Goal: Communication & Community: Answer question/provide support

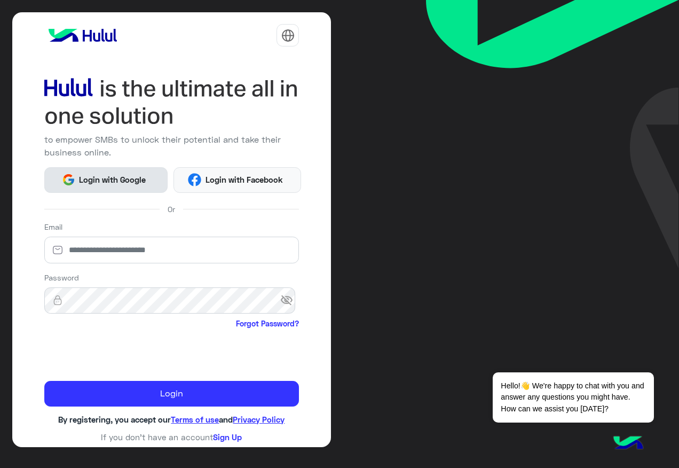
click at [123, 177] on span "Login with Google" at bounding box center [112, 179] width 75 height 12
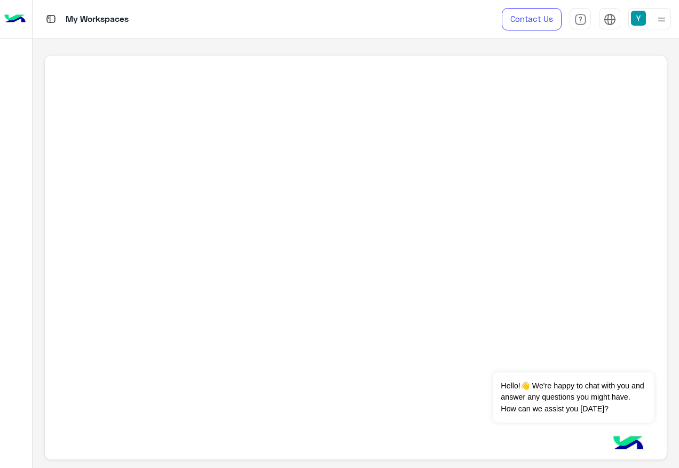
drag, startPoint x: 575, startPoint y: 0, endPoint x: 572, endPoint y: 86, distance: 86.5
click at [572, 86] on div "My Workspaces Contact Us Help Center عربي English" at bounding box center [356, 234] width 646 height 468
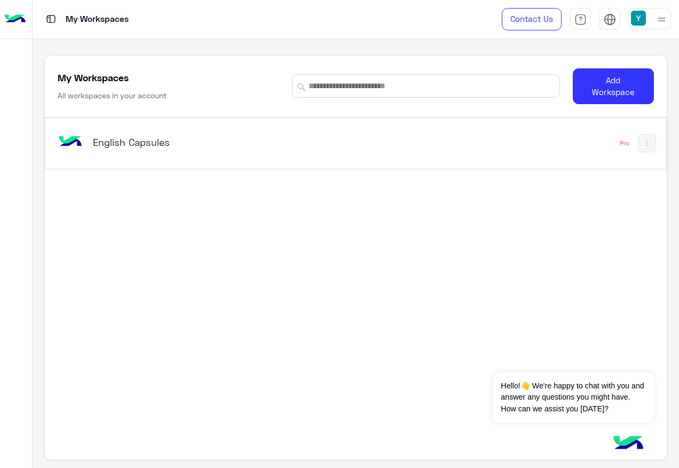
click at [148, 137] on h5 "English Capsules" at bounding box center [201, 142] width 216 height 13
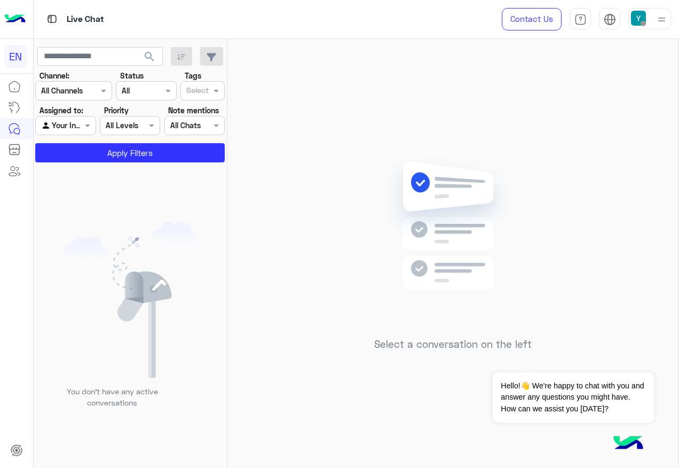
click at [81, 143] on section "Channel: Channel All Channels Status Channel All Tags Select Assigned to: Agent…" at bounding box center [131, 116] width 178 height 92
click at [90, 150] on button "Apply Filters" at bounding box center [129, 152] width 189 height 19
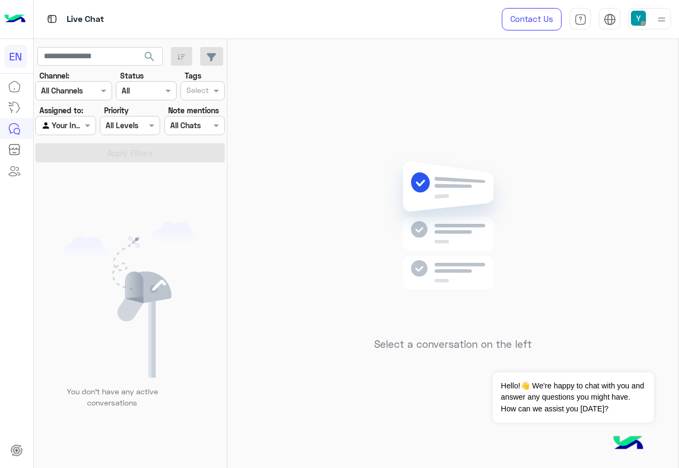
click at [80, 121] on div at bounding box center [65, 125] width 59 height 12
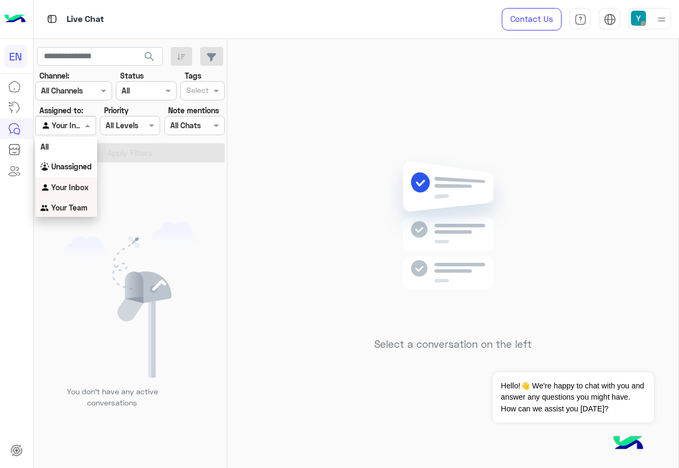
click at [72, 207] on b "Your Team" at bounding box center [69, 207] width 36 height 9
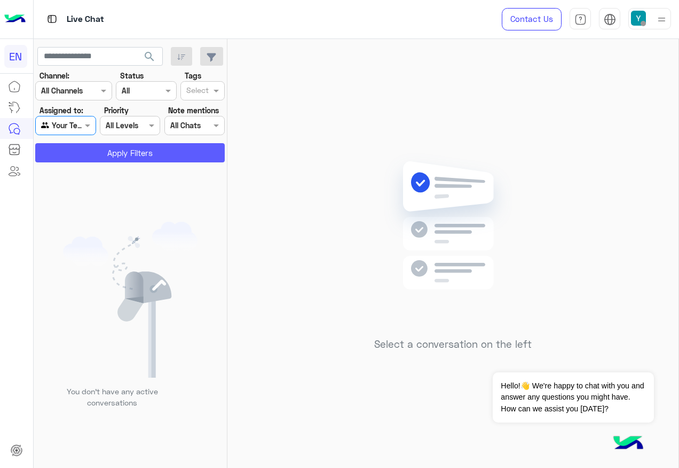
click at [104, 144] on button "Apply Filters" at bounding box center [129, 152] width 189 height 19
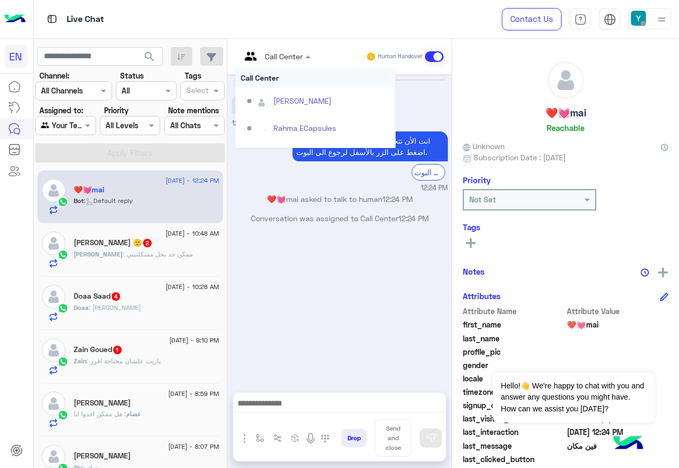
click at [285, 56] on div at bounding box center [275, 56] width 81 height 12
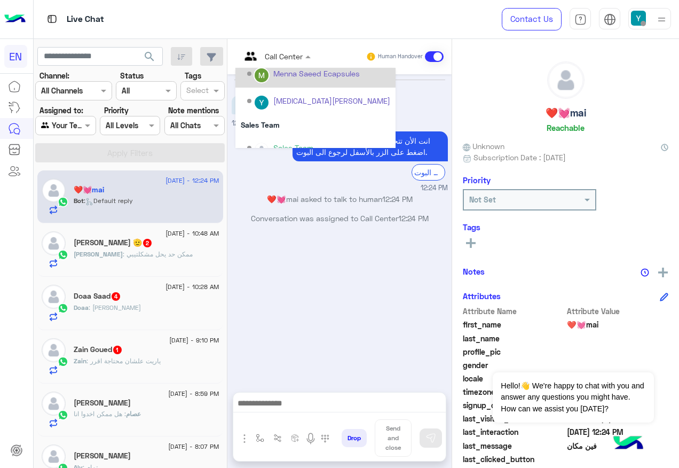
scroll to position [150, 0]
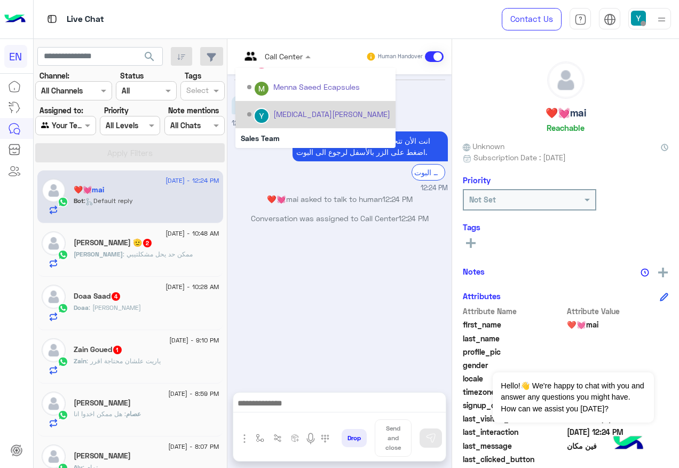
click at [297, 122] on div "[MEDICAL_DATA][PERSON_NAME]" at bounding box center [318, 114] width 143 height 19
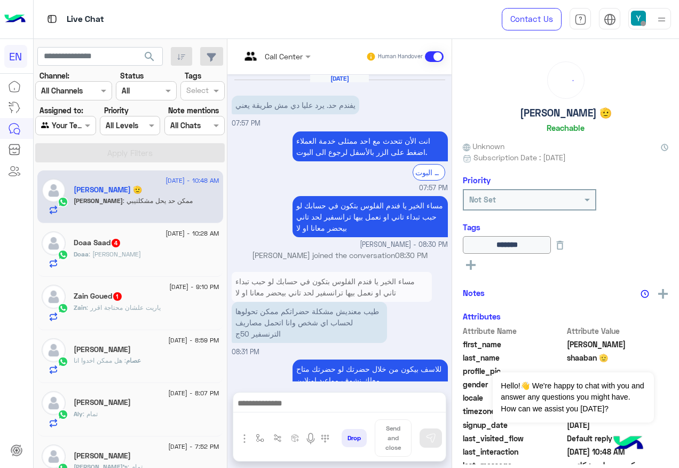
scroll to position [655, 0]
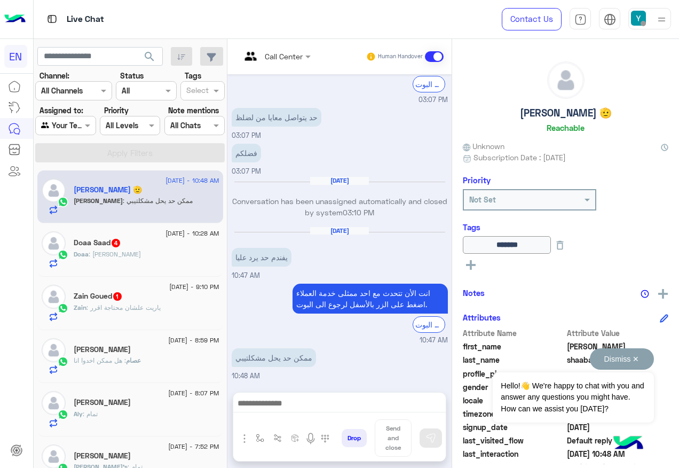
click at [634, 361] on button "Dismiss ✕" at bounding box center [622, 358] width 64 height 21
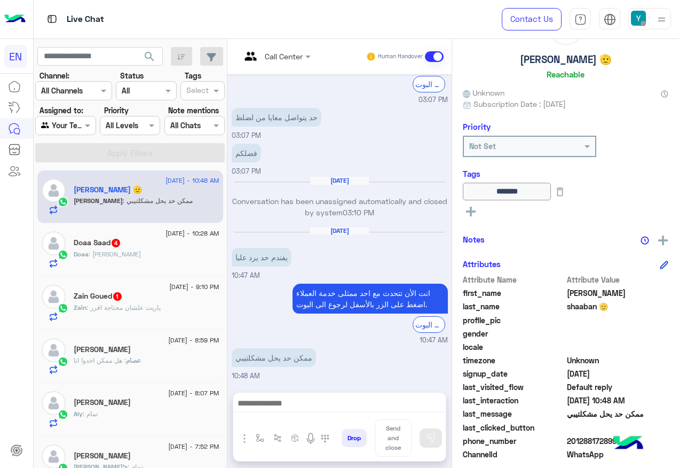
scroll to position [107, 0]
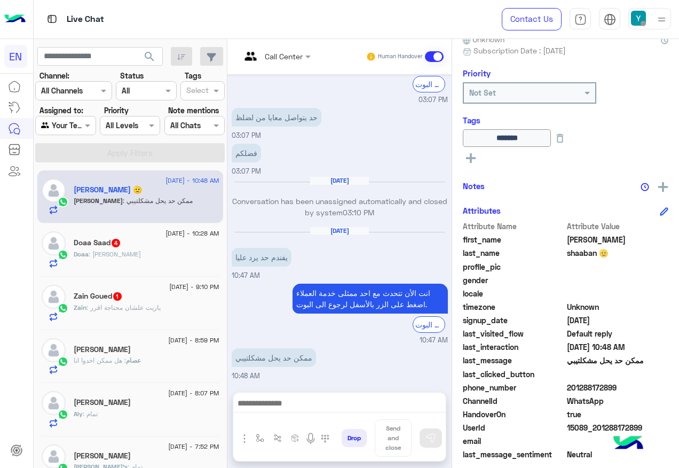
click at [583, 386] on span "201288172899" at bounding box center [618, 387] width 102 height 11
copy span "201288172899"
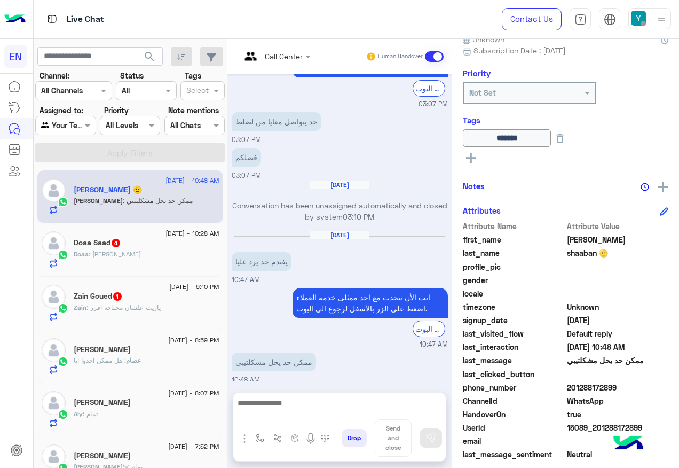
scroll to position [654, 0]
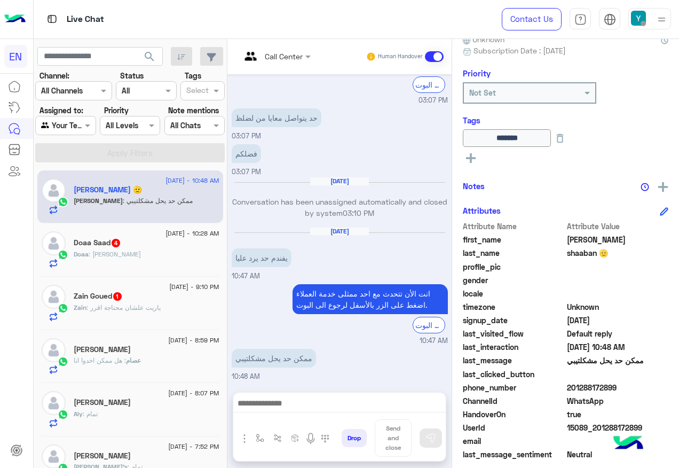
click at [91, 260] on div "Doaa : [PERSON_NAME]" at bounding box center [147, 258] width 146 height 19
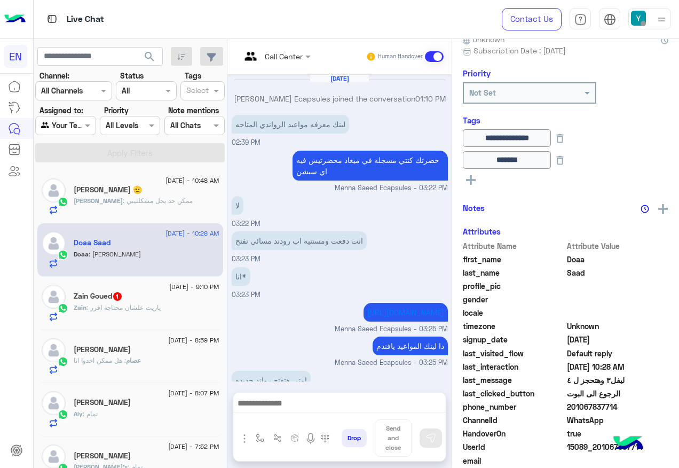
scroll to position [557, 0]
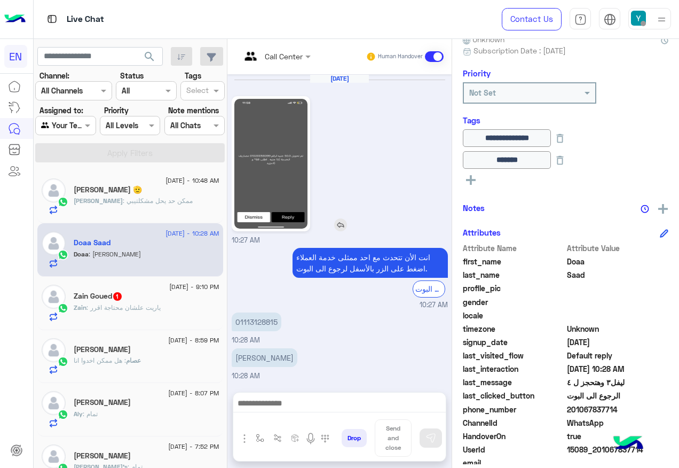
click at [278, 209] on img at bounding box center [270, 164] width 73 height 130
click at [265, 319] on p "01113128815" at bounding box center [257, 321] width 50 height 19
copy p "01113128815"
click at [266, 165] on img at bounding box center [270, 164] width 73 height 130
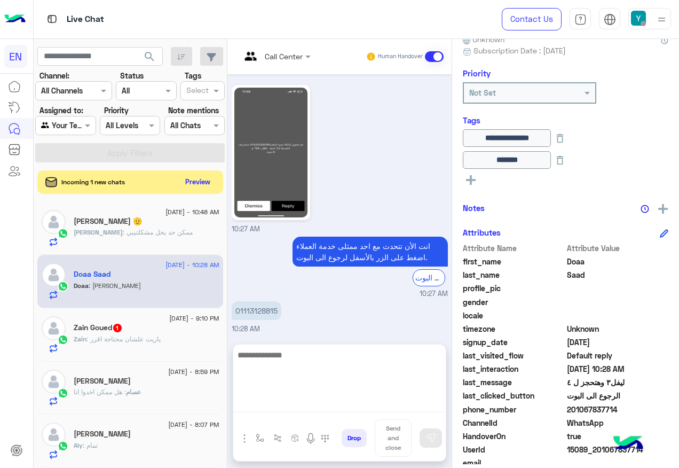
click at [318, 405] on textarea at bounding box center [339, 380] width 212 height 64
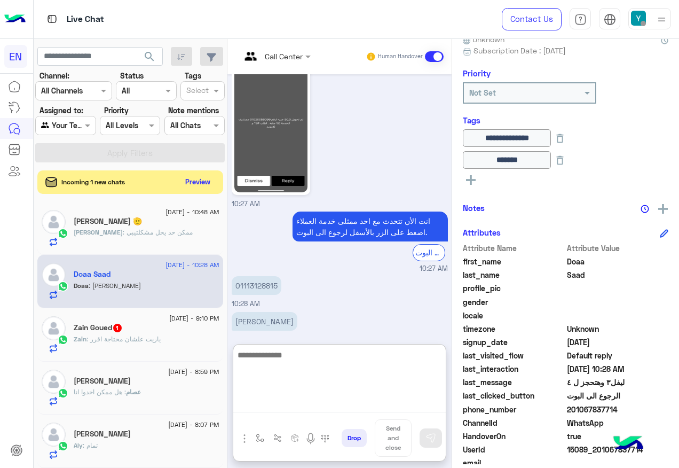
scroll to position [605, 0]
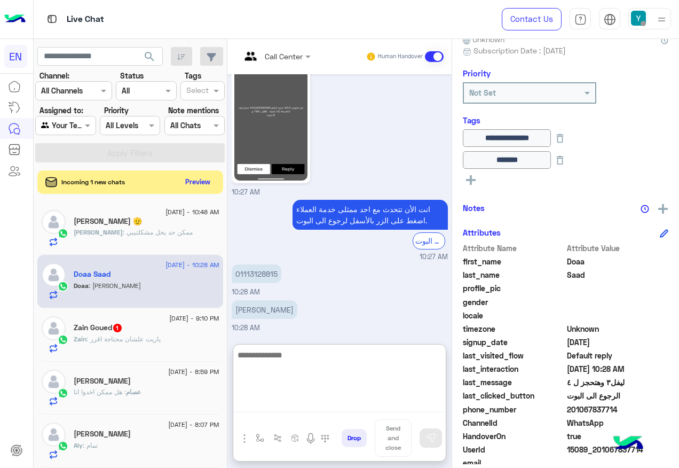
click at [320, 361] on textarea at bounding box center [339, 380] width 212 height 64
type textarea "**********"
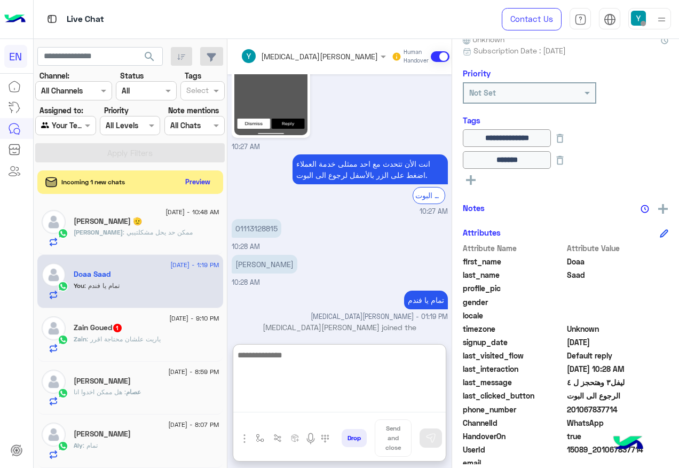
scroll to position [659, 0]
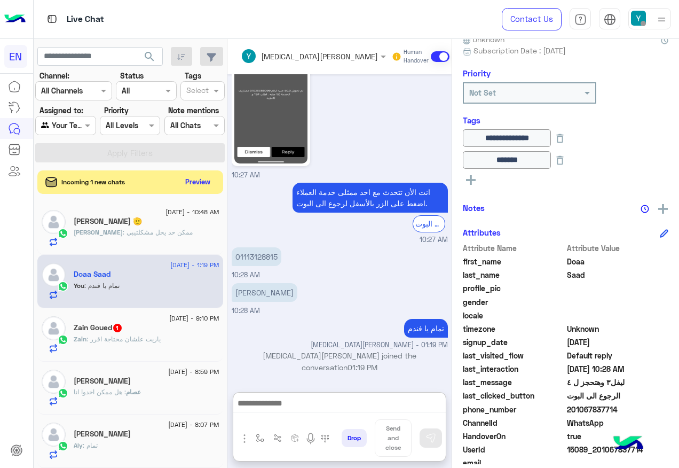
click at [146, 330] on div "Zain Goued 1" at bounding box center [147, 328] width 146 height 11
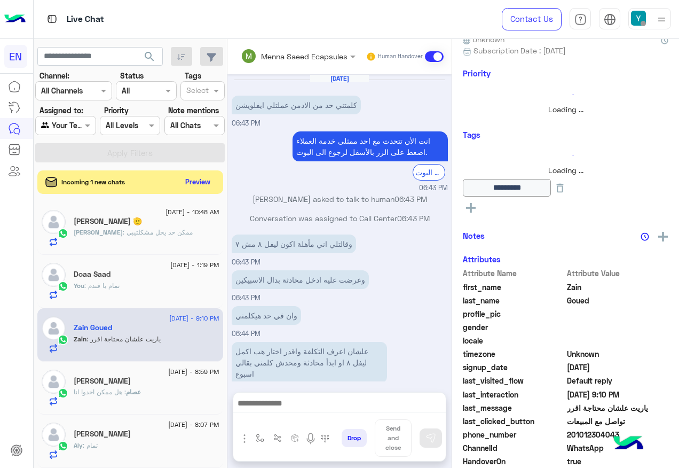
scroll to position [481, 0]
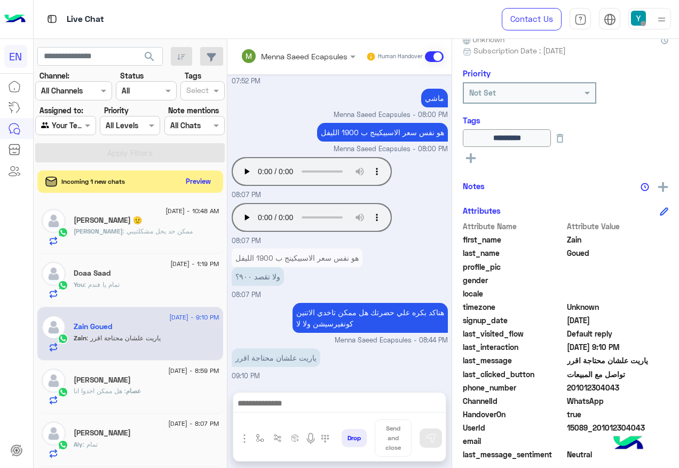
click at [193, 179] on button "Preview" at bounding box center [198, 181] width 33 height 14
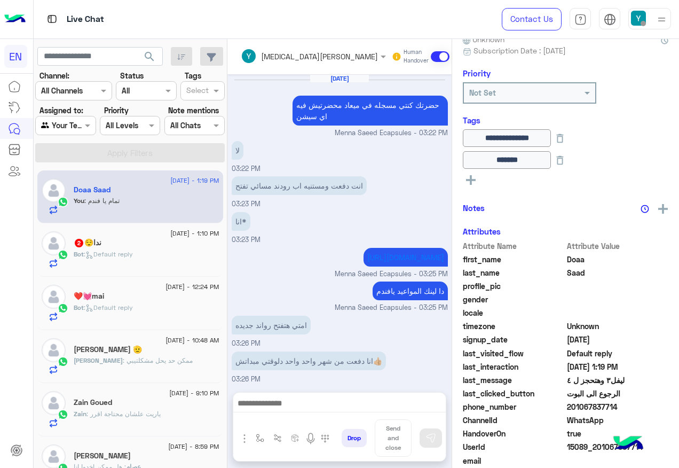
scroll to position [556, 0]
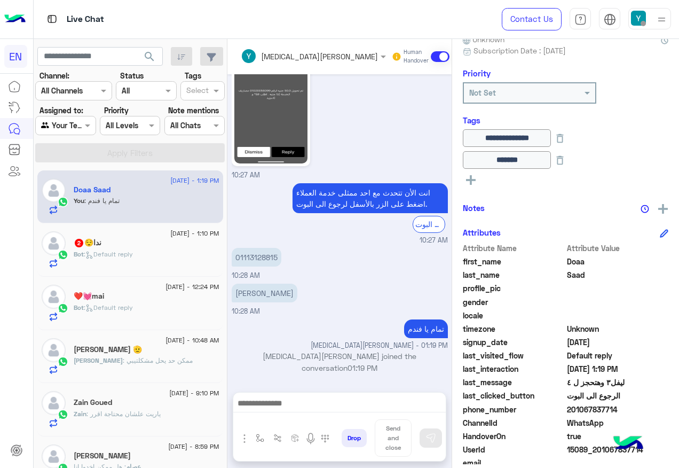
click at [202, 248] on div "ندا😌 2" at bounding box center [147, 243] width 146 height 11
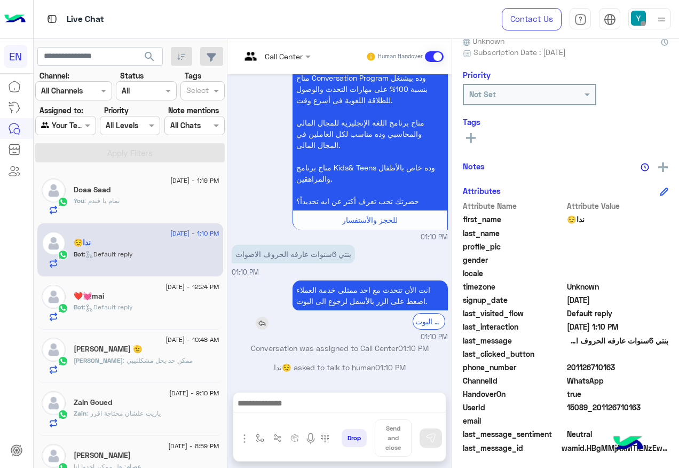
scroll to position [107, 0]
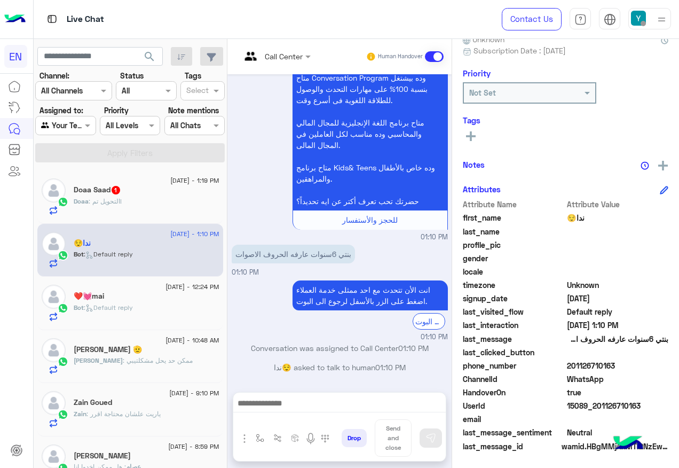
click at [296, 61] on div "Call Center" at bounding box center [284, 56] width 38 height 11
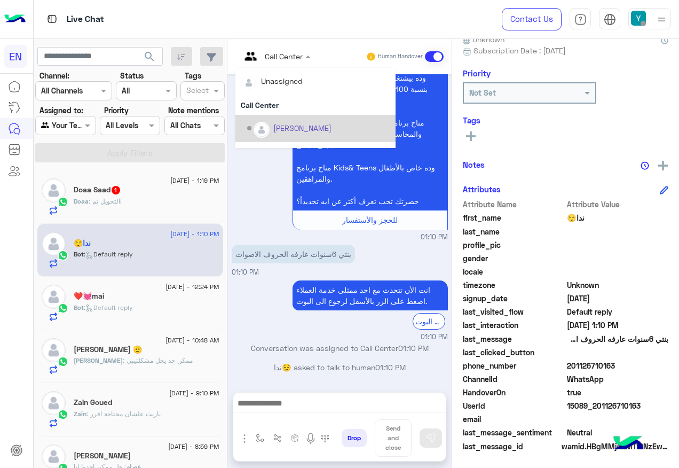
scroll to position [177, 0]
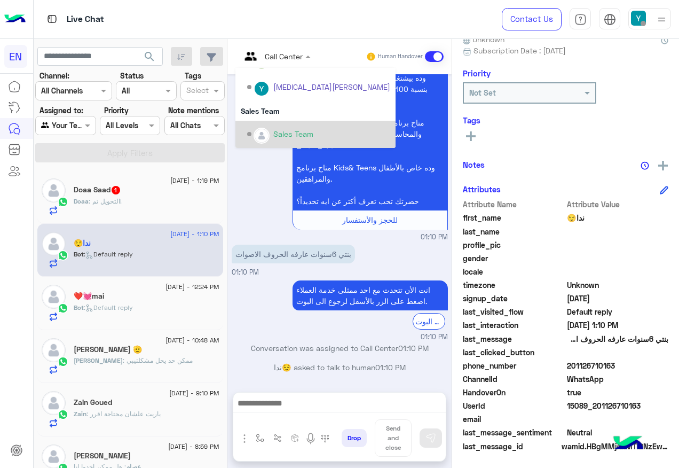
click at [304, 127] on div "Sales Team" at bounding box center [318, 134] width 143 height 19
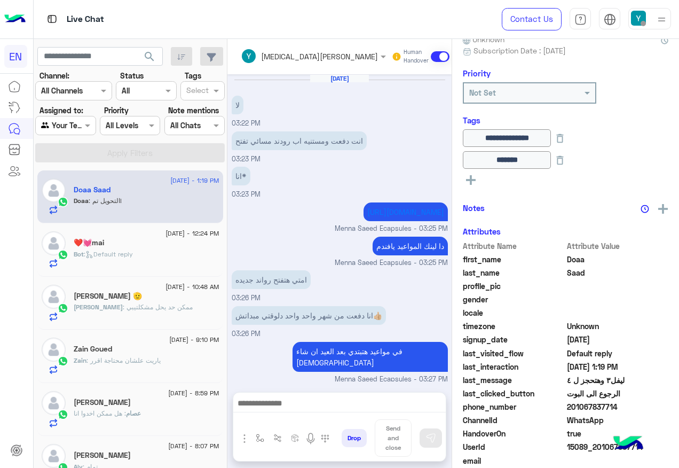
scroll to position [546, 0]
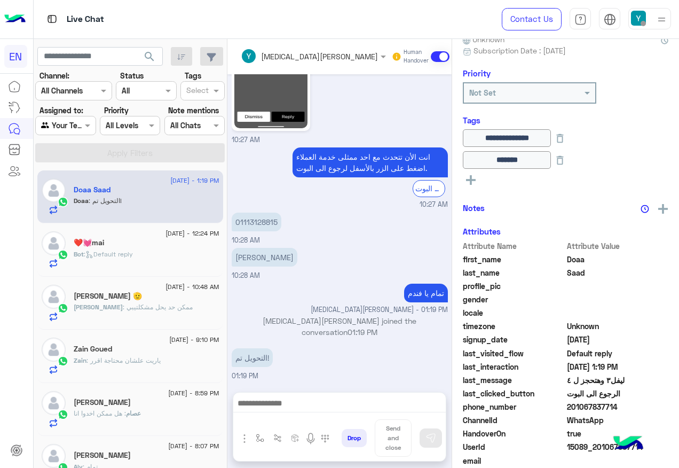
click at [190, 307] on div "[PERSON_NAME] : ممكن حد يحل مشكلتيبي" at bounding box center [147, 311] width 146 height 19
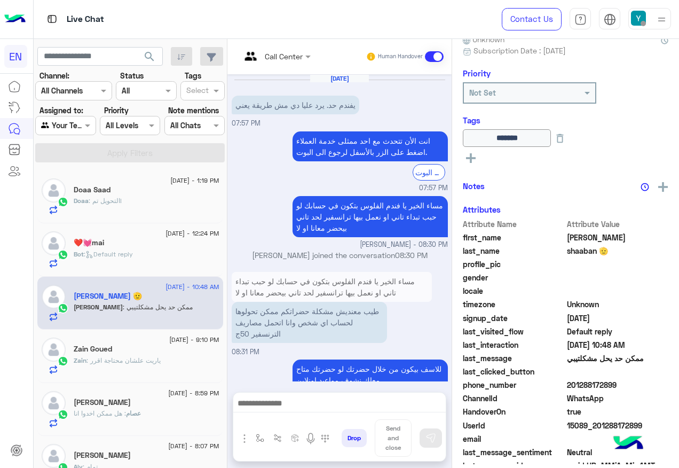
scroll to position [655, 0]
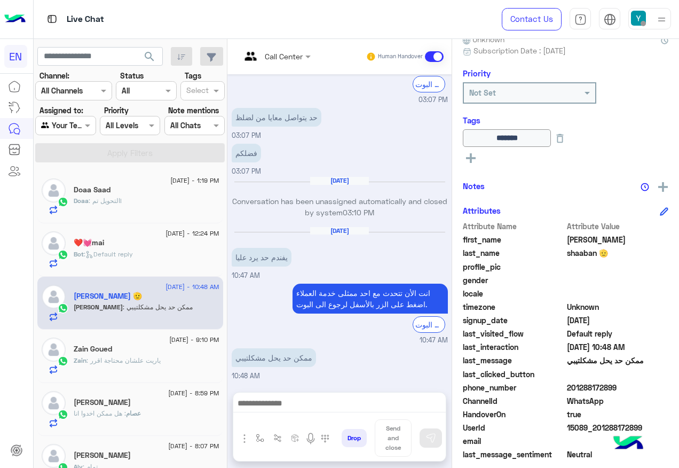
click at [183, 359] on div "Zain : [PERSON_NAME] محتاجة اقرر" at bounding box center [147, 364] width 146 height 19
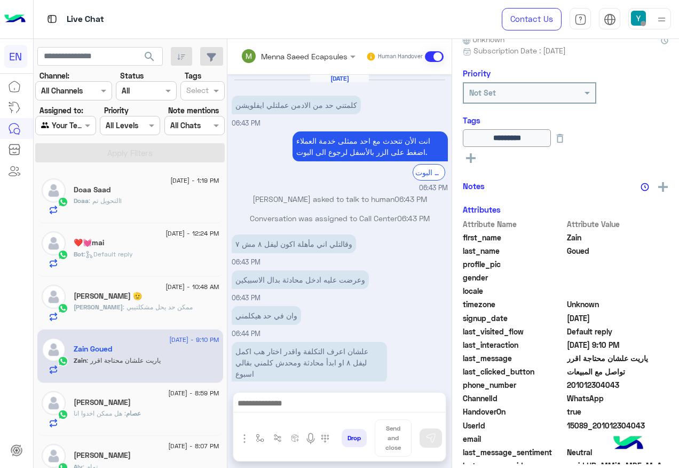
scroll to position [481, 0]
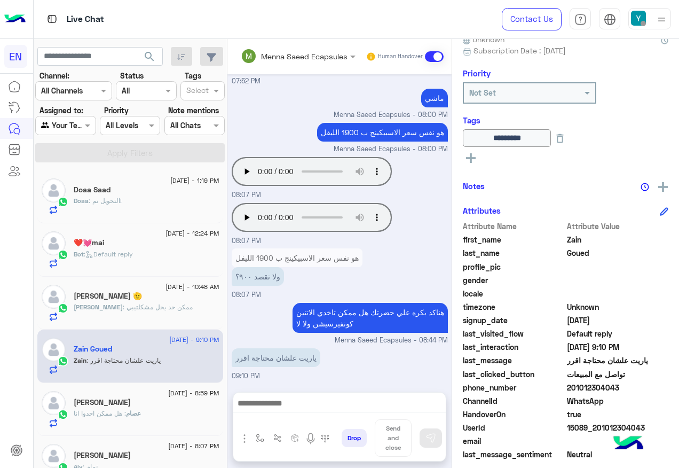
drag, startPoint x: 568, startPoint y: 384, endPoint x: 618, endPoint y: 386, distance: 49.7
click at [618, 386] on span "201012304043" at bounding box center [618, 387] width 102 height 11
copy span "01012304043"
click at [435, 54] on span at bounding box center [434, 56] width 19 height 11
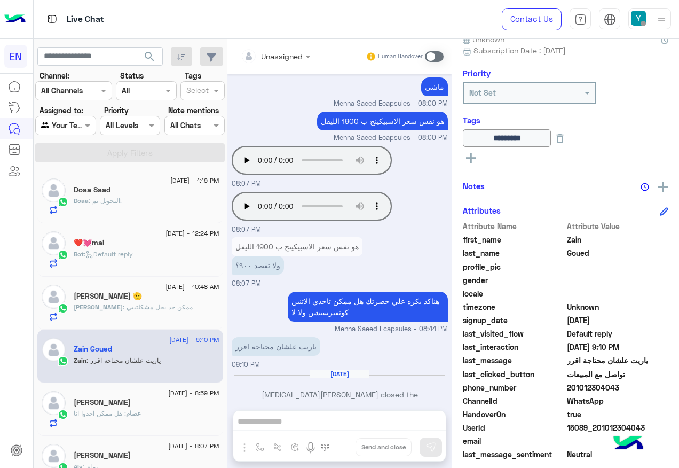
scroll to position [490, 0]
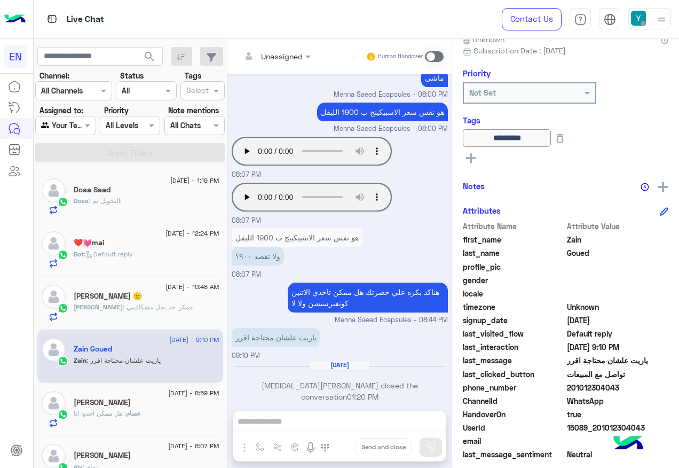
click at [474, 162] on icon at bounding box center [471, 158] width 10 height 10
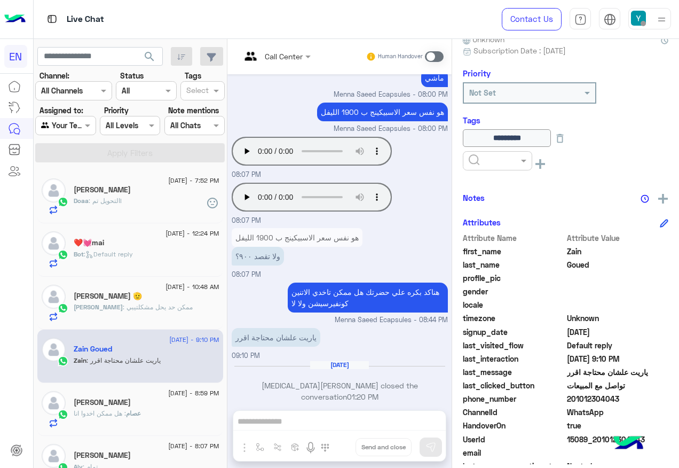
click at [433, 53] on span at bounding box center [434, 56] width 19 height 11
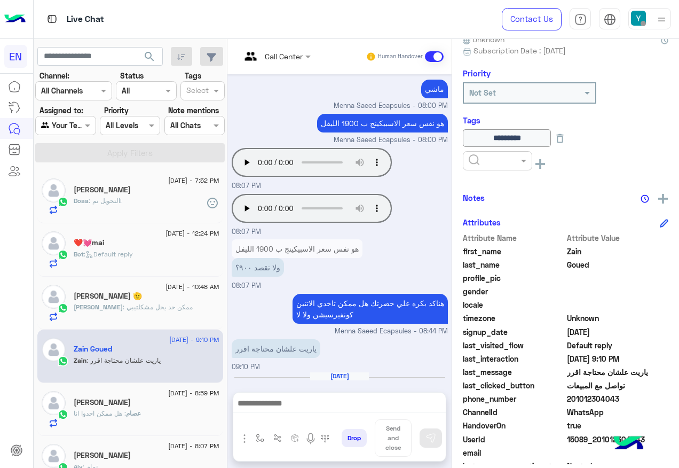
scroll to position [539, 0]
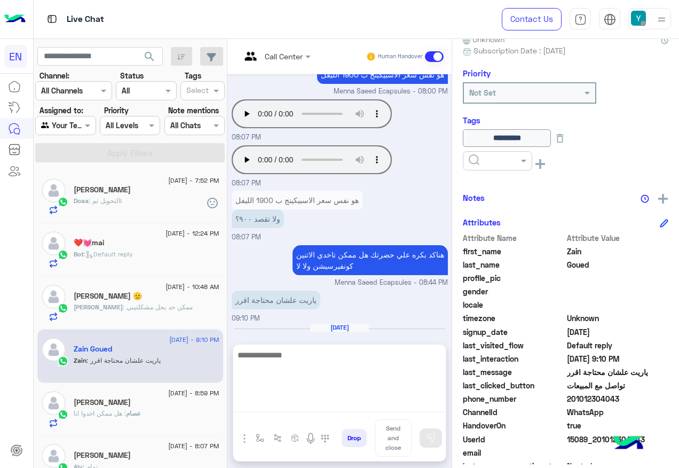
click at [299, 401] on textarea at bounding box center [339, 380] width 212 height 64
click at [276, 401] on textarea at bounding box center [339, 380] width 212 height 64
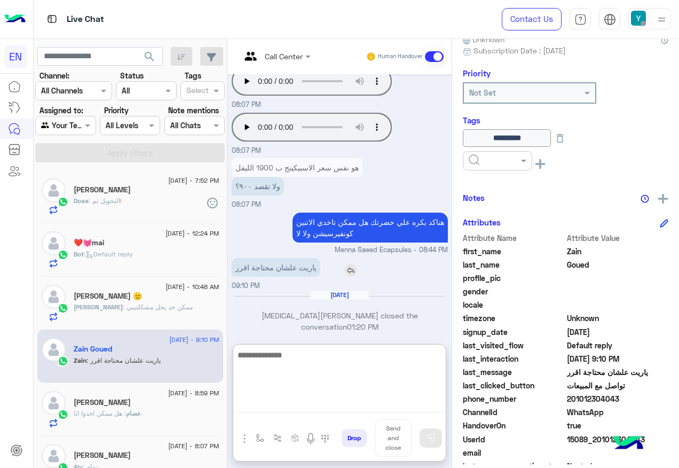
scroll to position [586, 0]
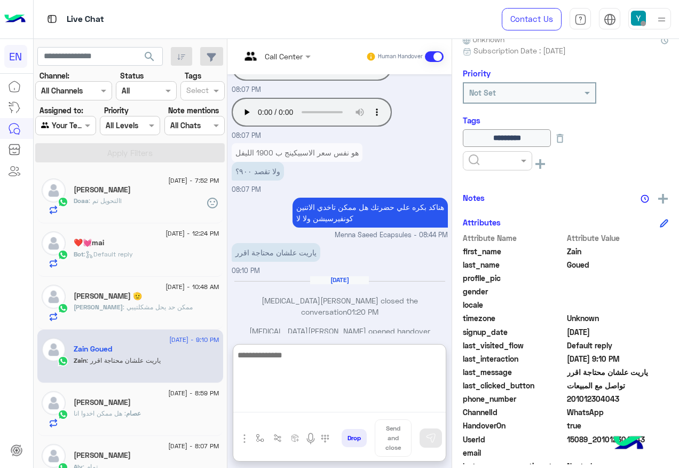
click at [320, 378] on textarea at bounding box center [339, 380] width 212 height 64
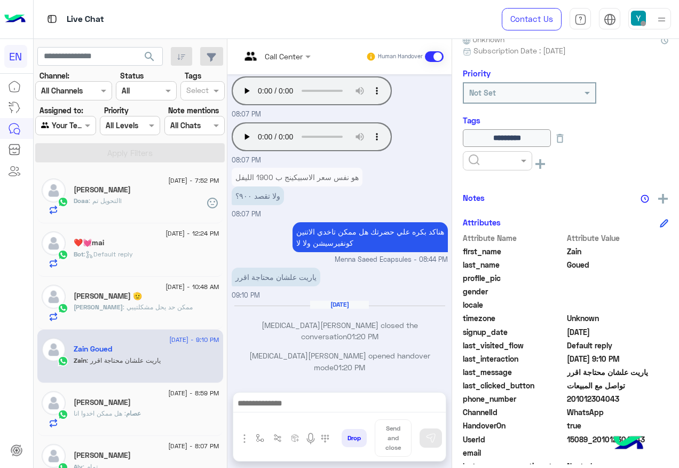
click at [431, 58] on span at bounding box center [434, 56] width 19 height 11
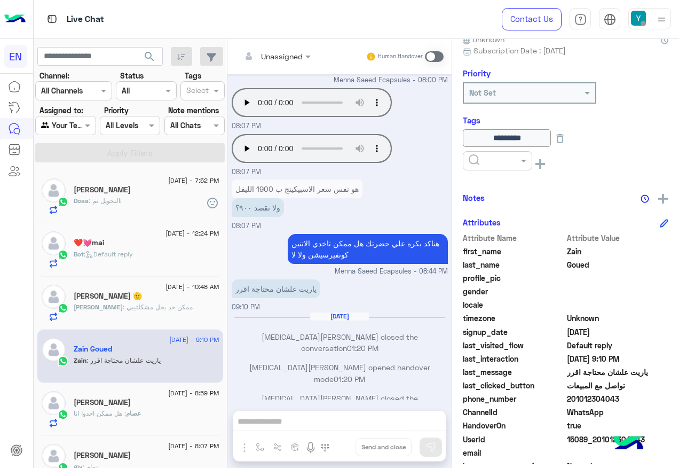
scroll to position [528, 0]
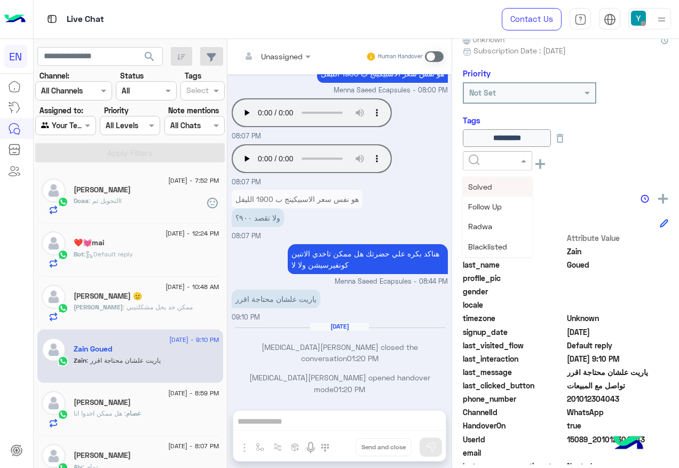
click at [497, 161] on input "text" at bounding box center [485, 160] width 33 height 11
click at [495, 185] on div "Solved" at bounding box center [497, 187] width 69 height 20
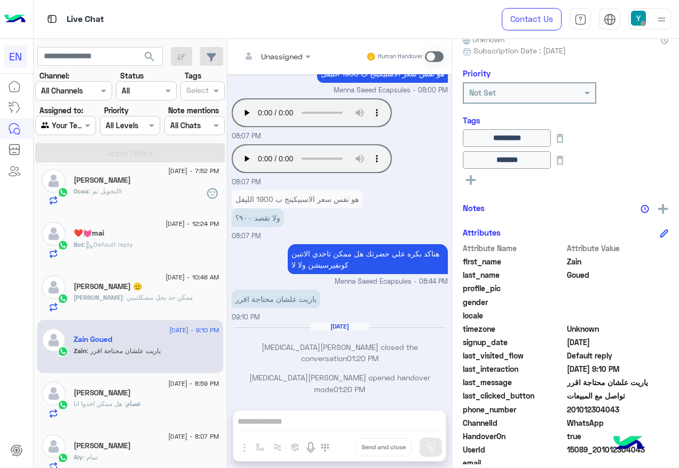
scroll to position [0, 0]
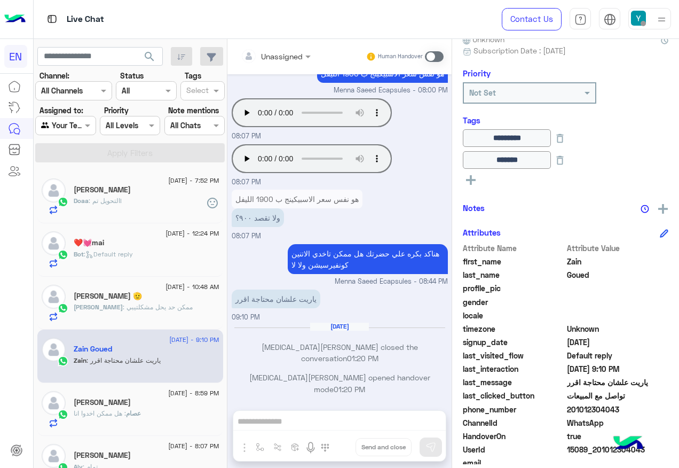
click at [162, 412] on div "عصام : هل ممكن اخدوا انا" at bounding box center [147, 417] width 146 height 19
click at [162, 413] on div "عصام : هل ممكن اخدوا انا" at bounding box center [147, 417] width 146 height 19
click at [167, 334] on div "[DATE] - 9:10 PM [PERSON_NAME] : ياريت علشان محتاجة اقرر" at bounding box center [130, 355] width 186 height 53
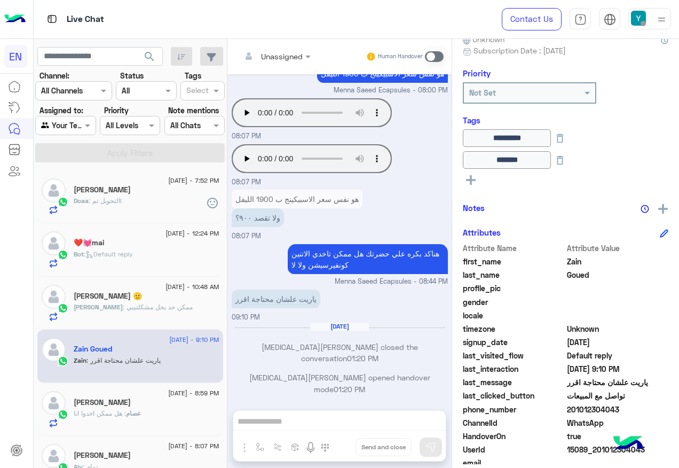
click at [184, 301] on div "[PERSON_NAME] 🫡" at bounding box center [147, 296] width 146 height 11
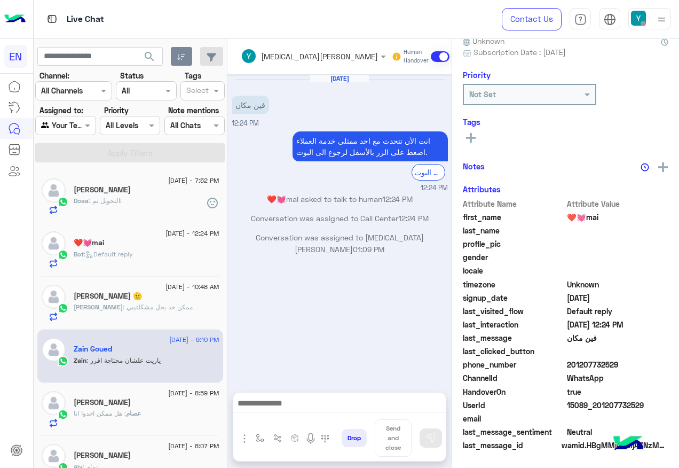
scroll to position [105, 0]
click at [176, 402] on div "[PERSON_NAME]" at bounding box center [147, 403] width 146 height 11
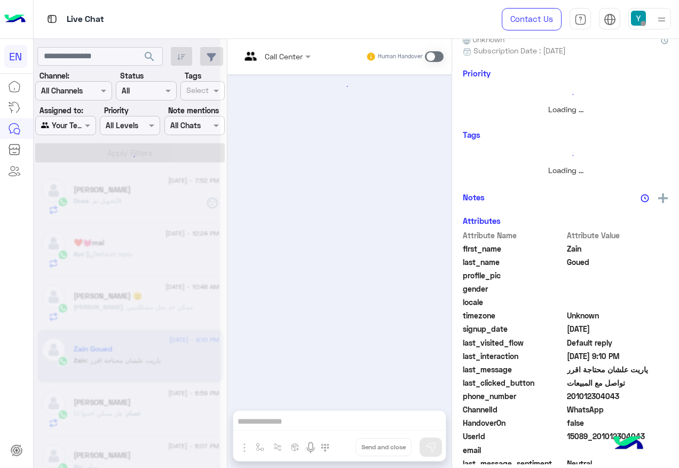
scroll to position [409, 0]
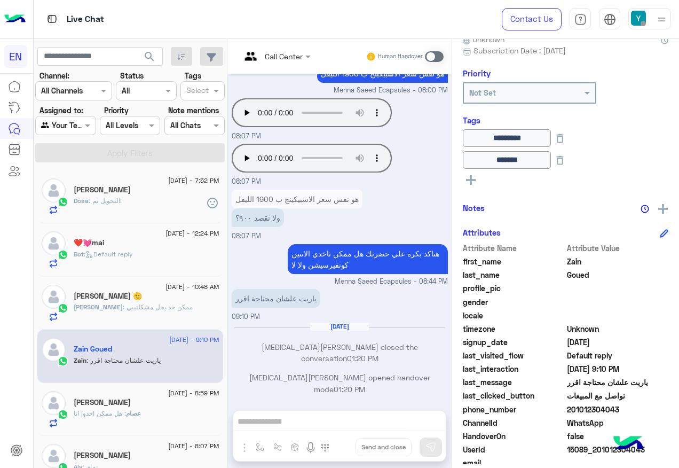
click at [167, 411] on div "عصام : هل ممكن اخدوا انا" at bounding box center [147, 417] width 146 height 19
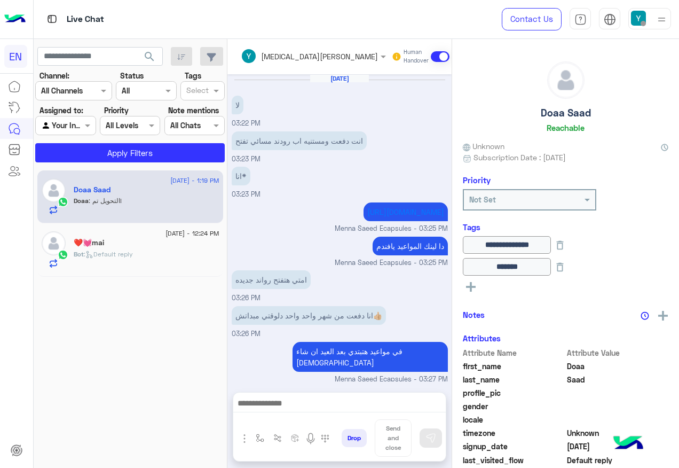
scroll to position [546, 0]
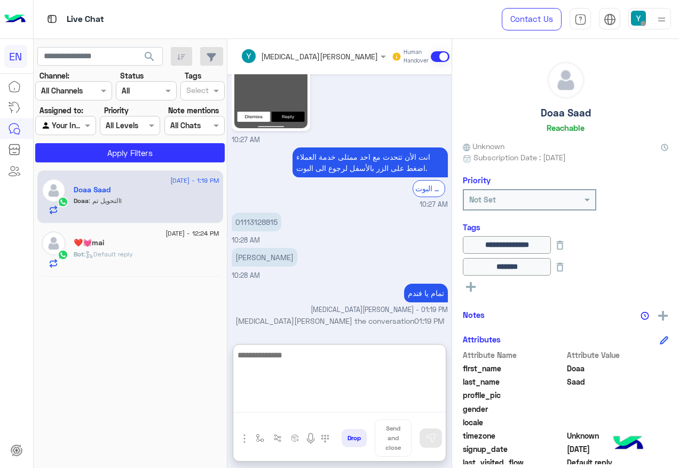
click at [377, 399] on textarea at bounding box center [339, 380] width 212 height 64
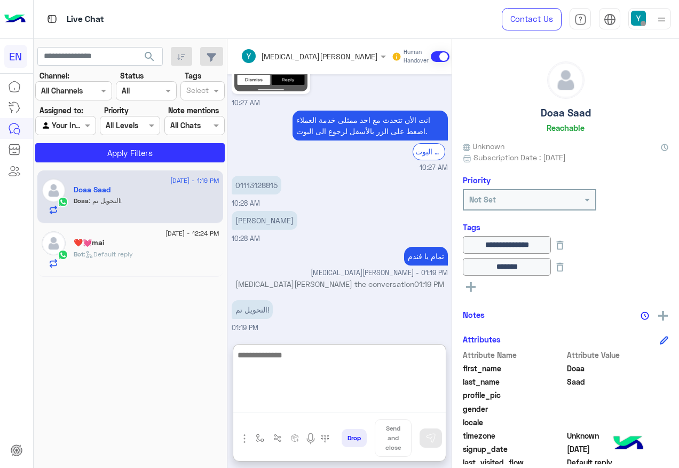
scroll to position [594, 0]
click at [314, 377] on textarea at bounding box center [339, 380] width 212 height 64
type textarea "**********"
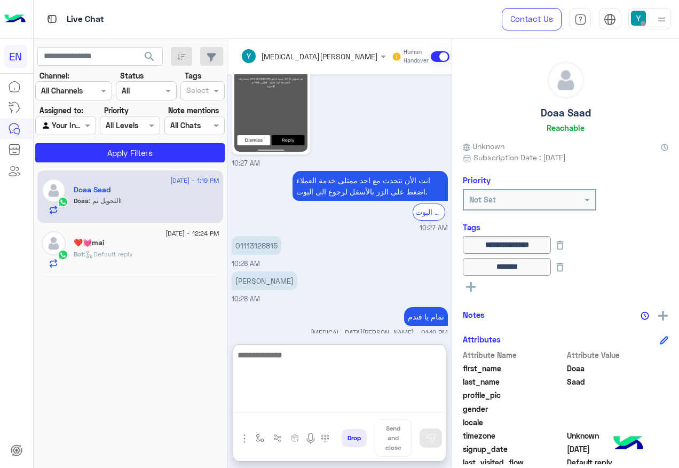
scroll to position [521, 0]
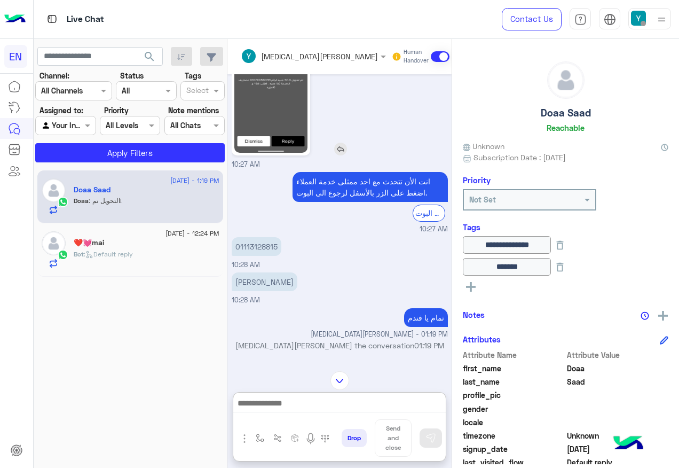
click at [281, 141] on img at bounding box center [270, 88] width 73 height 130
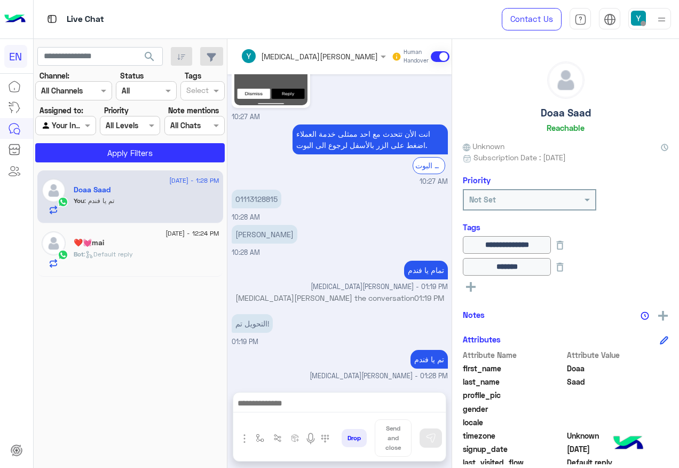
click at [78, 128] on div at bounding box center [65, 125] width 59 height 12
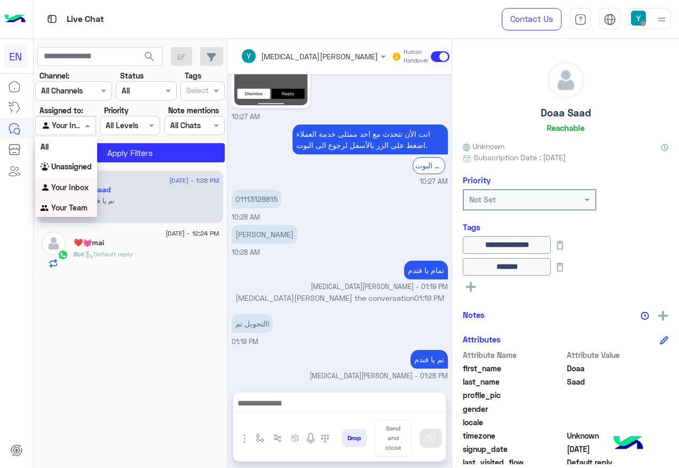
drag, startPoint x: 86, startPoint y: 208, endPoint x: 93, endPoint y: 180, distance: 28.6
click at [86, 208] on b "Your Team" at bounding box center [69, 207] width 36 height 9
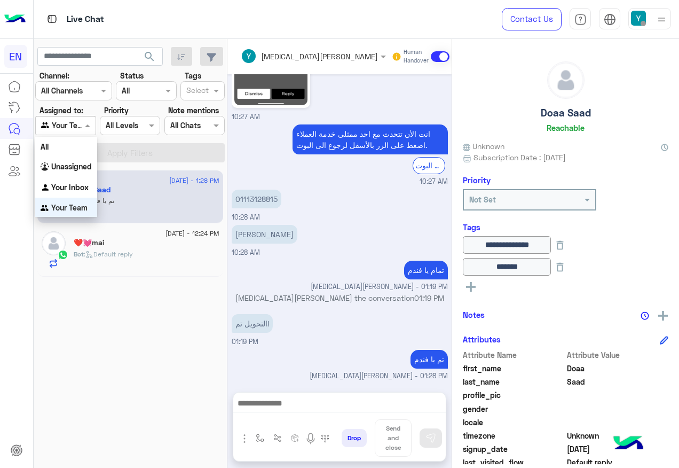
click at [85, 131] on span at bounding box center [88, 125] width 13 height 11
click at [77, 169] on b "Unassigned" at bounding box center [71, 164] width 41 height 9
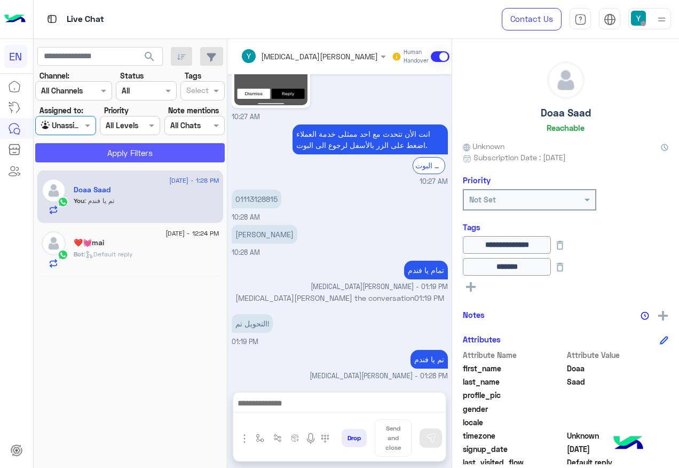
click at [95, 158] on button "Apply Filters" at bounding box center [129, 152] width 189 height 19
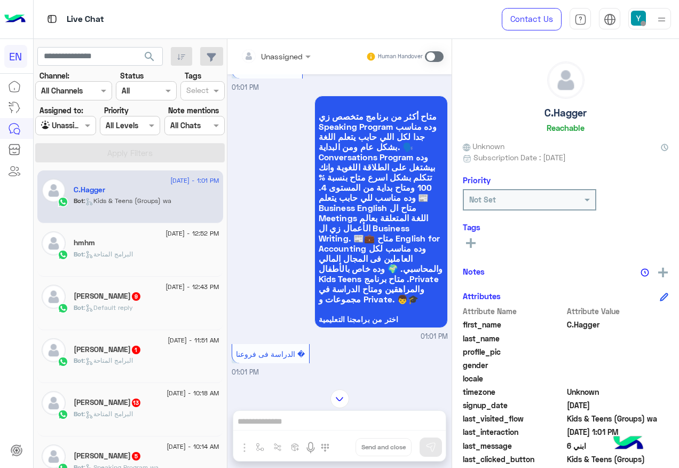
scroll to position [658, 0]
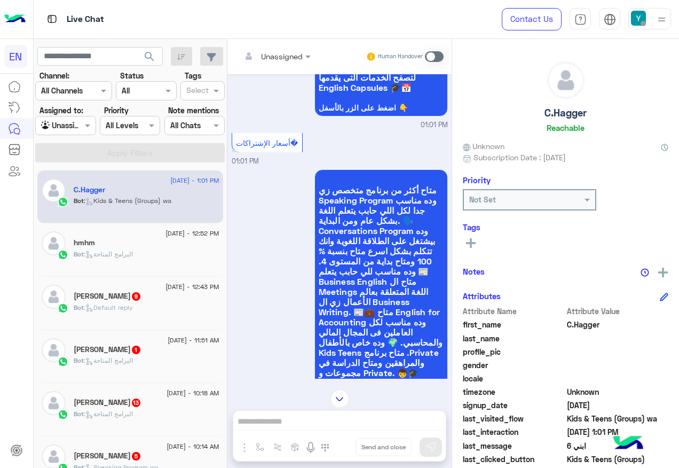
click at [283, 57] on input "text" at bounding box center [262, 56] width 43 height 11
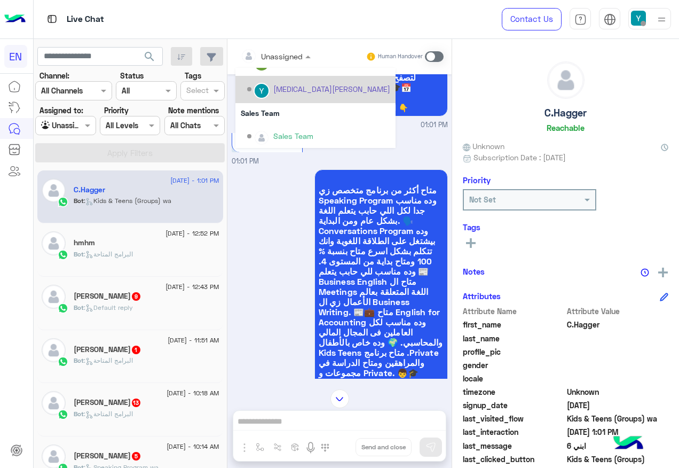
scroll to position [177, 0]
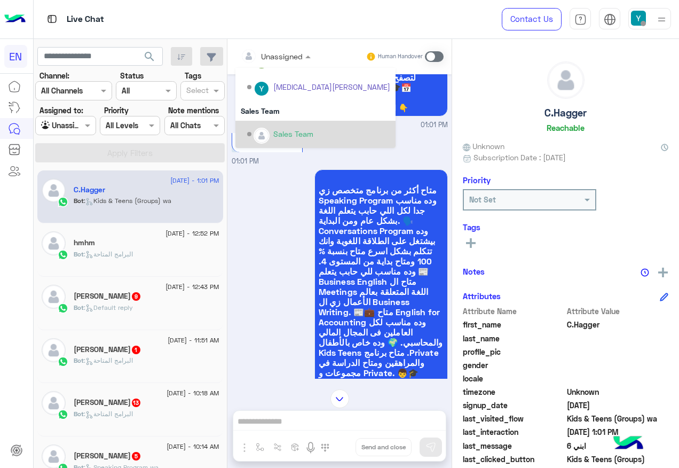
click at [281, 131] on div "Sales Team" at bounding box center [293, 133] width 40 height 11
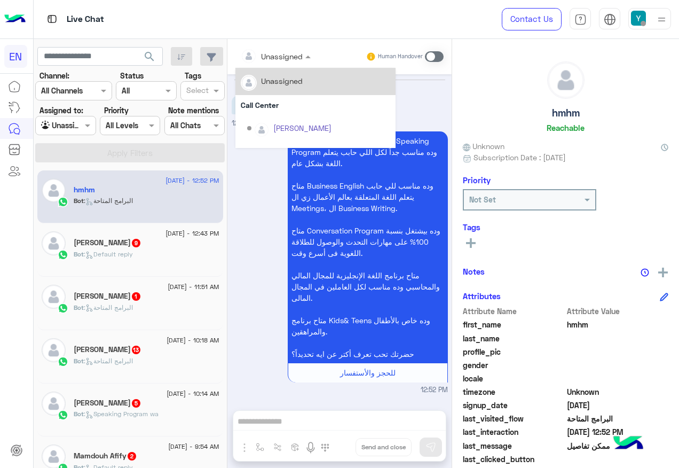
click at [280, 58] on input "text" at bounding box center [262, 56] width 43 height 11
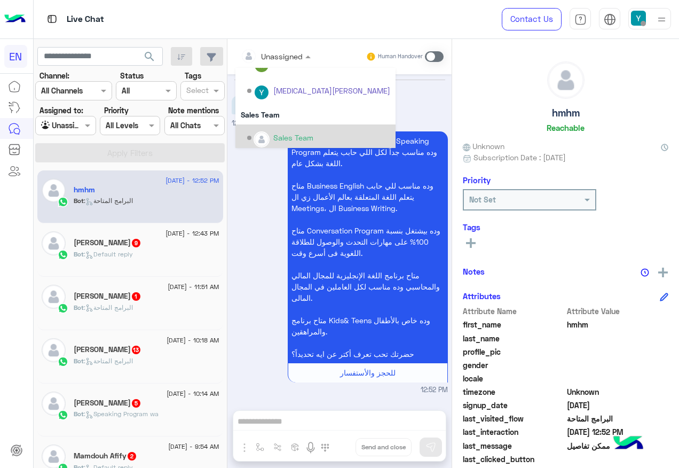
scroll to position [177, 0]
click at [286, 132] on div "Sales Team" at bounding box center [293, 133] width 40 height 11
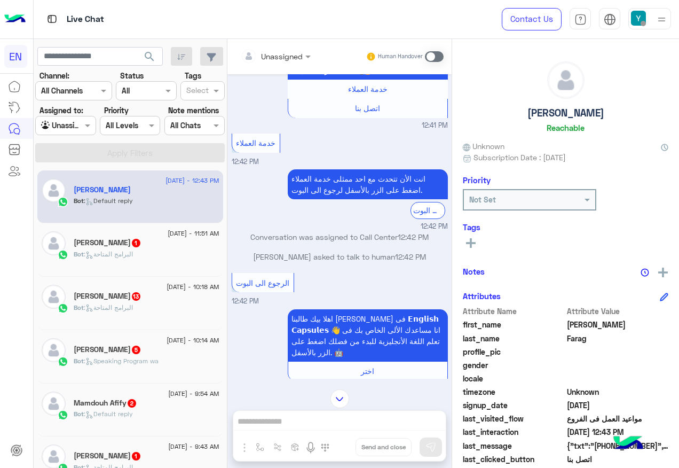
scroll to position [1242, 0]
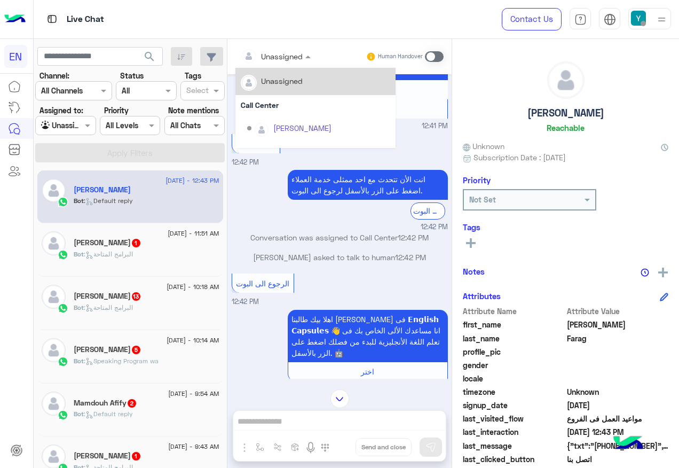
click at [306, 52] on span at bounding box center [309, 56] width 13 height 11
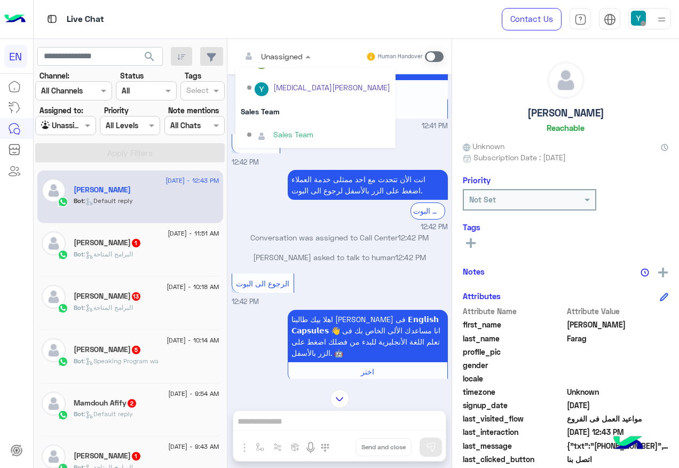
scroll to position [177, 0]
click at [291, 114] on div "Sales Team" at bounding box center [315, 111] width 160 height 20
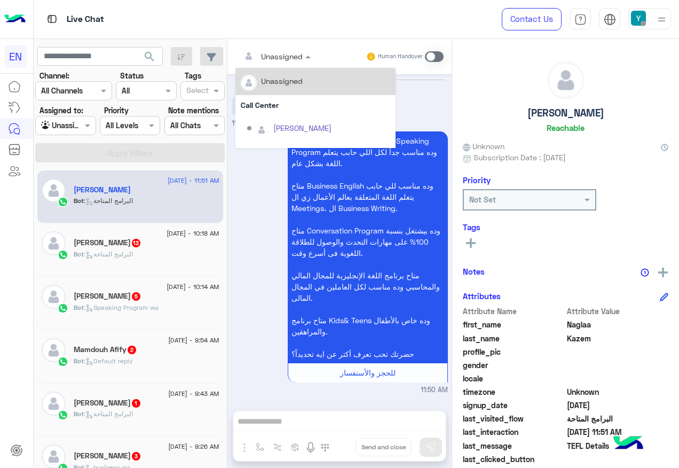
click at [290, 52] on div at bounding box center [275, 56] width 81 height 12
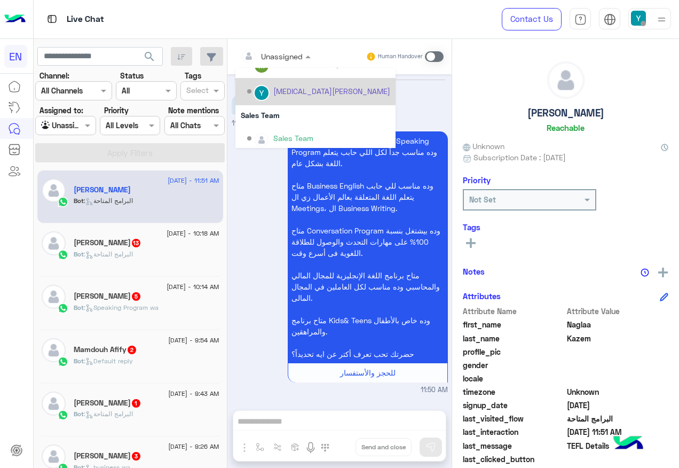
scroll to position [177, 0]
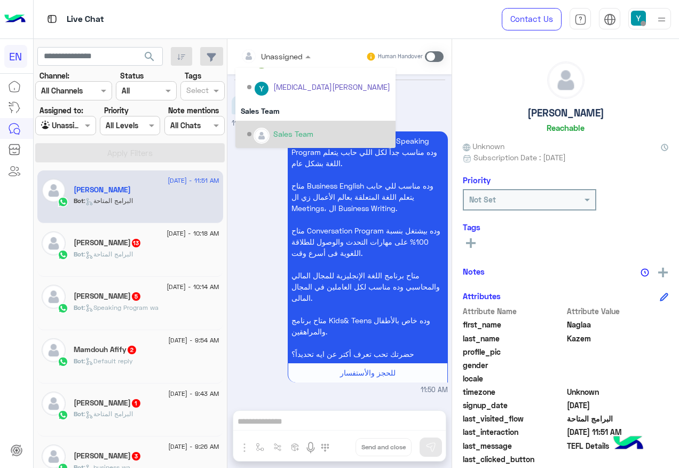
click at [299, 132] on div "Sales Team" at bounding box center [293, 133] width 40 height 11
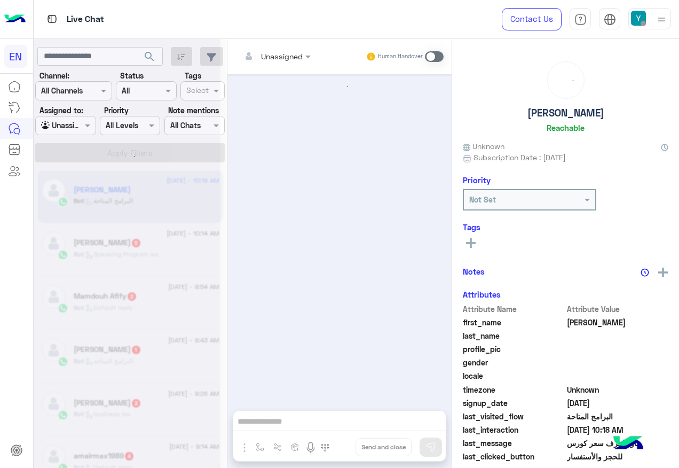
scroll to position [3205, 0]
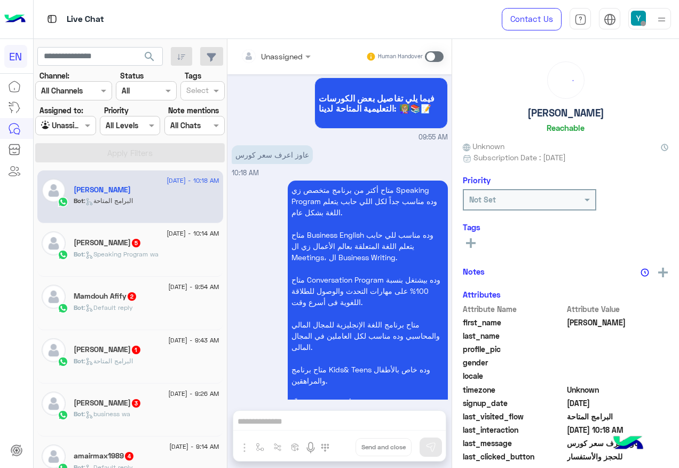
click at [287, 64] on div "Unassigned" at bounding box center [272, 55] width 62 height 21
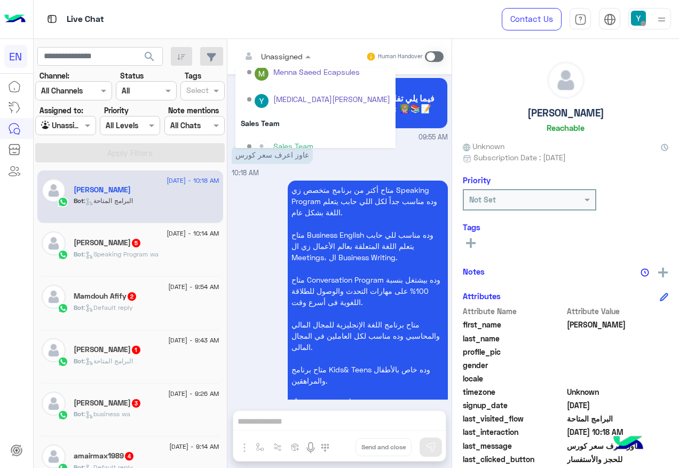
scroll to position [177, 0]
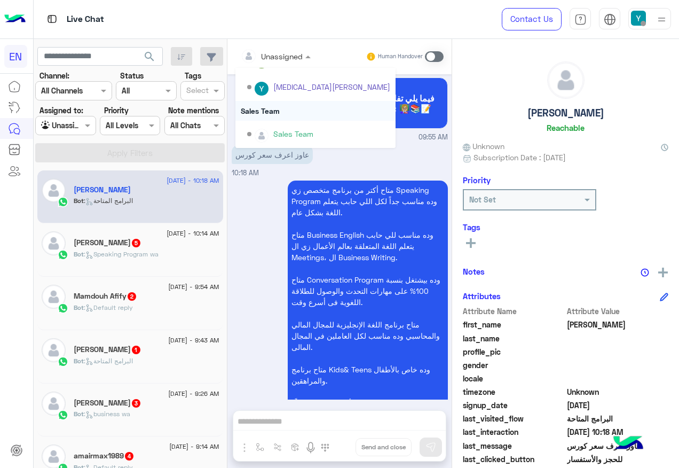
click at [311, 110] on div "Sales Team" at bounding box center [315, 111] width 160 height 20
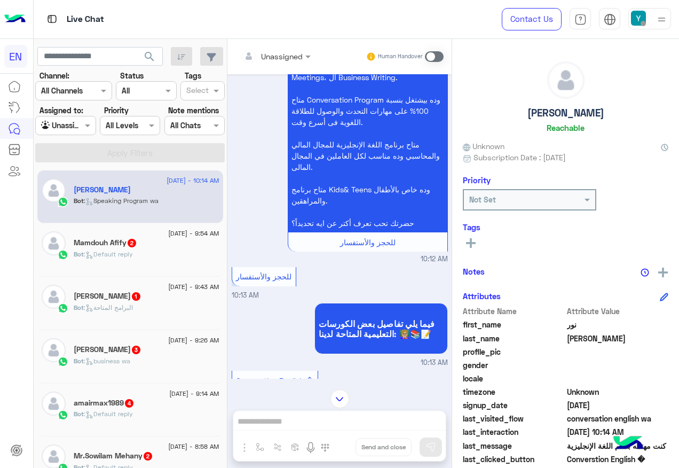
scroll to position [201, 0]
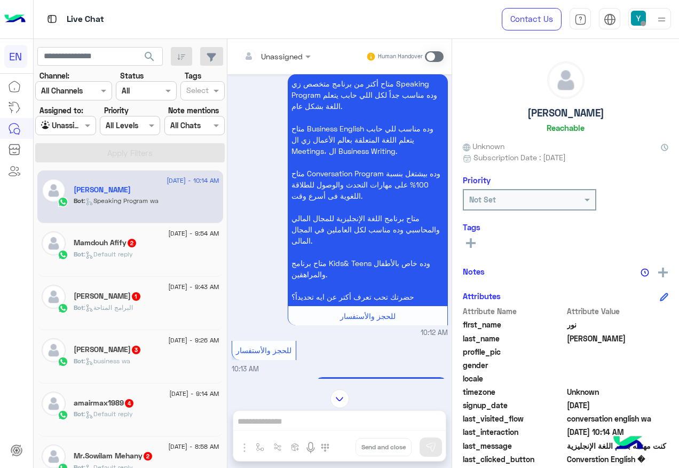
click at [281, 46] on div "Unassigned Human Handover" at bounding box center [339, 56] width 224 height 35
click at [285, 57] on div at bounding box center [275, 56] width 81 height 12
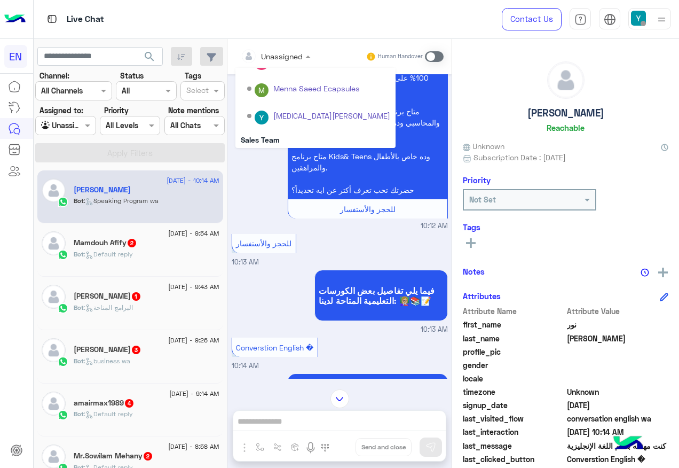
scroll to position [177, 0]
click at [287, 115] on div "Sales Team" at bounding box center [315, 111] width 160 height 20
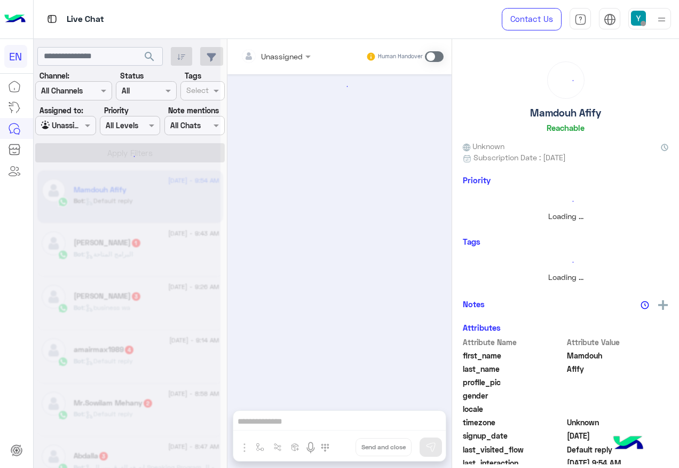
scroll to position [26, 0]
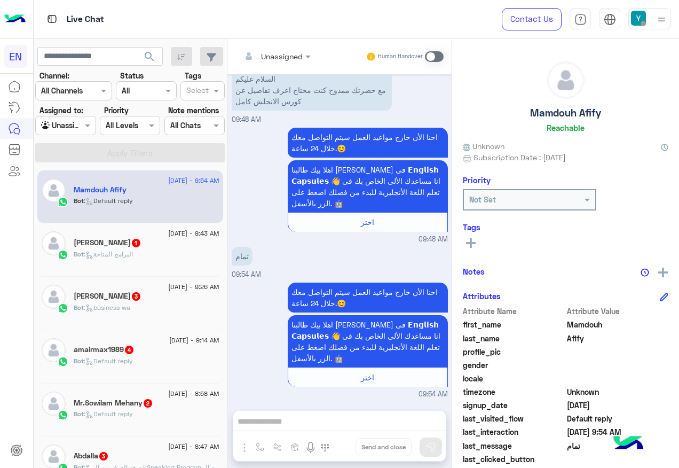
click at [275, 54] on input "text" at bounding box center [262, 56] width 43 height 11
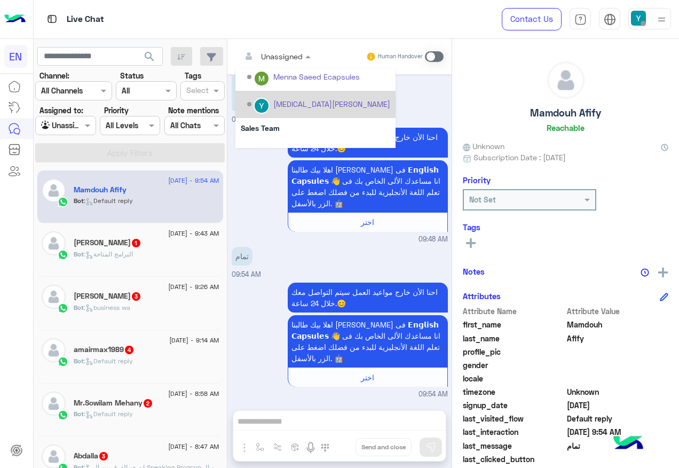
scroll to position [177, 0]
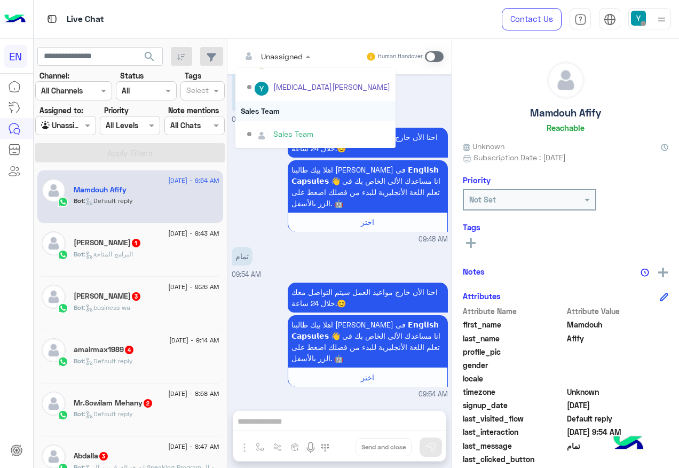
click at [287, 117] on div "Sales Team" at bounding box center [315, 111] width 160 height 20
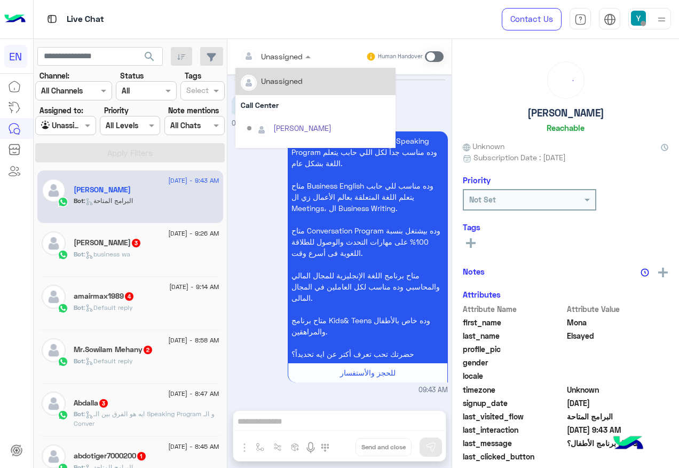
click at [287, 58] on div at bounding box center [275, 56] width 81 height 12
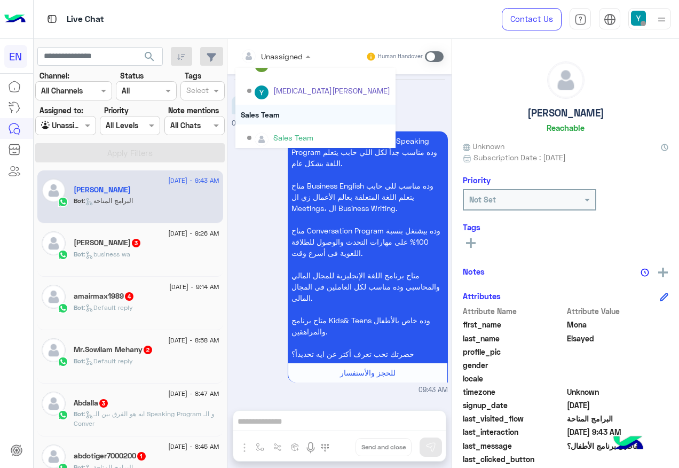
scroll to position [177, 0]
click at [281, 118] on div "Sales Team" at bounding box center [315, 111] width 160 height 20
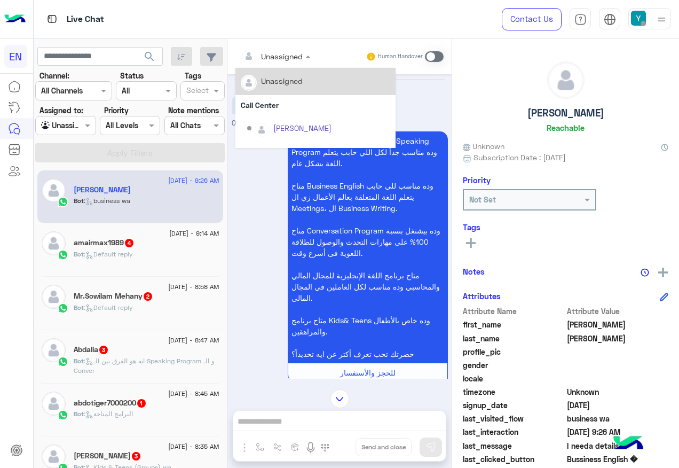
click at [268, 56] on input "text" at bounding box center [262, 56] width 43 height 11
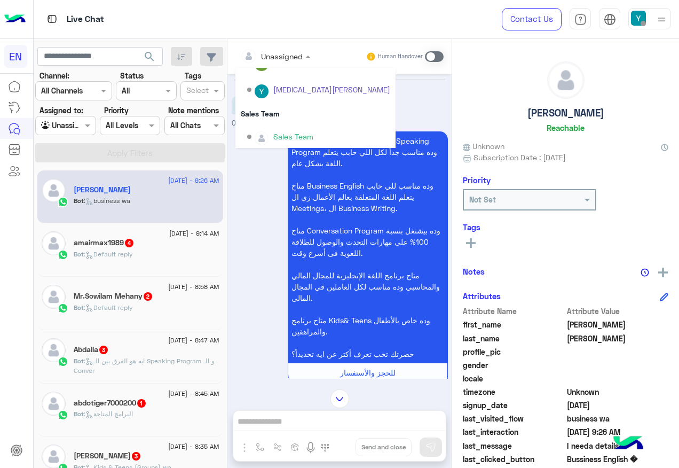
scroll to position [177, 0]
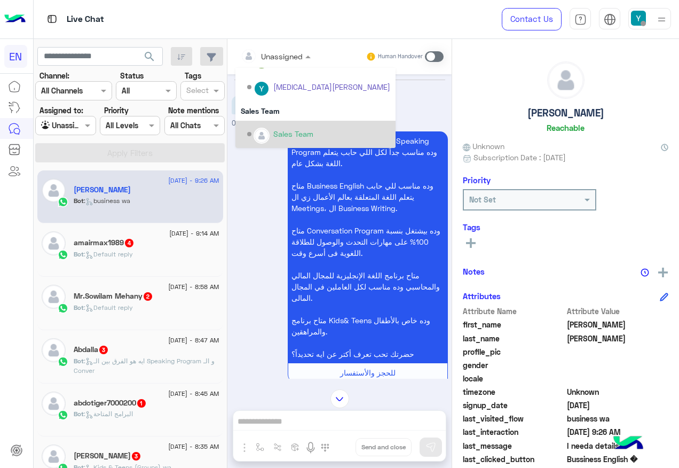
click at [287, 121] on div "Sales Team" at bounding box center [315, 134] width 160 height 27
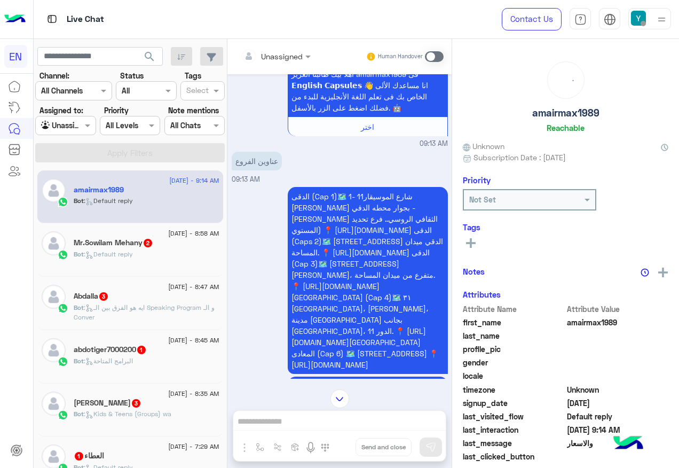
scroll to position [241, 0]
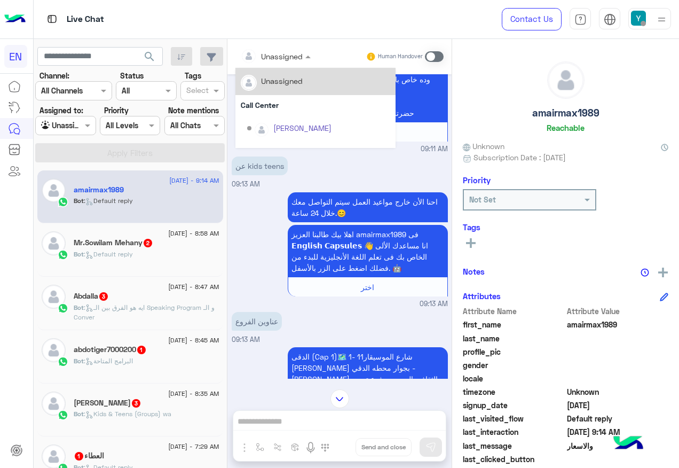
drag, startPoint x: 281, startPoint y: 59, endPoint x: 284, endPoint y: 65, distance: 7.2
click at [282, 60] on input "text" at bounding box center [262, 56] width 43 height 11
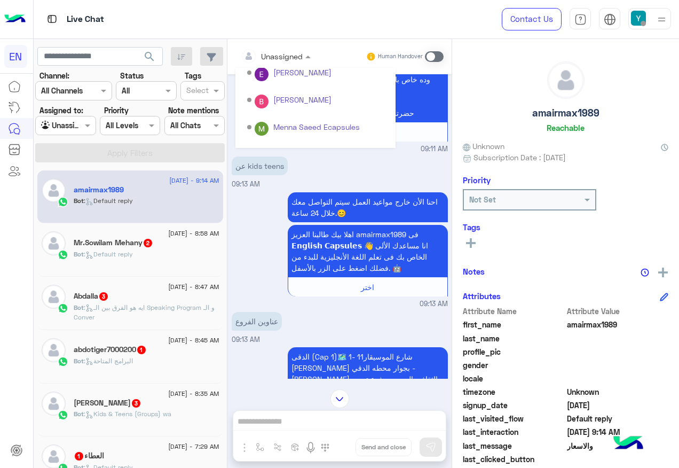
scroll to position [177, 0]
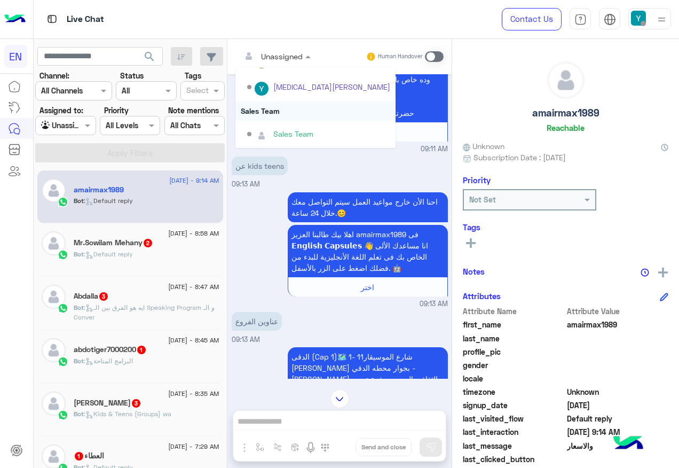
click at [288, 115] on div "Sales Team" at bounding box center [315, 111] width 160 height 20
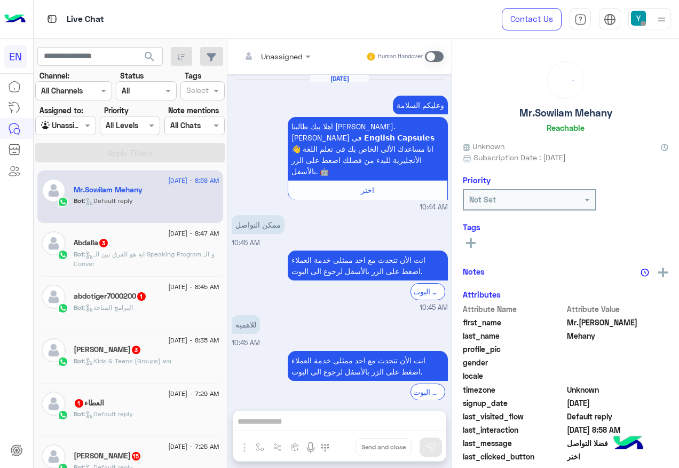
scroll to position [691, 0]
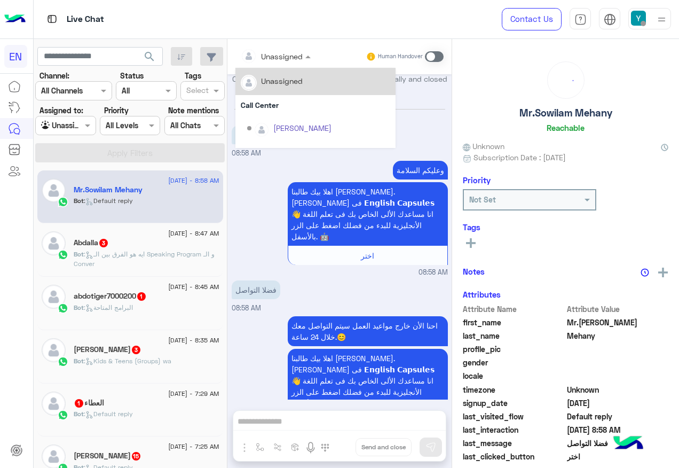
click at [297, 57] on div at bounding box center [275, 56] width 81 height 12
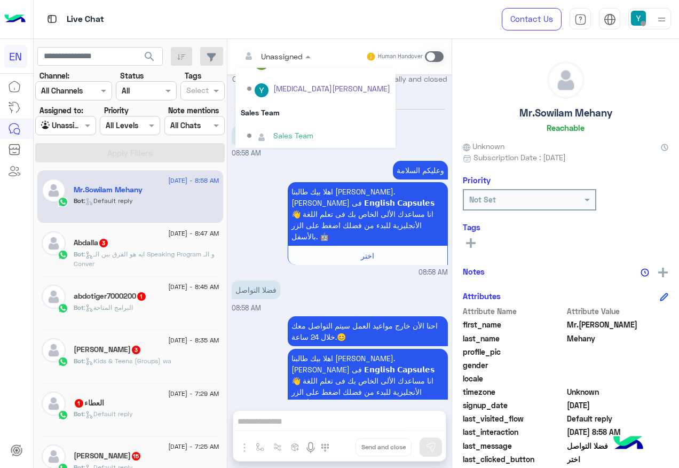
scroll to position [177, 0]
click at [281, 116] on div "Sales Team" at bounding box center [315, 111] width 160 height 20
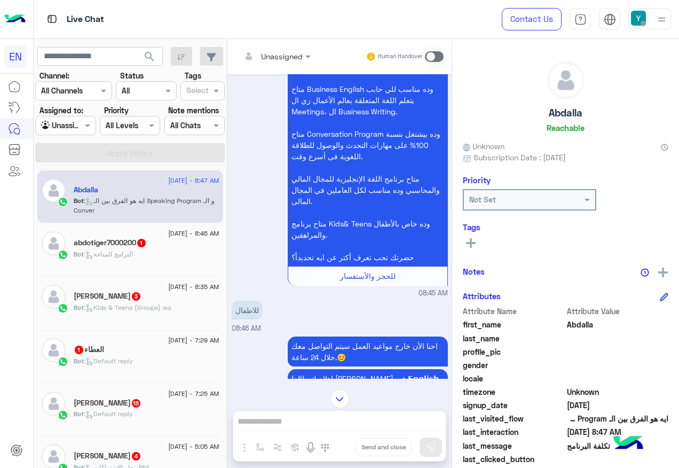
scroll to position [49, 0]
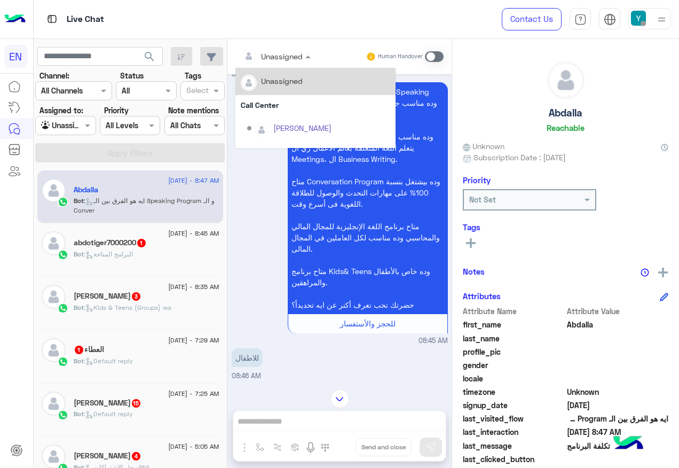
click at [275, 57] on input "text" at bounding box center [262, 56] width 43 height 11
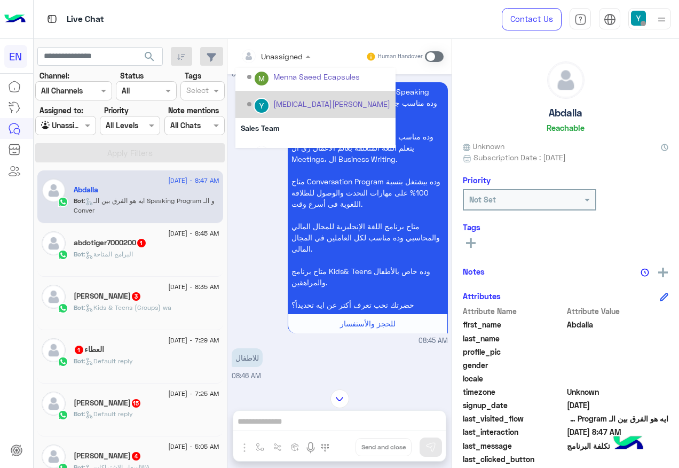
scroll to position [0, 0]
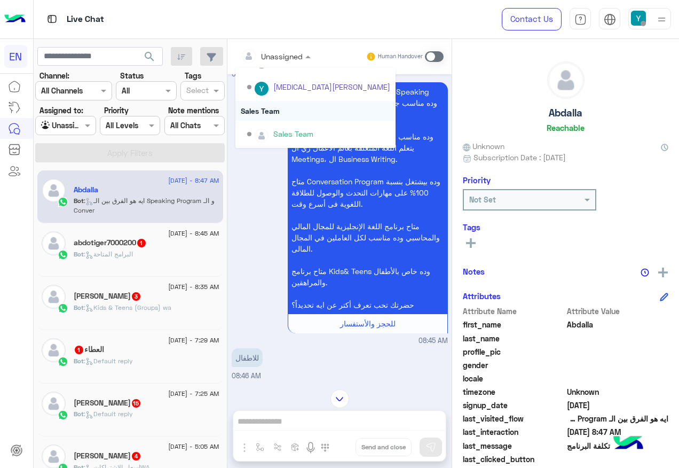
click at [312, 109] on div "Sales Team" at bounding box center [315, 111] width 160 height 20
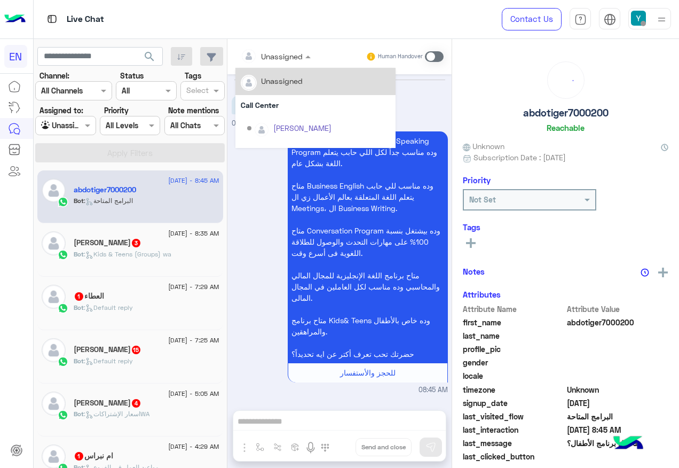
click at [288, 61] on div "Unassigned" at bounding box center [282, 56] width 42 height 11
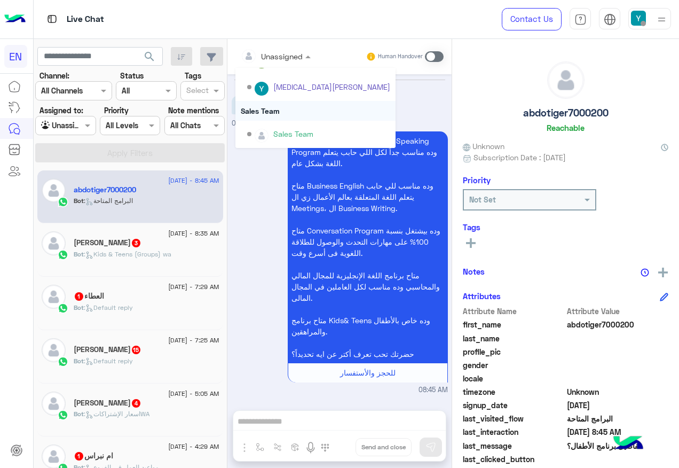
click at [296, 118] on div "Sales Team" at bounding box center [315, 111] width 160 height 20
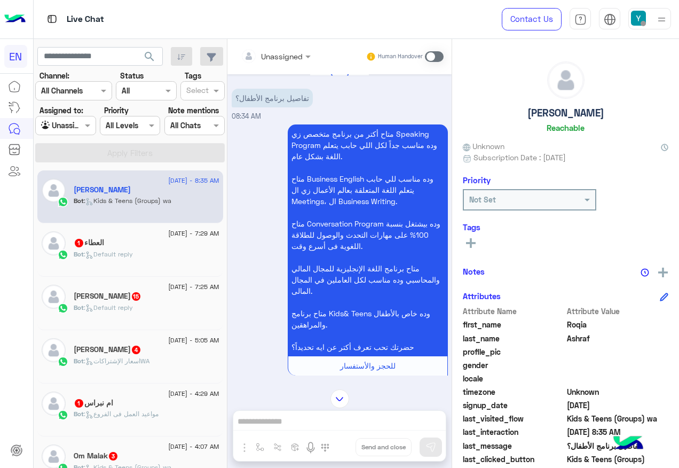
scroll to position [1, 0]
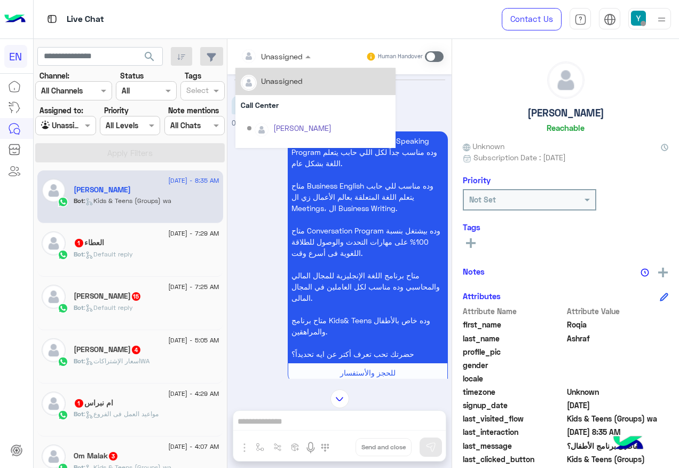
click at [289, 64] on div "Unassigned" at bounding box center [272, 55] width 62 height 21
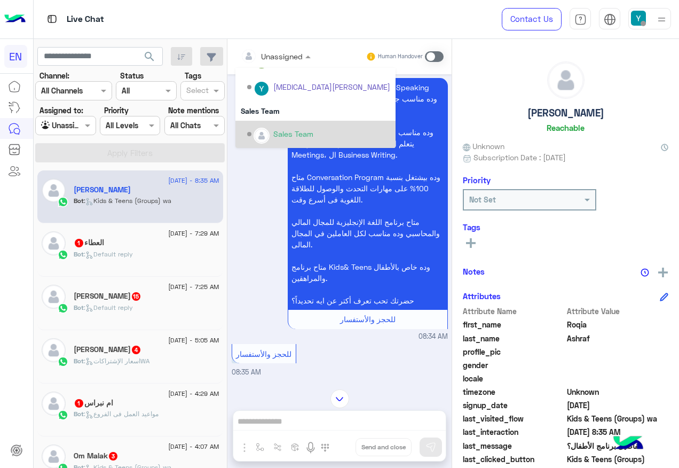
click at [287, 127] on div "Sales Team" at bounding box center [318, 134] width 143 height 19
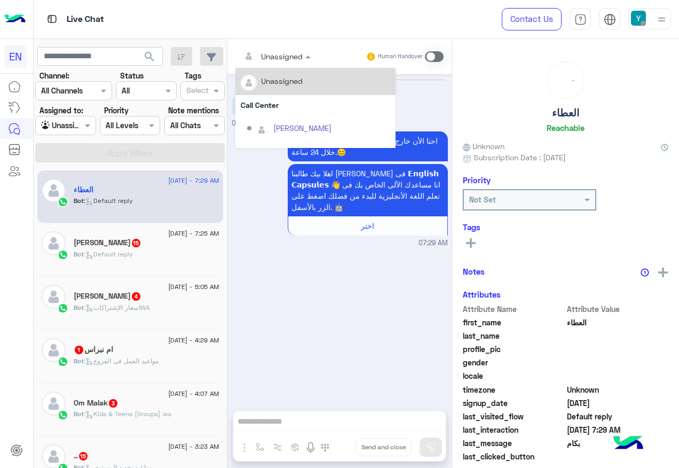
click at [284, 51] on div at bounding box center [275, 56] width 81 height 12
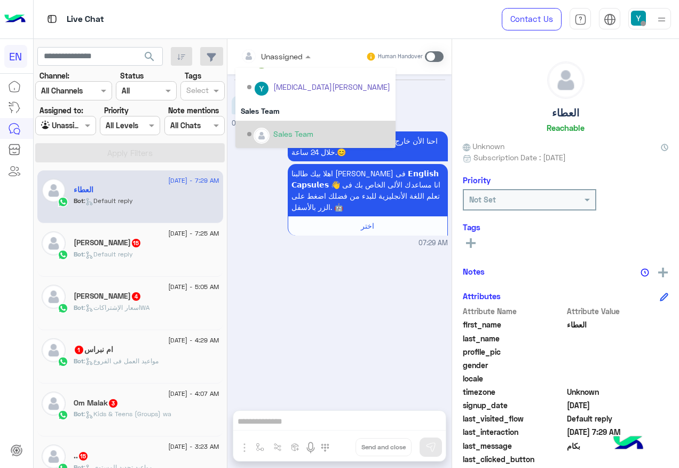
click at [293, 131] on div "Sales Team" at bounding box center [293, 133] width 40 height 11
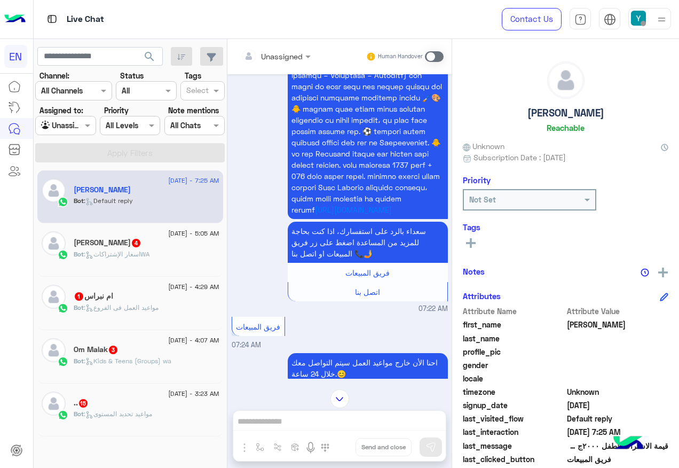
scroll to position [997, 0]
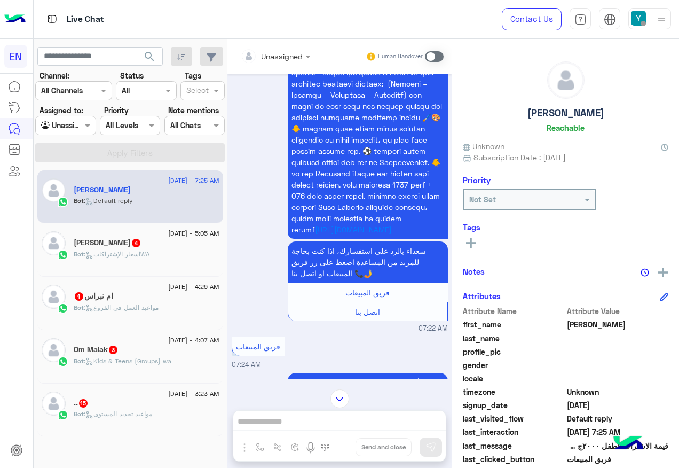
click at [272, 53] on input "text" at bounding box center [262, 56] width 43 height 11
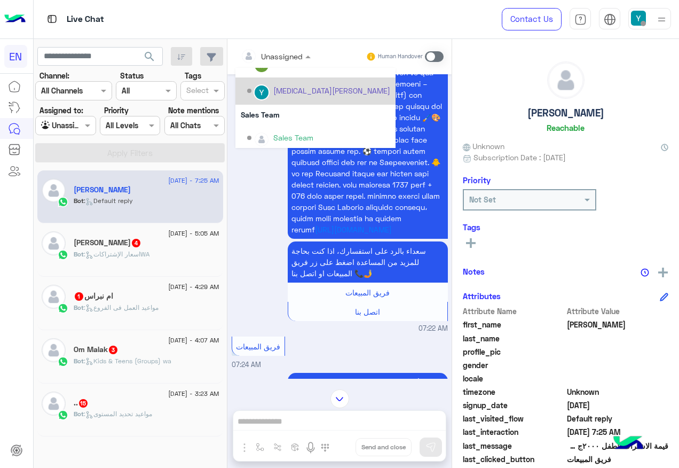
scroll to position [177, 0]
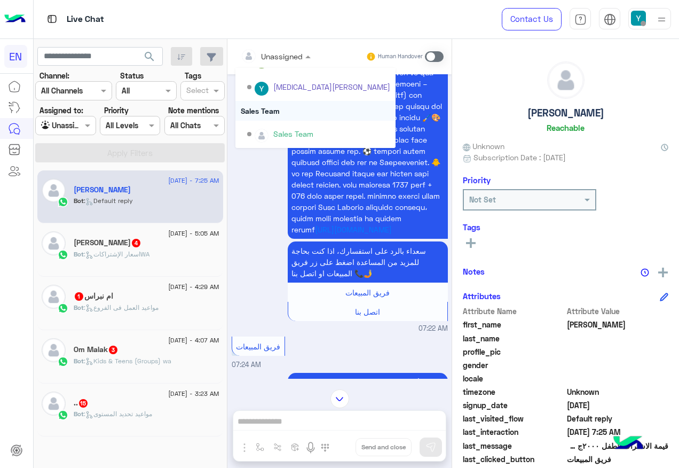
click at [287, 113] on div "Sales Team" at bounding box center [315, 111] width 160 height 20
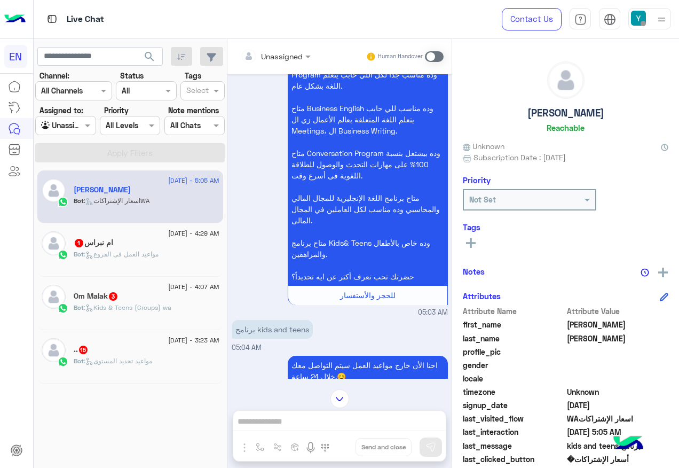
click at [289, 64] on div "Unassigned" at bounding box center [272, 55] width 62 height 21
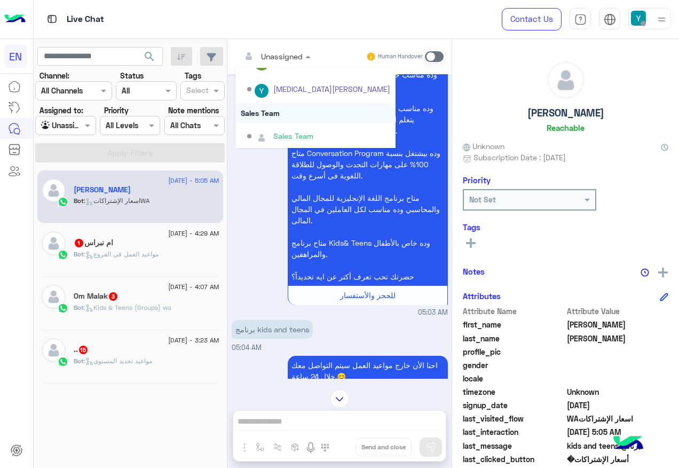
scroll to position [177, 0]
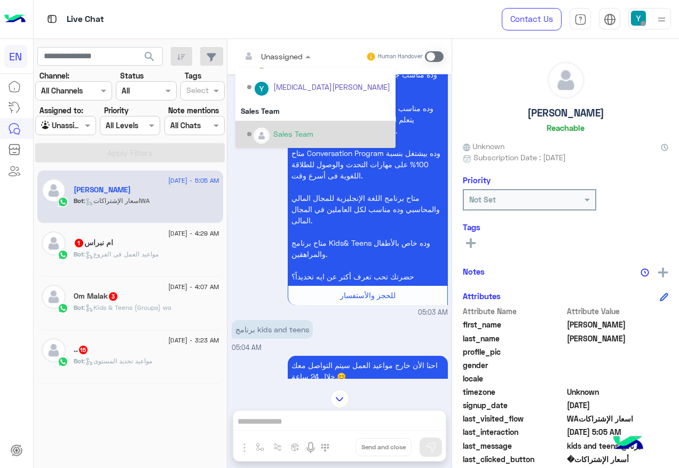
click at [299, 127] on div "Sales Team" at bounding box center [318, 134] width 143 height 19
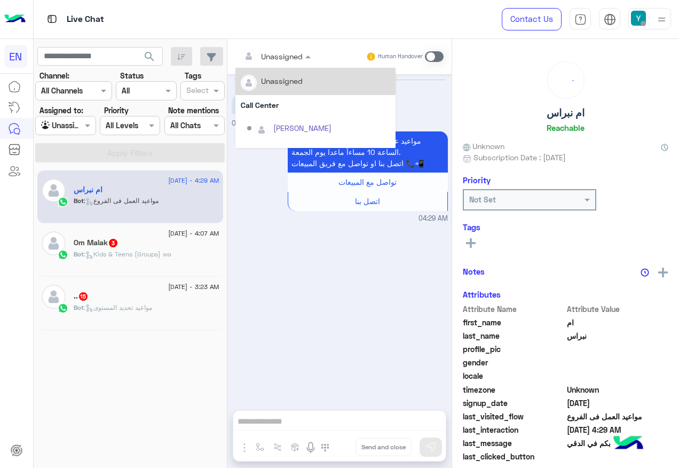
click at [270, 61] on div "Unassigned" at bounding box center [282, 56] width 42 height 11
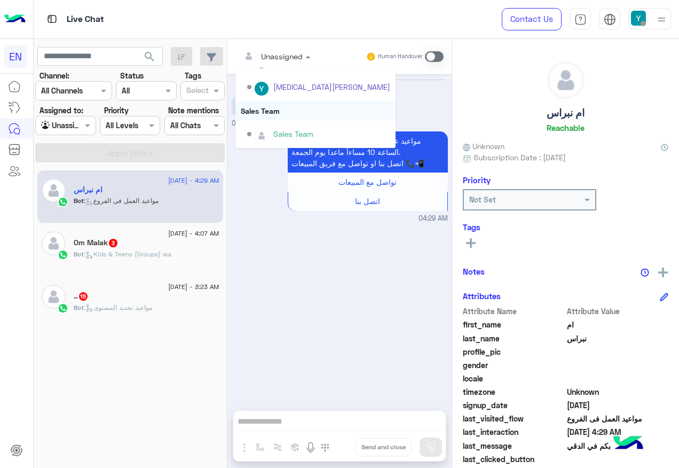
click at [272, 103] on div "Sales Team" at bounding box center [315, 111] width 160 height 20
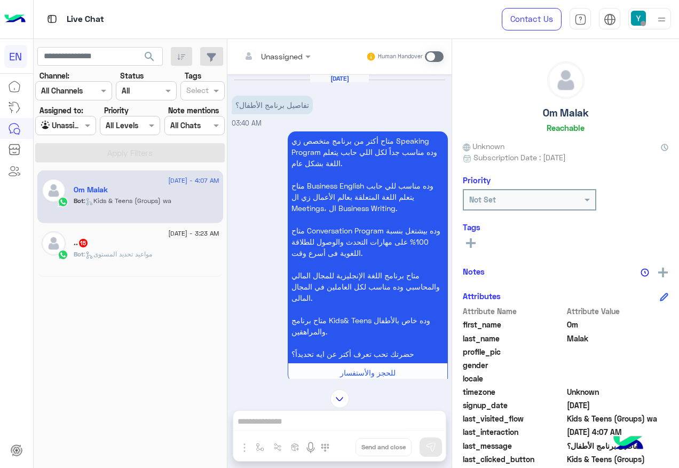
click at [280, 52] on input "text" at bounding box center [262, 56] width 43 height 11
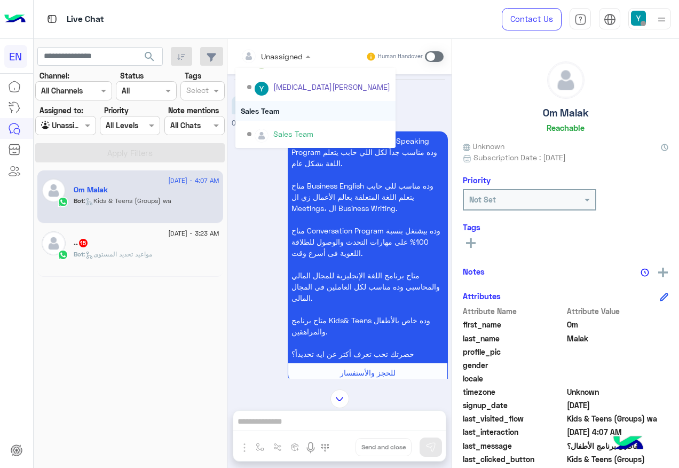
click at [277, 113] on div "Sales Team" at bounding box center [315, 111] width 160 height 20
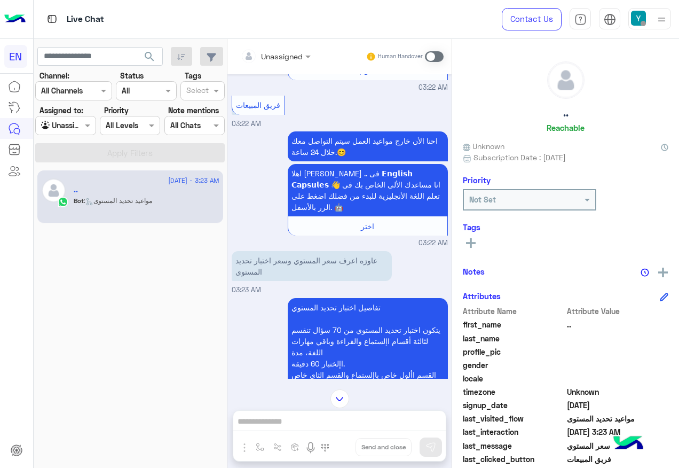
click at [281, 62] on div "Unassigned" at bounding box center [272, 55] width 62 height 21
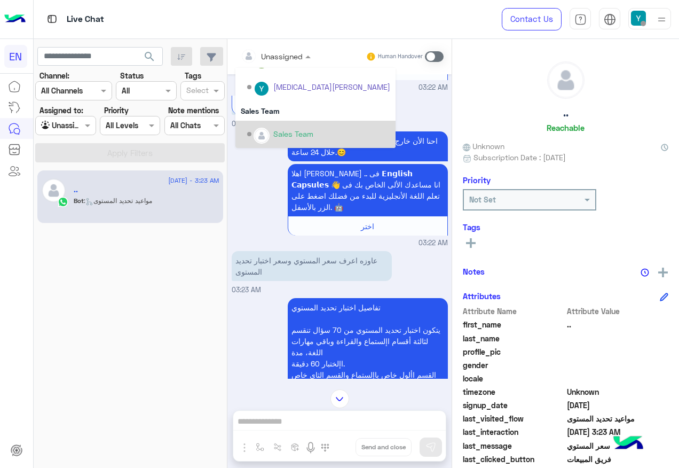
click at [283, 130] on div "Sales Team" at bounding box center [293, 133] width 40 height 11
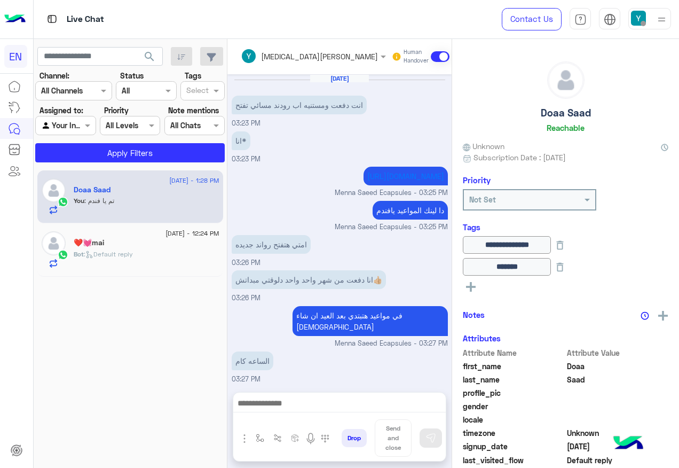
scroll to position [544, 0]
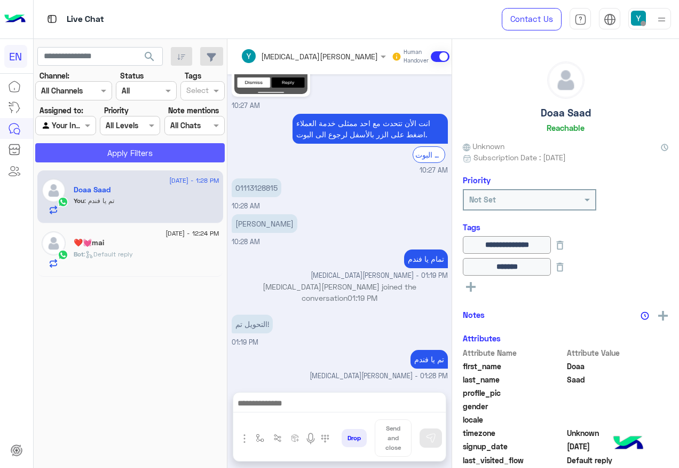
click at [136, 159] on button "Apply Filters" at bounding box center [129, 152] width 189 height 19
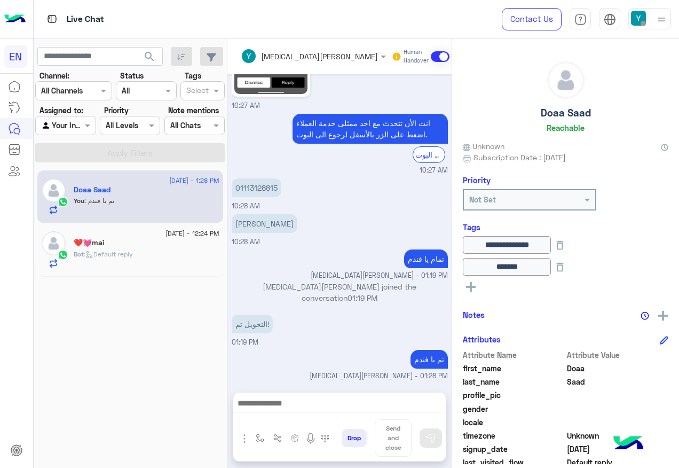
click at [64, 125] on input "text" at bounding box center [53, 125] width 25 height 11
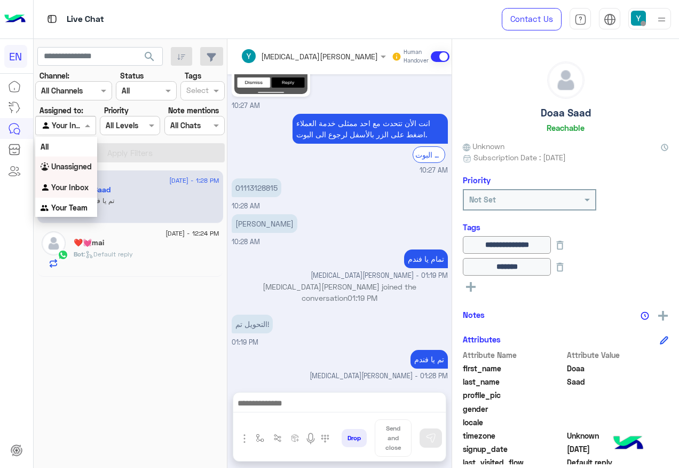
click at [62, 157] on div "Unassigned" at bounding box center [66, 166] width 62 height 21
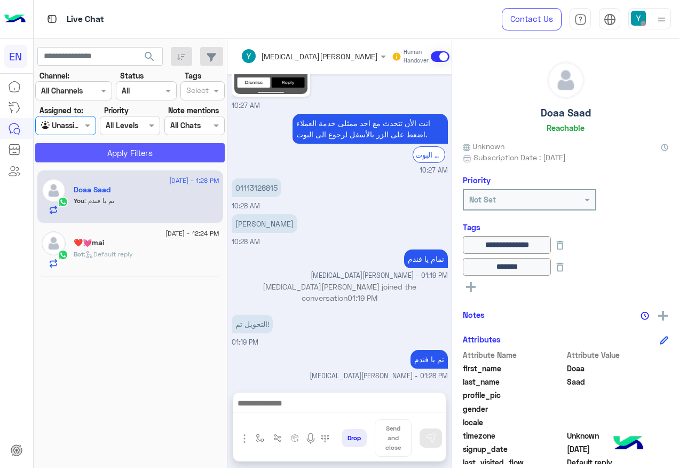
click at [68, 154] on button "Apply Filters" at bounding box center [129, 152] width 189 height 19
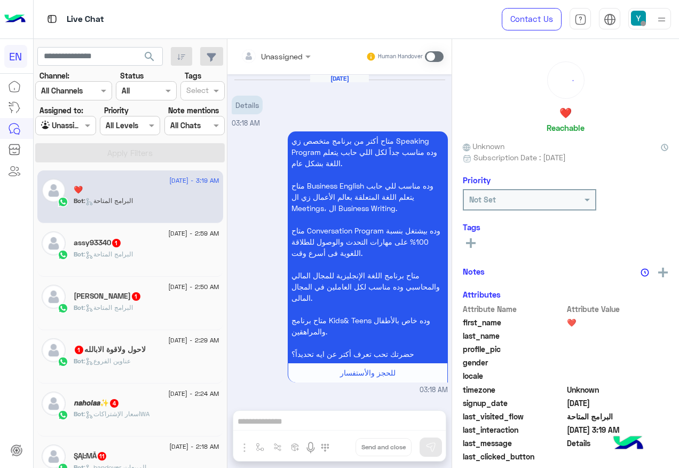
click at [284, 59] on input "text" at bounding box center [262, 56] width 43 height 11
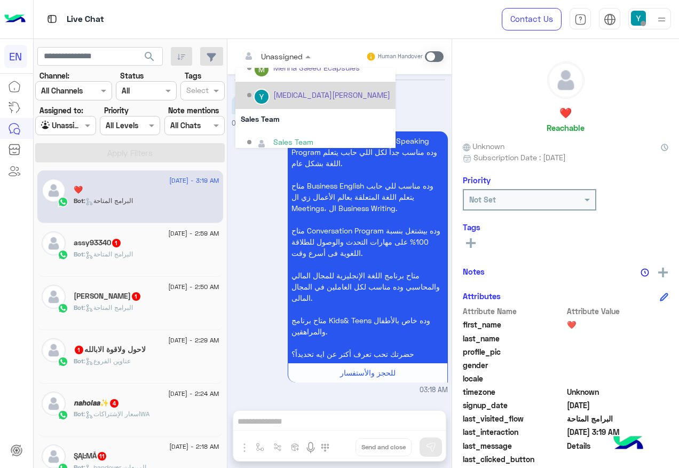
scroll to position [177, 0]
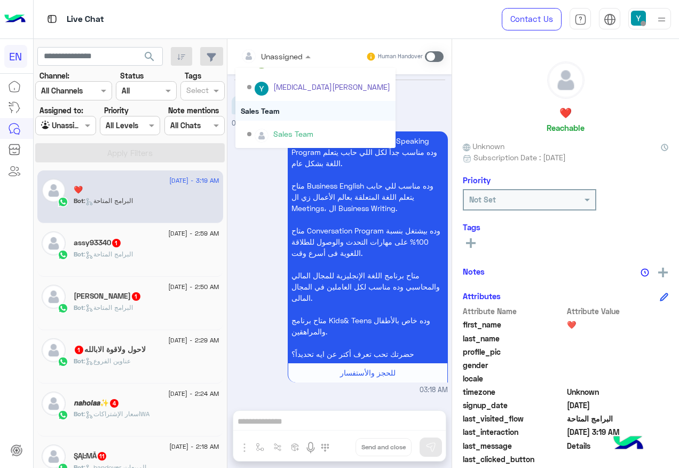
click at [286, 118] on div "Sales Team" at bounding box center [315, 111] width 160 height 20
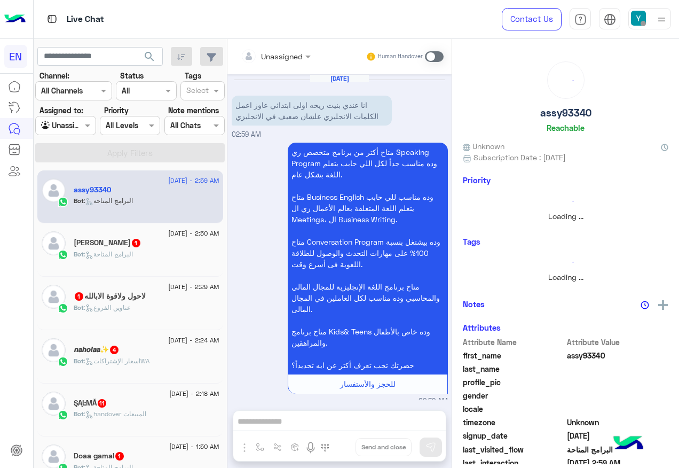
scroll to position [7, 0]
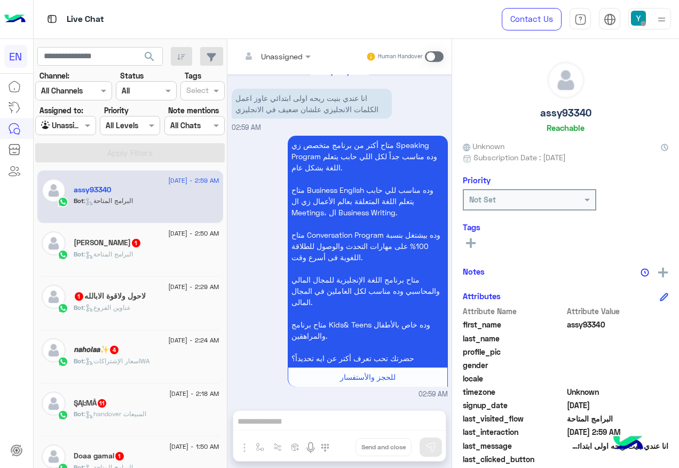
click at [271, 51] on input "text" at bounding box center [262, 56] width 43 height 11
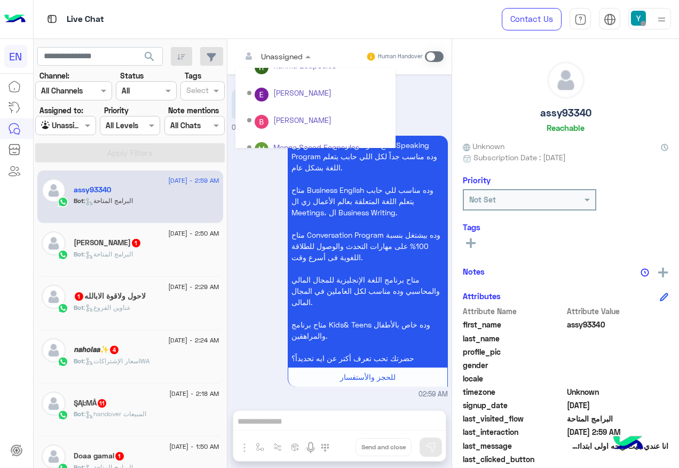
scroll to position [177, 0]
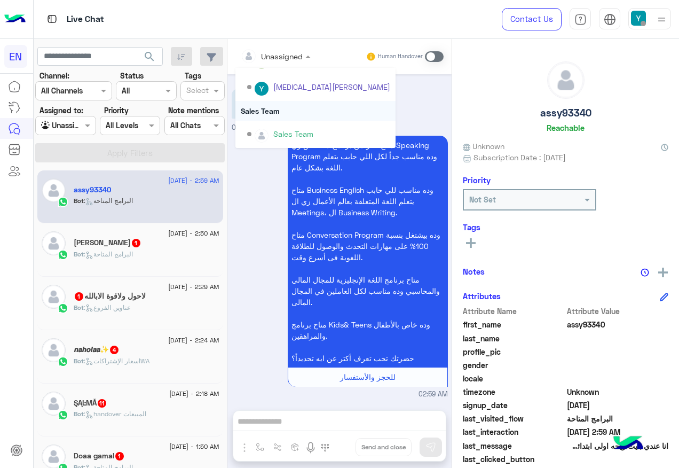
click at [279, 113] on div "Sales Team" at bounding box center [315, 111] width 160 height 20
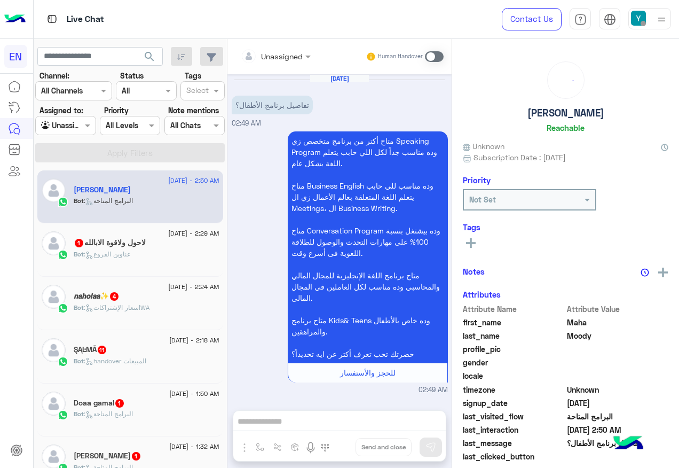
click at [290, 52] on div at bounding box center [275, 56] width 81 height 12
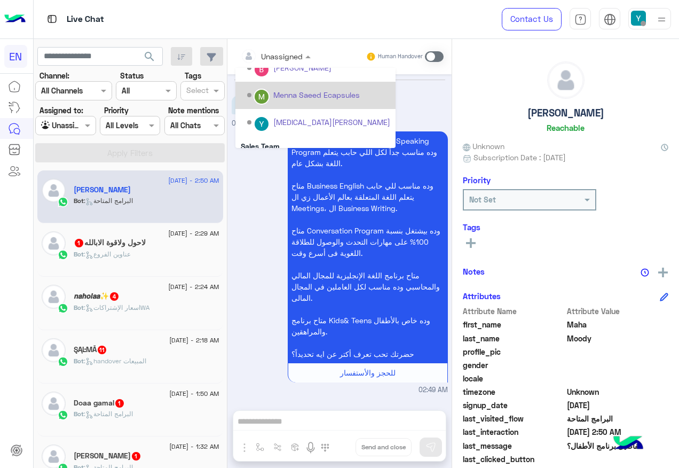
scroll to position [177, 0]
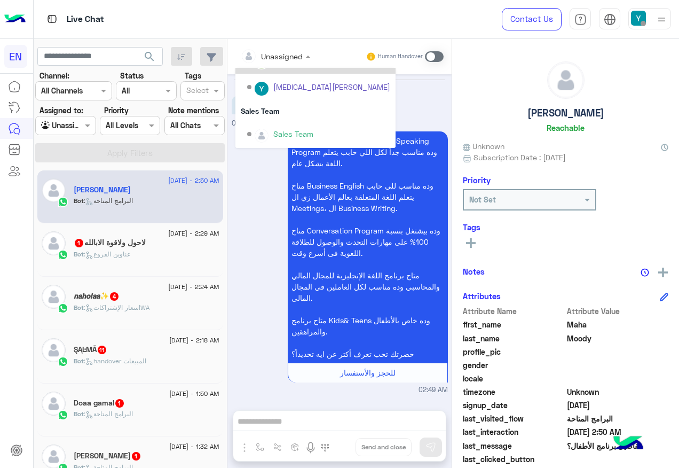
click at [287, 117] on div "Sales Team" at bounding box center [315, 111] width 160 height 20
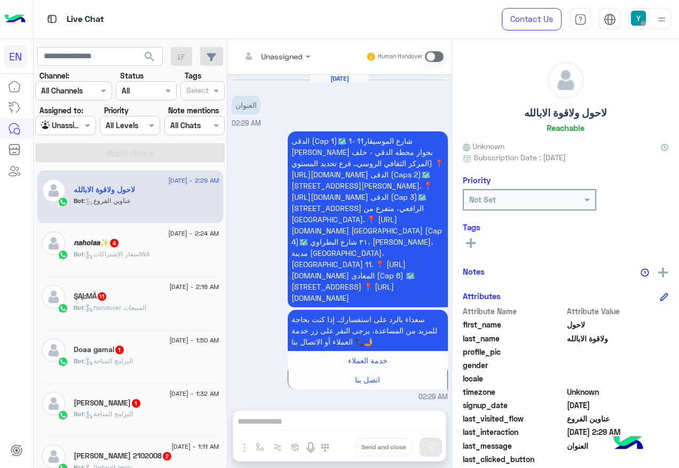
click at [286, 53] on div at bounding box center [275, 56] width 81 height 12
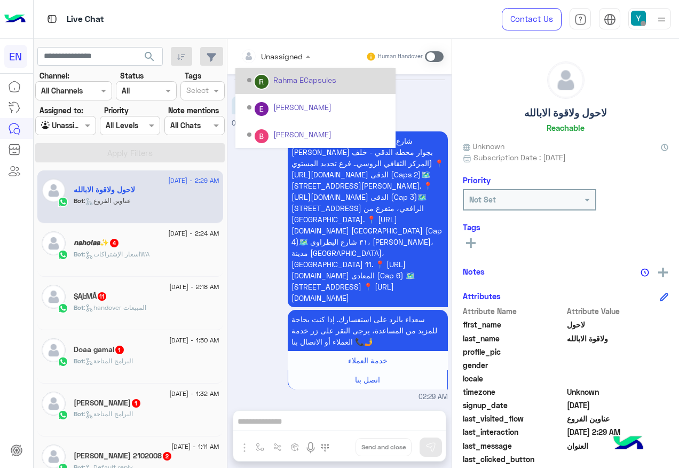
scroll to position [177, 0]
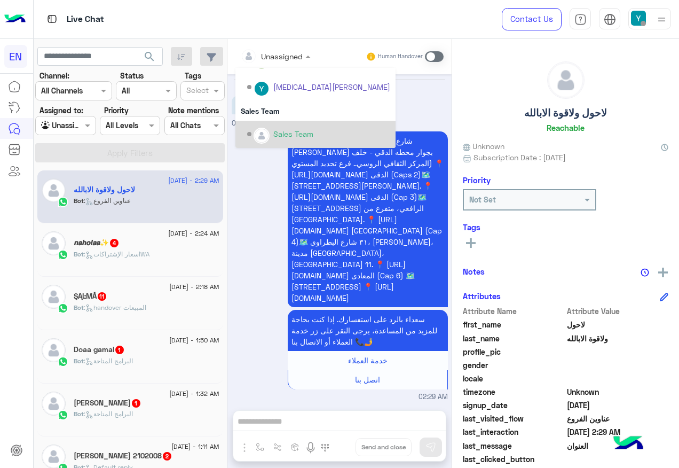
click at [298, 135] on div "Sales Team" at bounding box center [293, 133] width 40 height 11
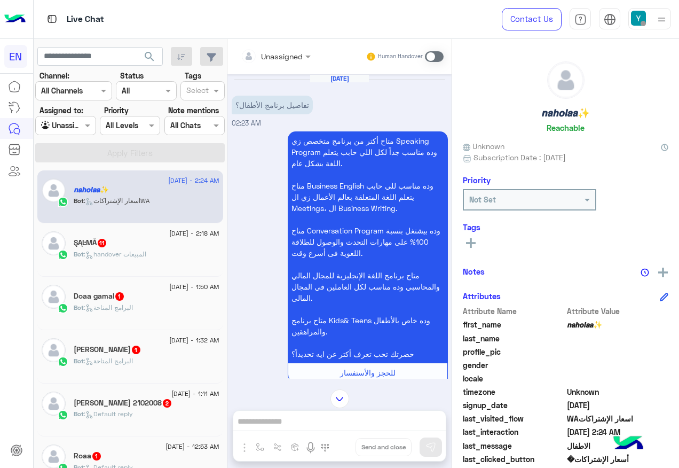
click at [275, 53] on input "text" at bounding box center [262, 56] width 43 height 11
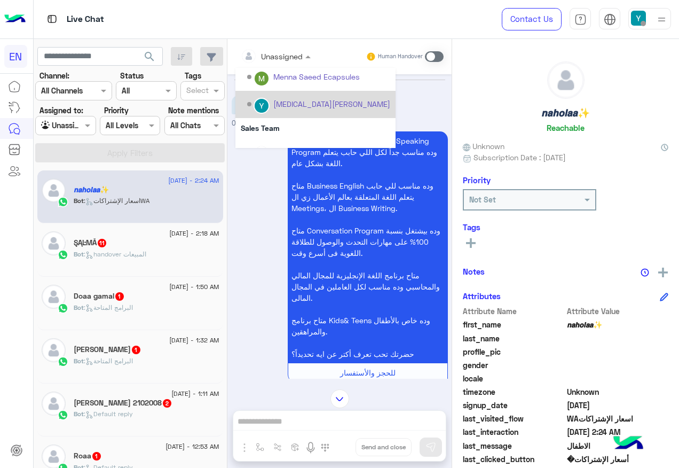
scroll to position [177, 0]
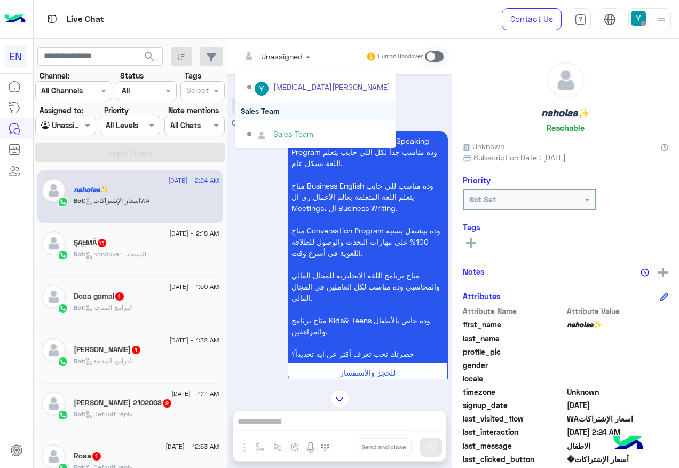
click at [298, 113] on div "Sales Team" at bounding box center [315, 111] width 160 height 20
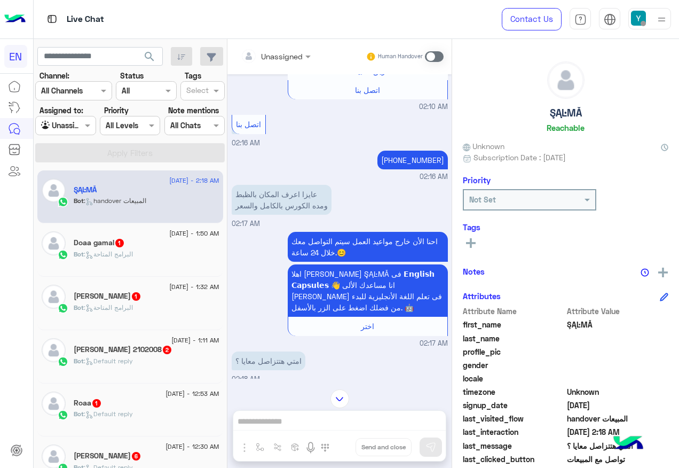
scroll to position [1043, 0]
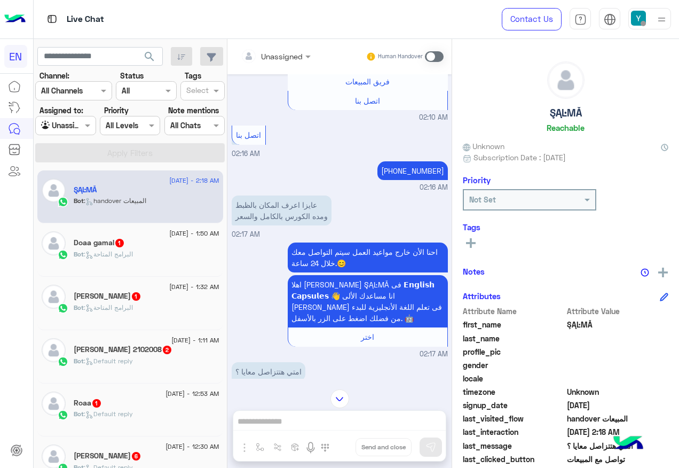
click at [279, 60] on input "text" at bounding box center [262, 56] width 43 height 11
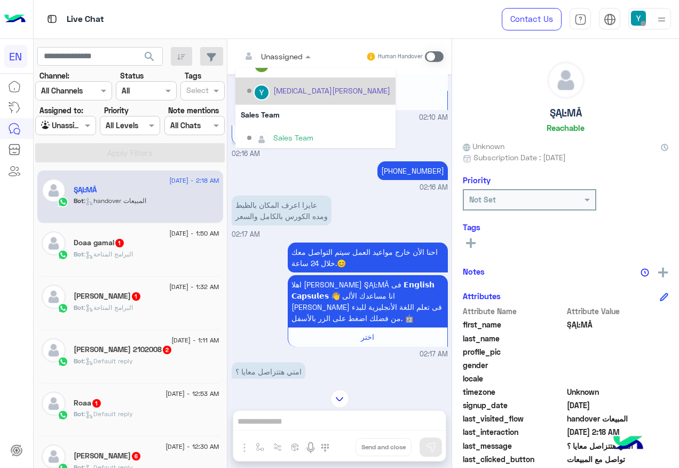
scroll to position [177, 0]
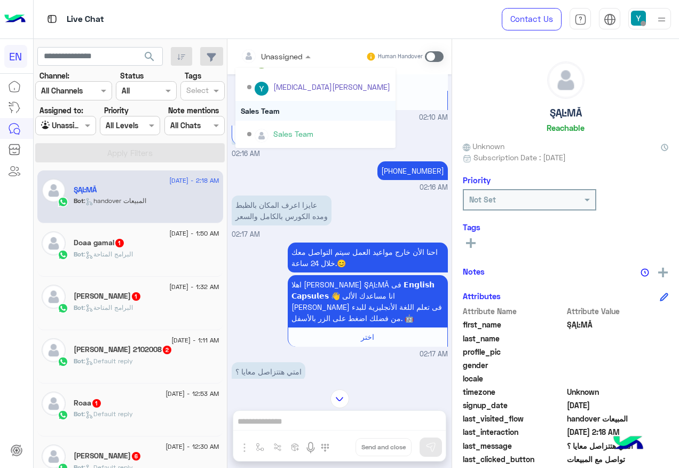
click at [289, 108] on div "Sales Team" at bounding box center [315, 111] width 160 height 20
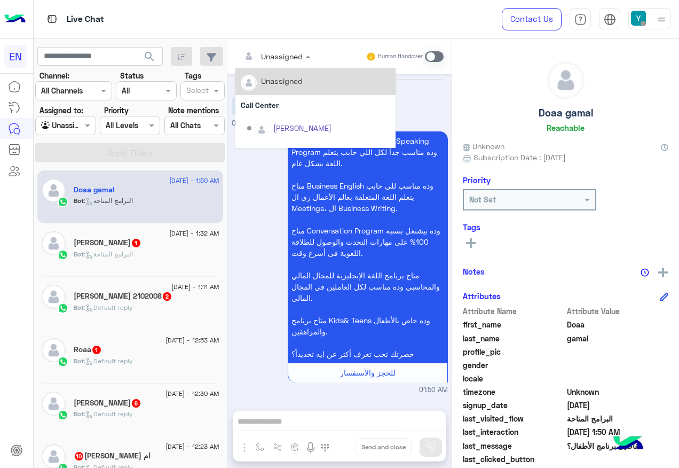
click at [265, 57] on input "text" at bounding box center [262, 56] width 43 height 11
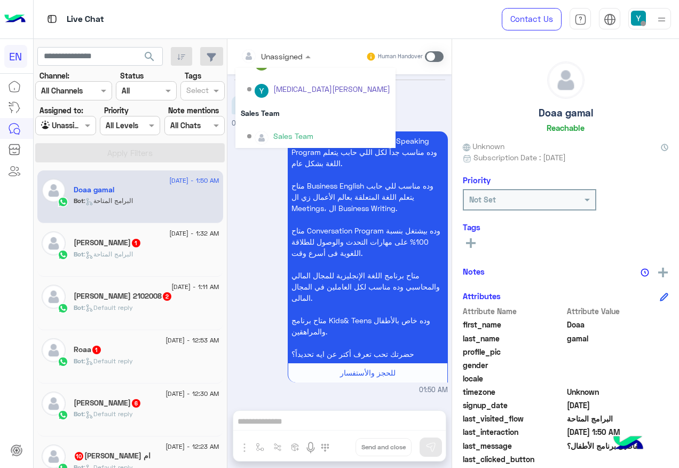
scroll to position [177, 0]
click at [263, 117] on div "Sales Team" at bounding box center [315, 111] width 160 height 20
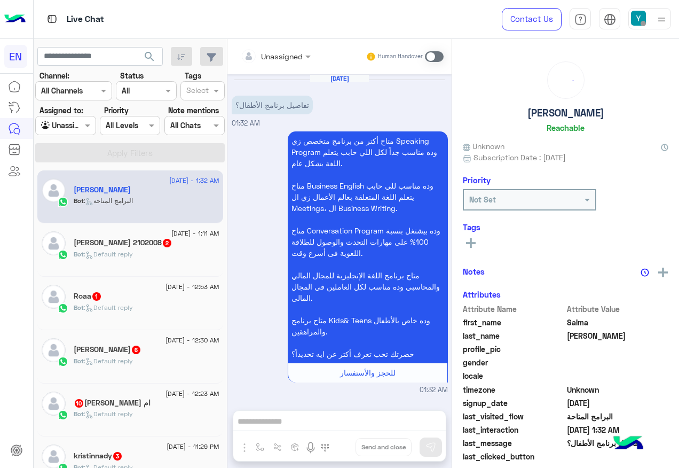
click at [282, 62] on div "Unassigned" at bounding box center [282, 56] width 42 height 11
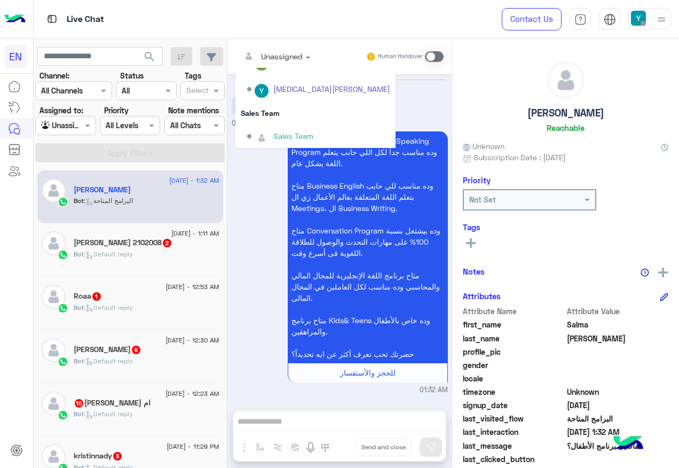
scroll to position [177, 0]
click at [268, 119] on div "Sales Team" at bounding box center [315, 111] width 160 height 20
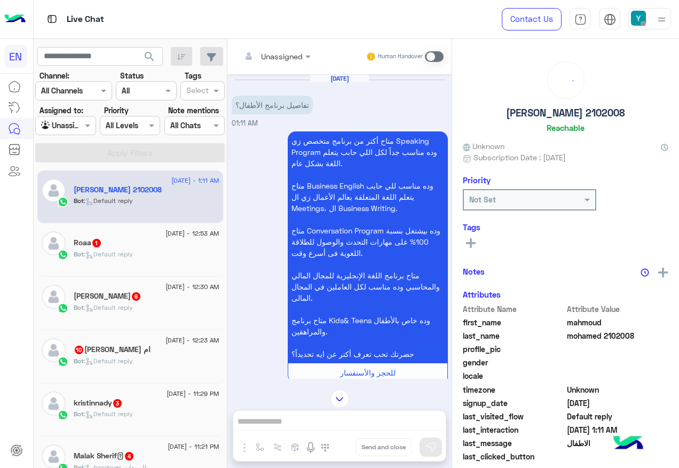
click at [284, 59] on input "text" at bounding box center [262, 56] width 43 height 11
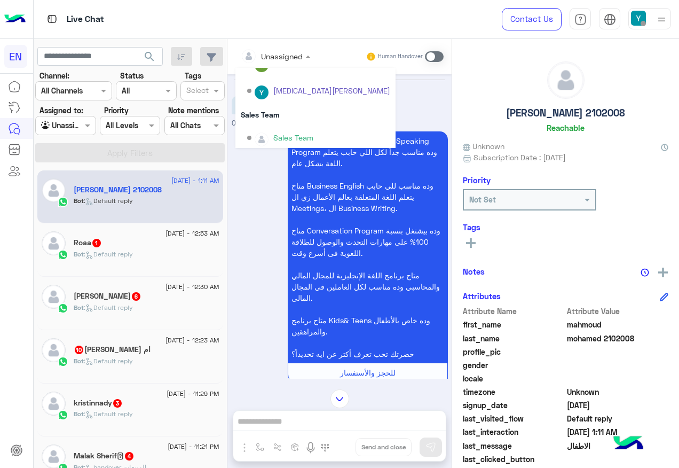
scroll to position [177, 0]
click at [286, 117] on div "Sales Team" at bounding box center [315, 111] width 160 height 20
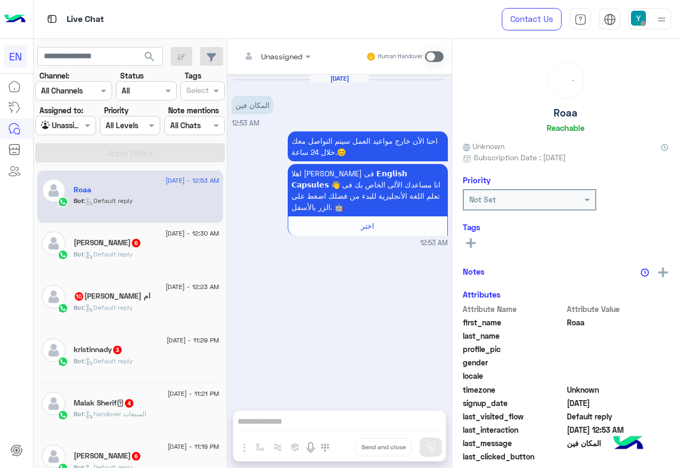
drag, startPoint x: 282, startPoint y: 50, endPoint x: 306, endPoint y: 67, distance: 29.6
click at [286, 52] on div at bounding box center [275, 56] width 81 height 12
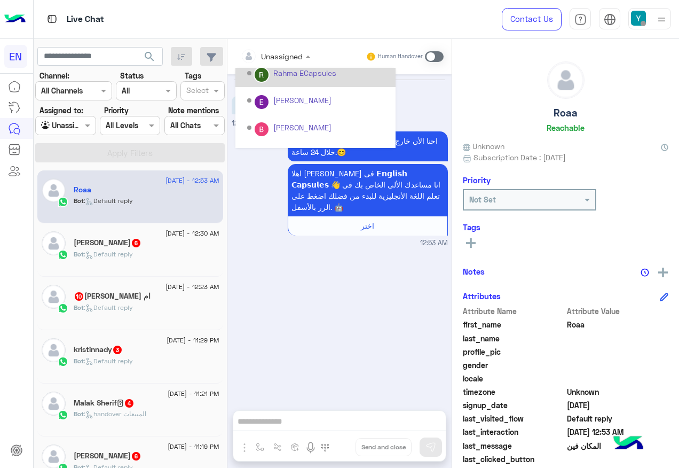
scroll to position [177, 0]
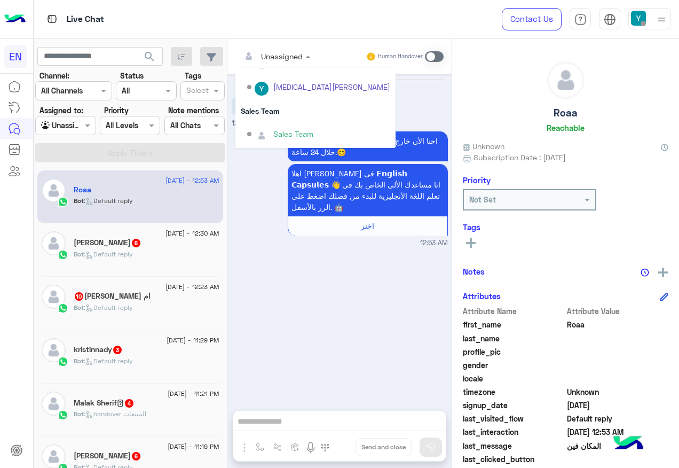
click at [288, 125] on div "Sales Team" at bounding box center [318, 134] width 143 height 19
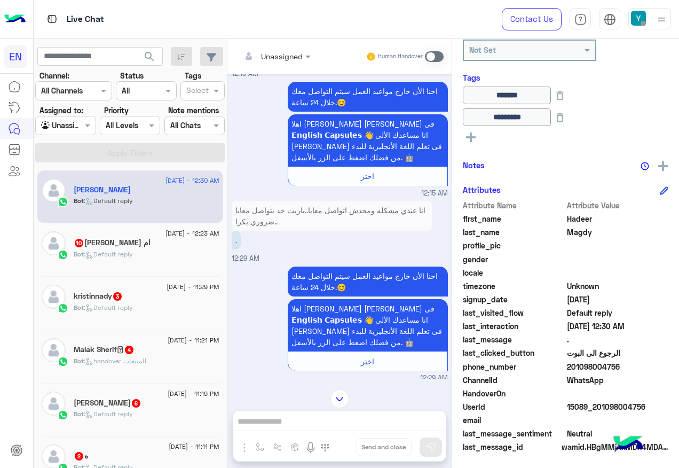
scroll to position [151, 0]
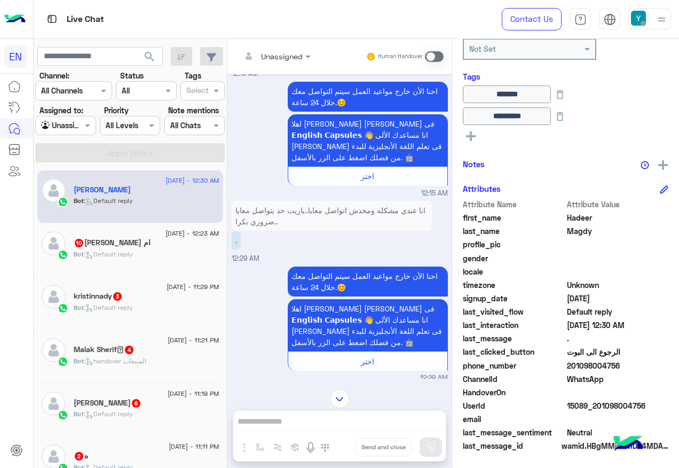
drag, startPoint x: 568, startPoint y: 365, endPoint x: 617, endPoint y: 365, distance: 48.6
click at [617, 365] on span "201098004756" at bounding box center [618, 365] width 102 height 11
copy span "01098004756"
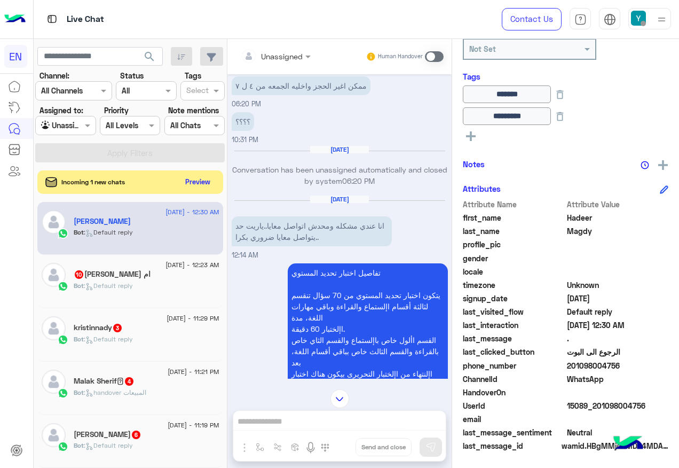
scroll to position [138, 0]
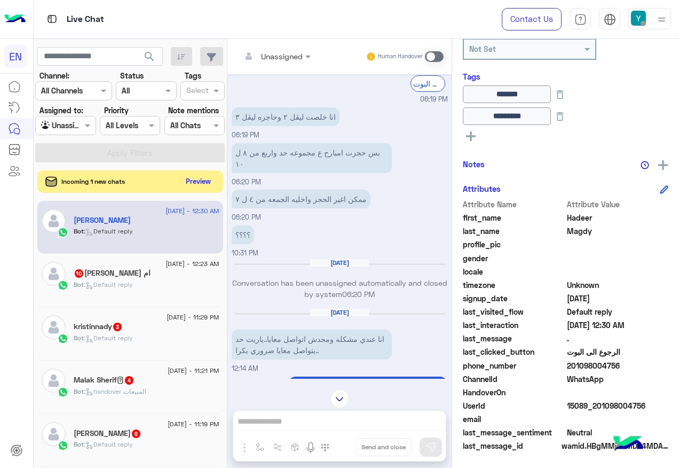
click at [200, 176] on button "Preview" at bounding box center [198, 181] width 33 height 14
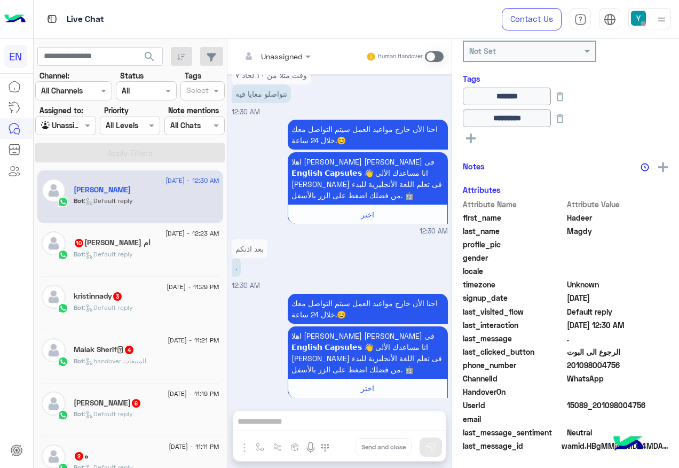
scroll to position [1152, 0]
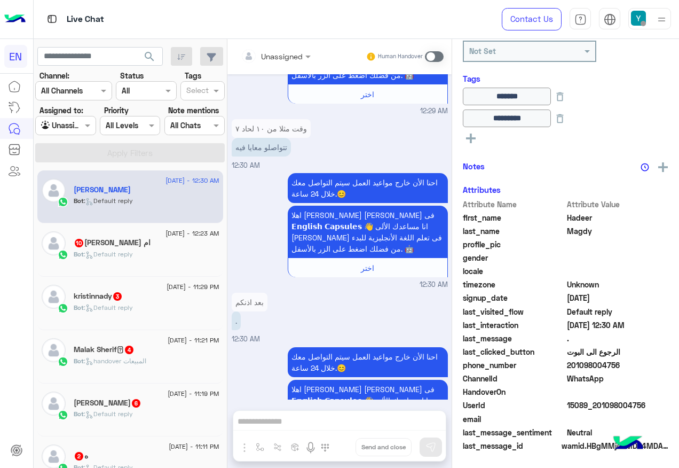
click at [121, 260] on div "Bot : Default reply" at bounding box center [147, 258] width 146 height 19
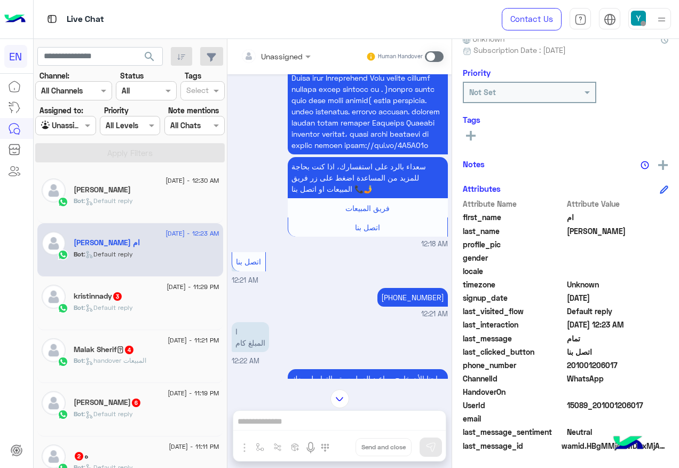
scroll to position [1428, 0]
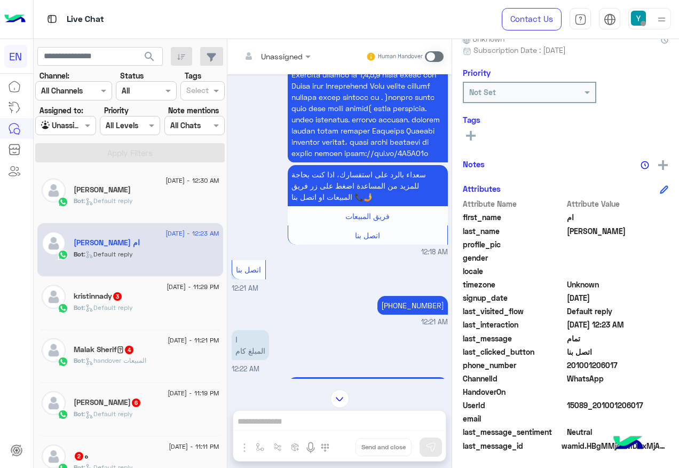
click at [286, 58] on div at bounding box center [275, 56] width 81 height 12
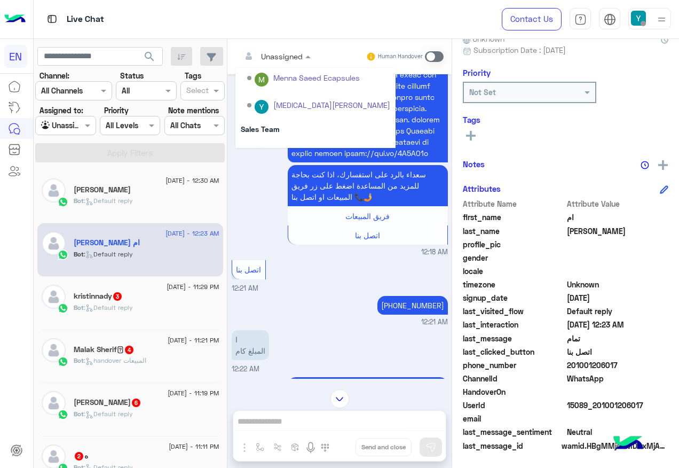
scroll to position [160, 0]
click at [287, 121] on div "Sales Team" at bounding box center [315, 128] width 160 height 20
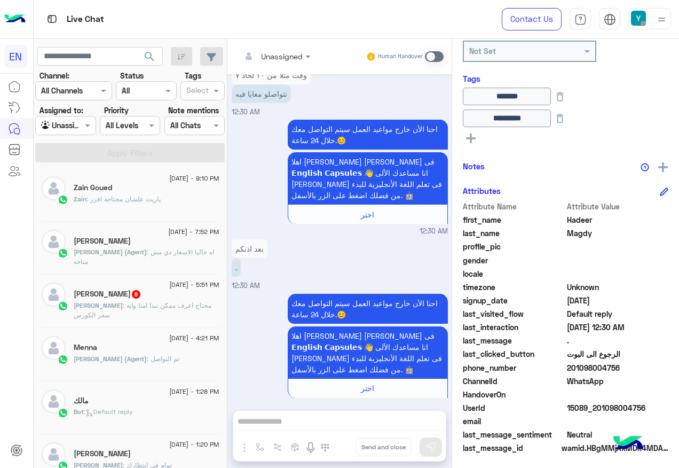
scroll to position [151, 0]
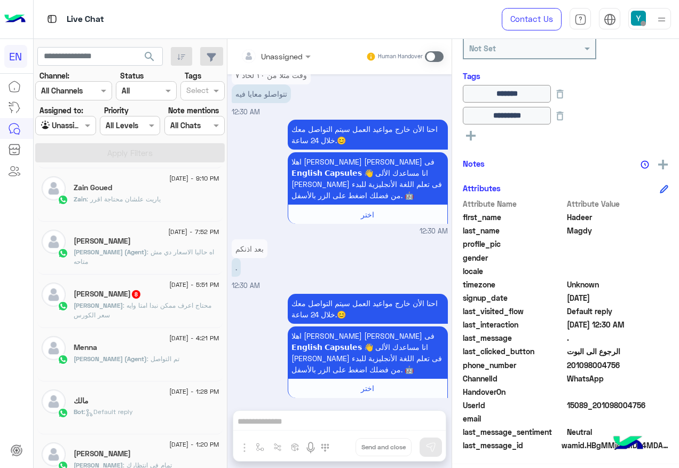
click at [179, 296] on div "Ahmed Saeed 8" at bounding box center [147, 294] width 146 height 11
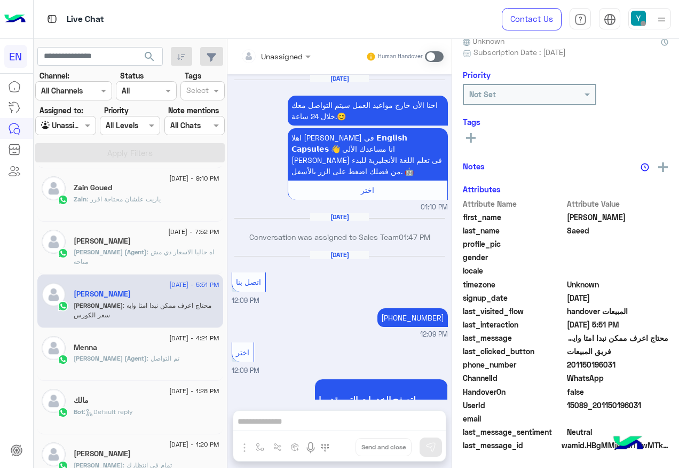
scroll to position [1116, 0]
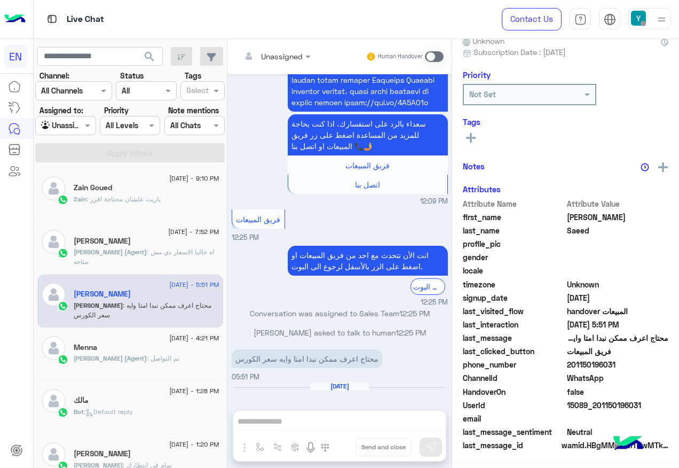
click at [281, 61] on div "Unassigned" at bounding box center [268, 55] width 67 height 21
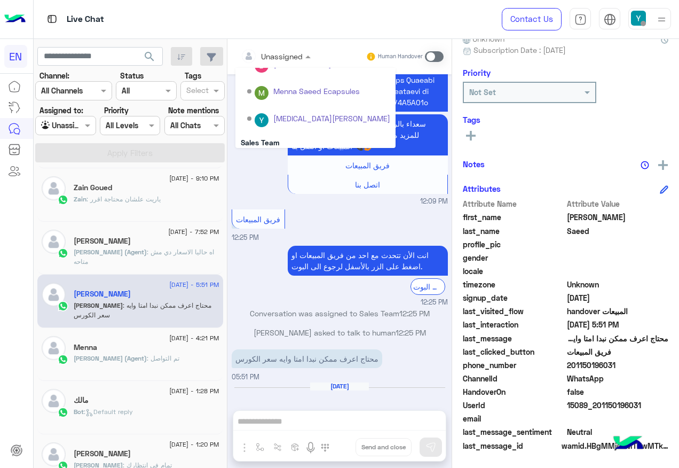
scroll to position [177, 0]
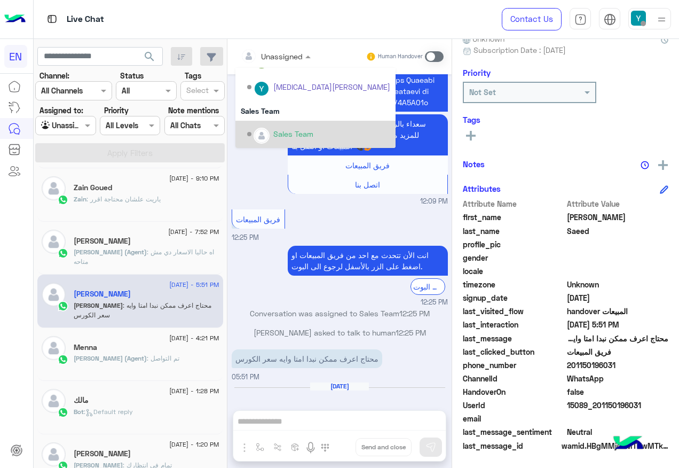
click at [270, 139] on div "Sales Team" at bounding box center [318, 134] width 143 height 19
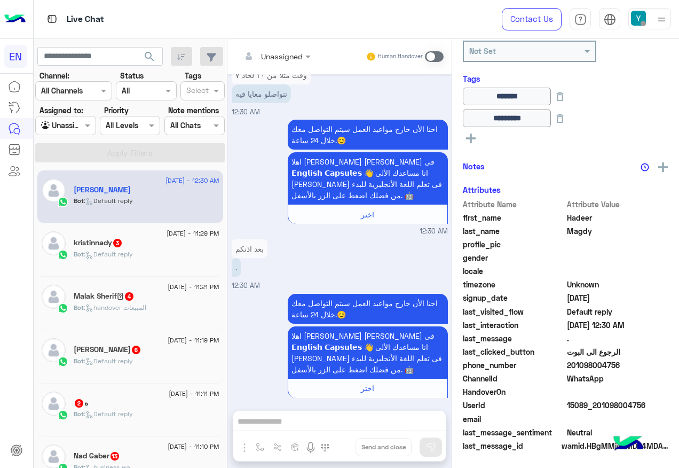
click at [152, 266] on div "Bot : Default reply" at bounding box center [147, 258] width 146 height 19
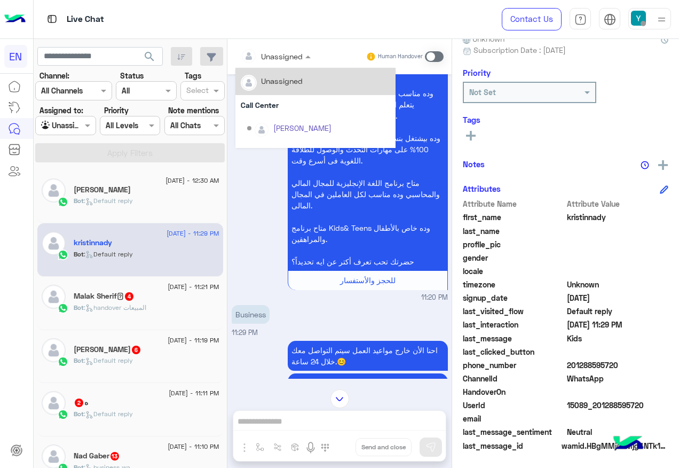
click at [268, 61] on div "Unassigned" at bounding box center [282, 56] width 42 height 11
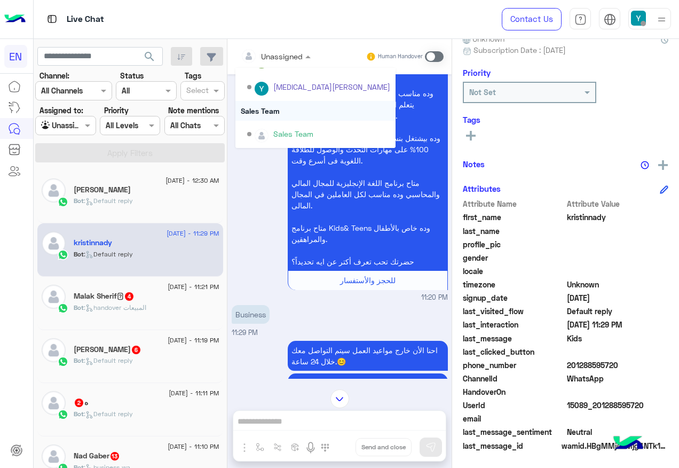
click at [282, 116] on div "Sales Team" at bounding box center [315, 111] width 160 height 20
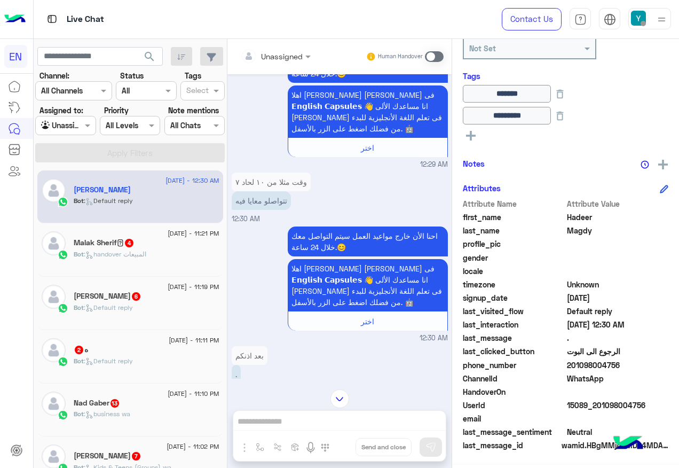
click at [104, 266] on div "Bot : handover المبيعات" at bounding box center [147, 258] width 146 height 19
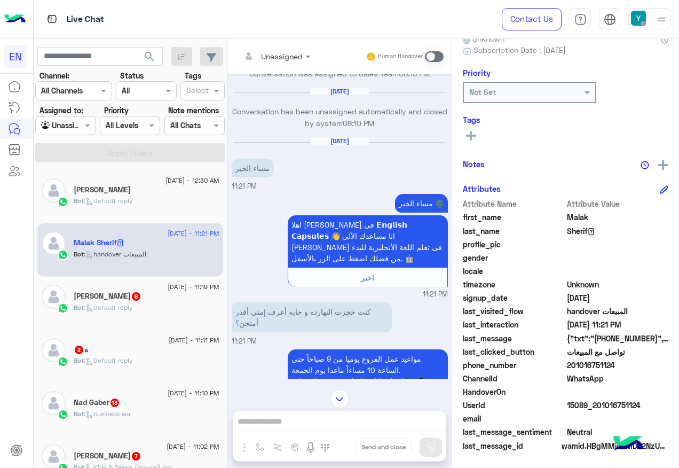
drag, startPoint x: 570, startPoint y: 362, endPoint x: 614, endPoint y: 365, distance: 44.4
click at [614, 365] on span "201016751124" at bounding box center [618, 364] width 102 height 11
copy span "01016751124"
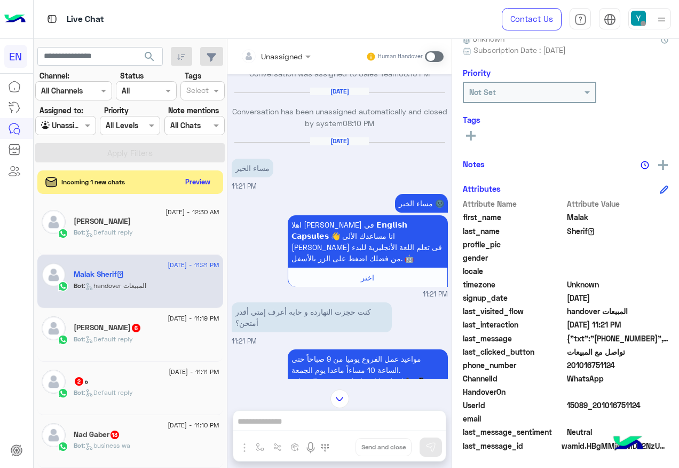
click at [431, 59] on span at bounding box center [434, 56] width 19 height 11
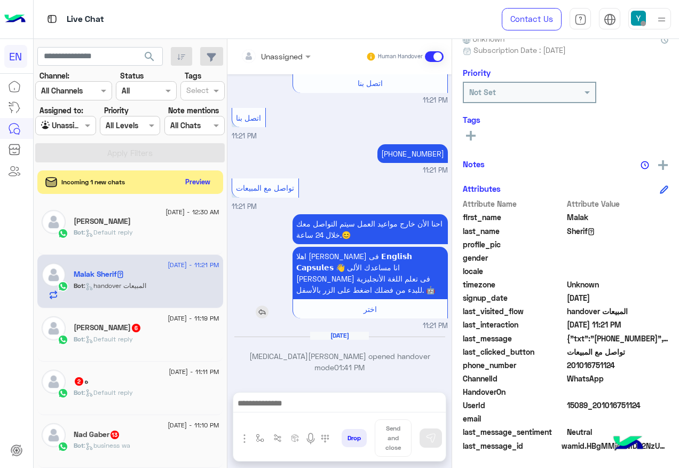
scroll to position [1572, 0]
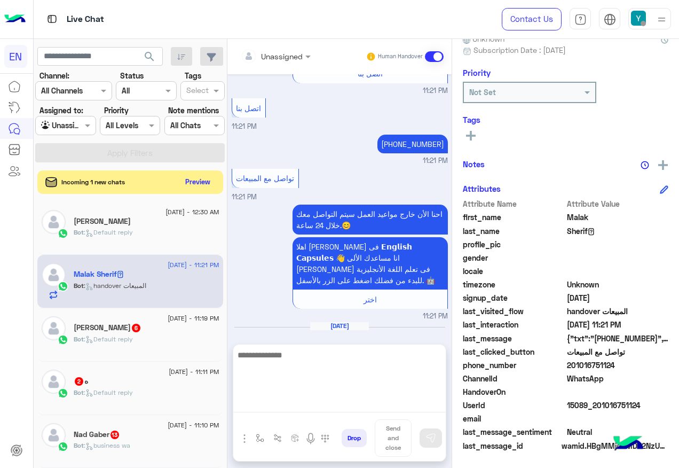
click at [362, 408] on textarea at bounding box center [339, 380] width 212 height 64
type textarea "**********"
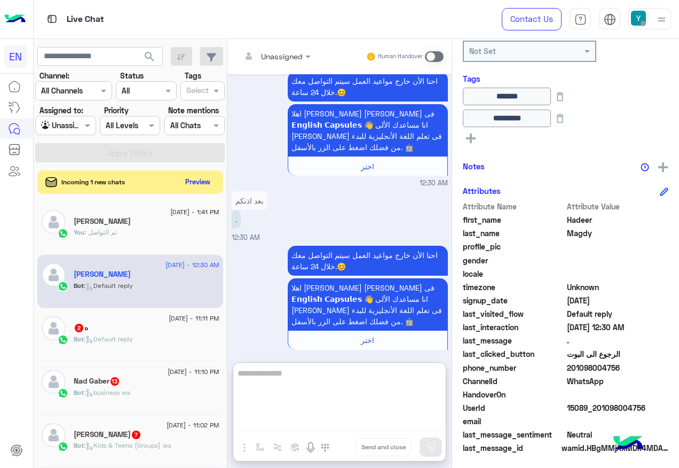
scroll to position [151, 0]
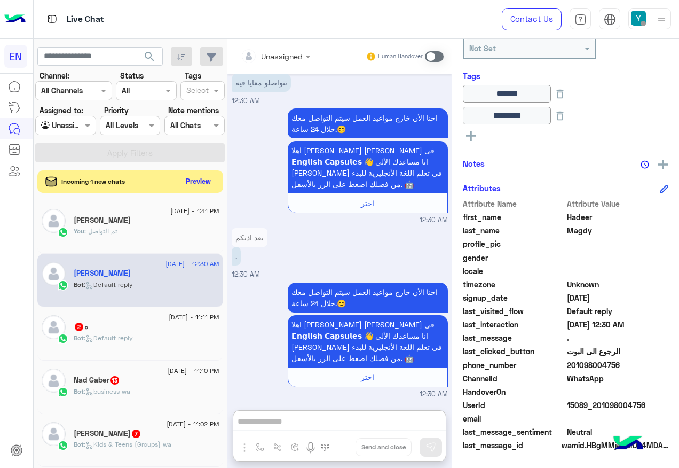
click at [200, 182] on button "Preview" at bounding box center [198, 181] width 33 height 14
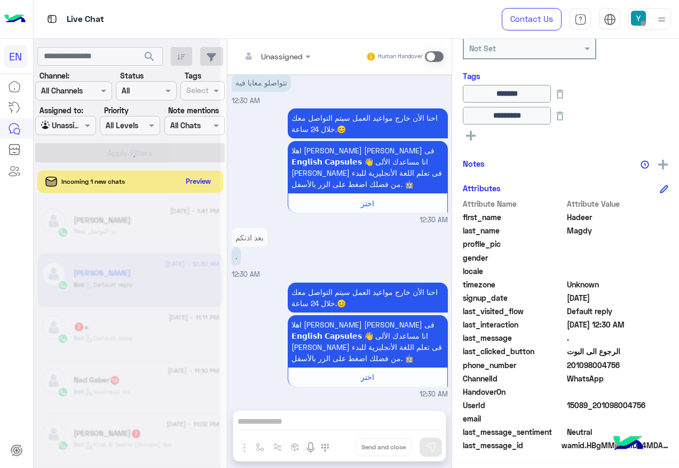
scroll to position [1206, 0]
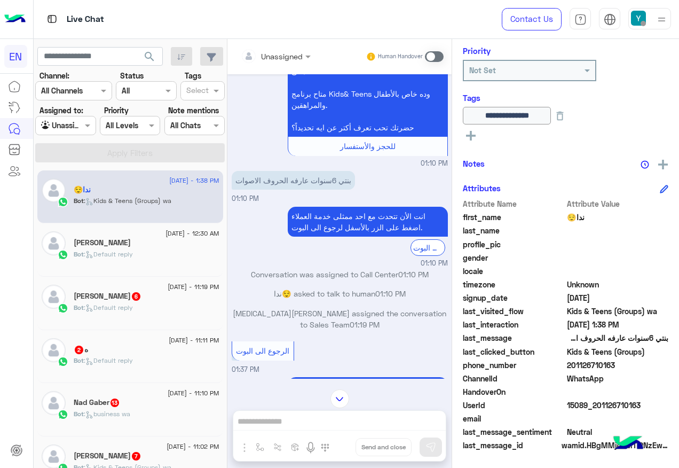
scroll to position [208, 0]
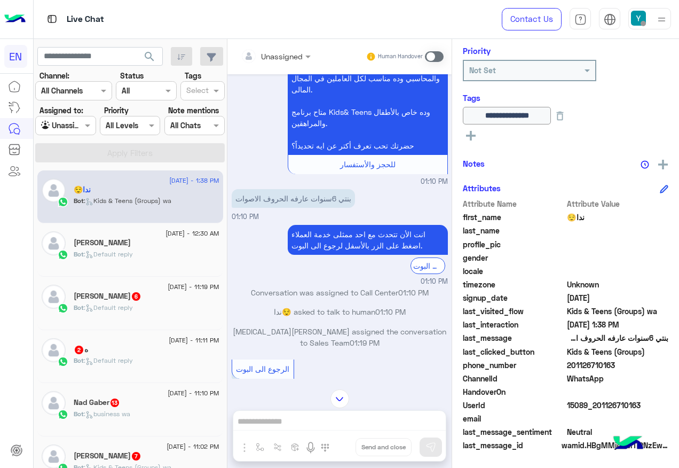
click at [295, 57] on div at bounding box center [275, 56] width 81 height 12
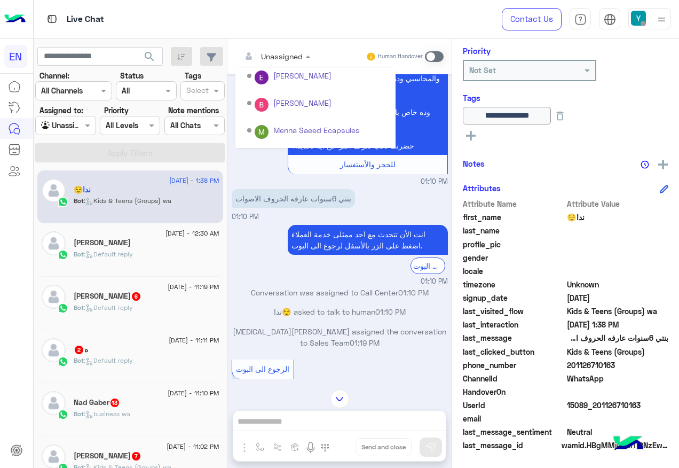
scroll to position [177, 0]
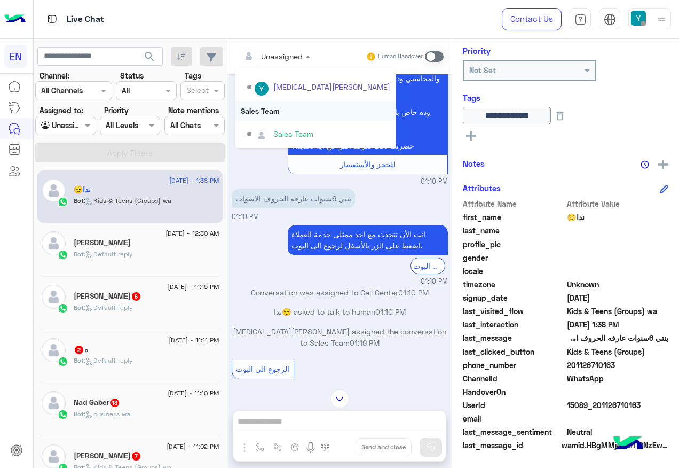
click at [289, 116] on div "Sales Team" at bounding box center [315, 111] width 160 height 20
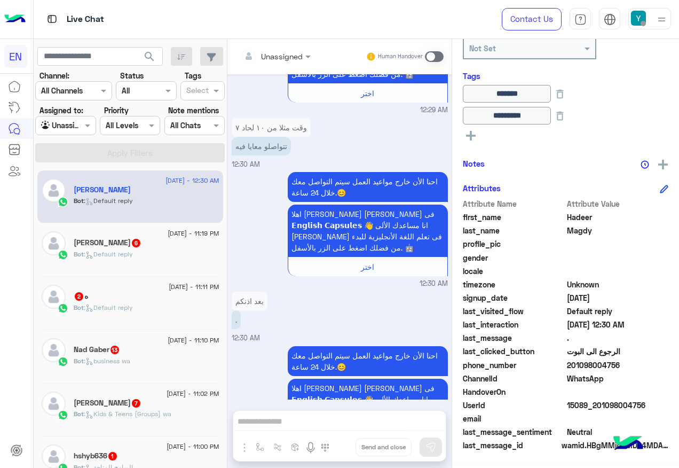
scroll to position [1206, 0]
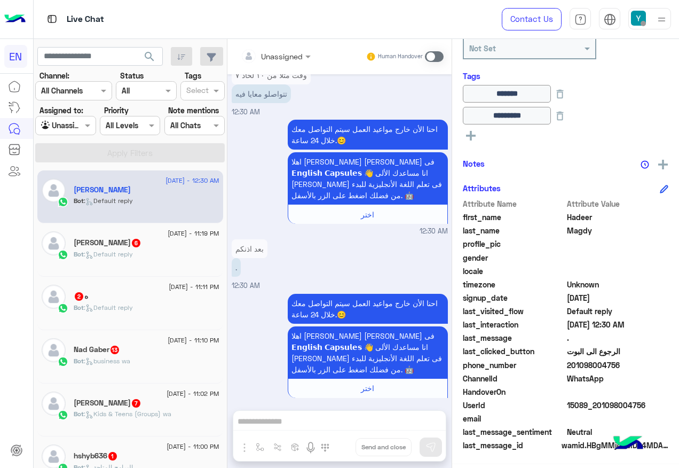
click at [123, 266] on div "Bot : Default reply" at bounding box center [147, 258] width 146 height 19
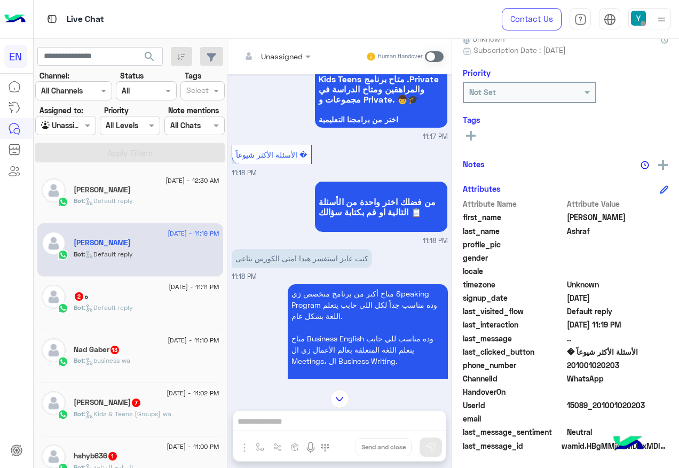
scroll to position [504, 0]
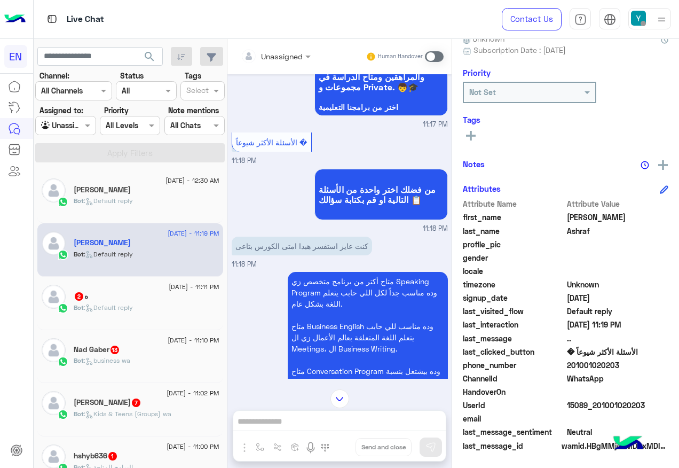
click at [584, 365] on span "201001020203" at bounding box center [618, 364] width 102 height 11
copy span "201001020203"
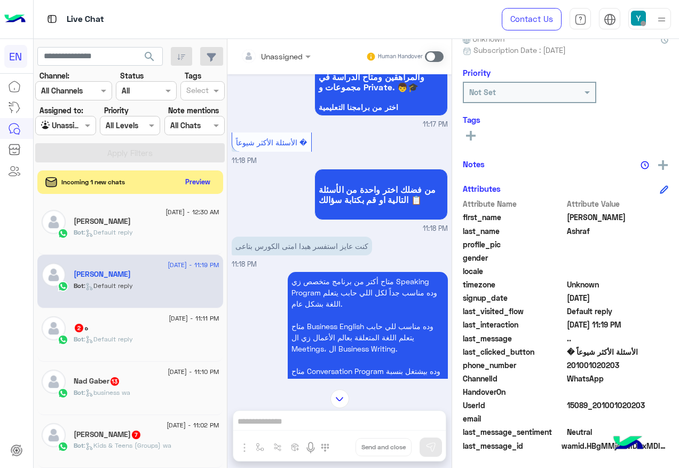
click at [440, 51] on label at bounding box center [434, 56] width 19 height 11
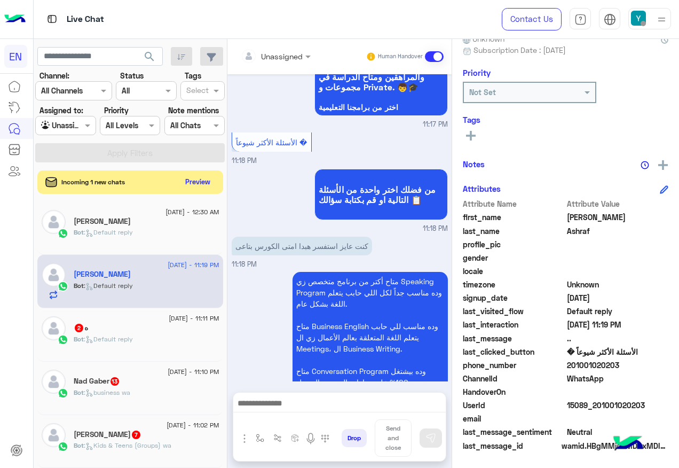
scroll to position [863, 0]
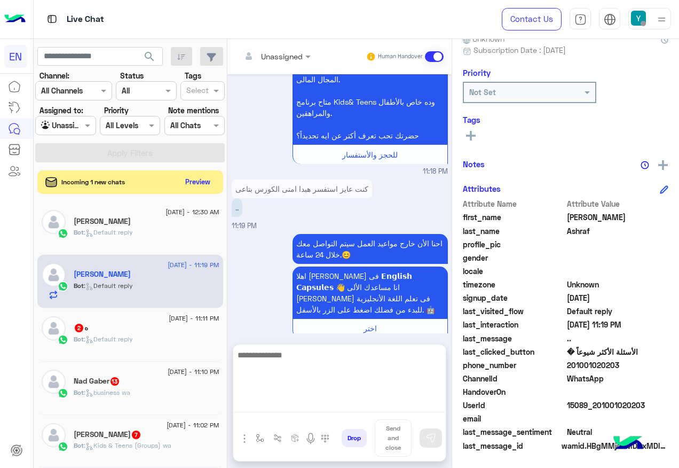
click at [328, 402] on textarea at bounding box center [339, 380] width 212 height 64
type textarea "**********"
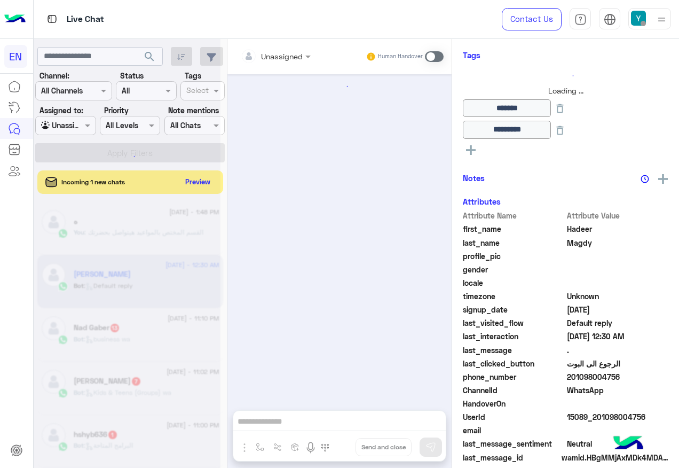
click at [193, 183] on div at bounding box center [127, 238] width 187 height 468
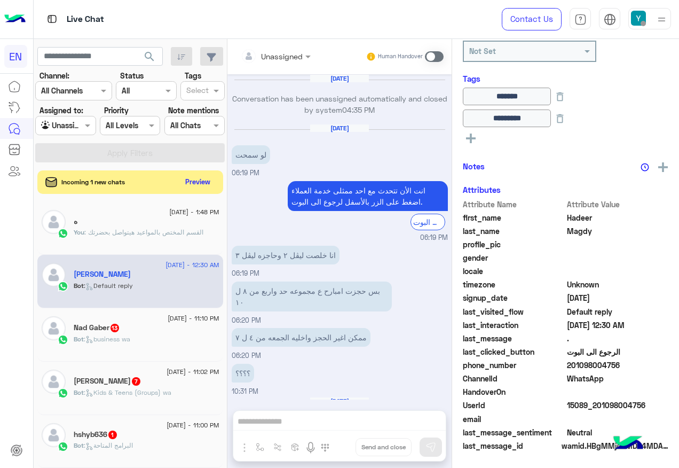
scroll to position [1206, 0]
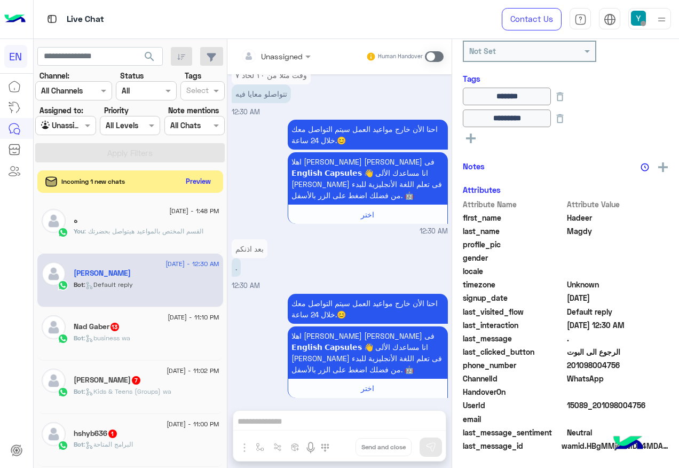
click at [193, 183] on button "Preview" at bounding box center [198, 181] width 33 height 14
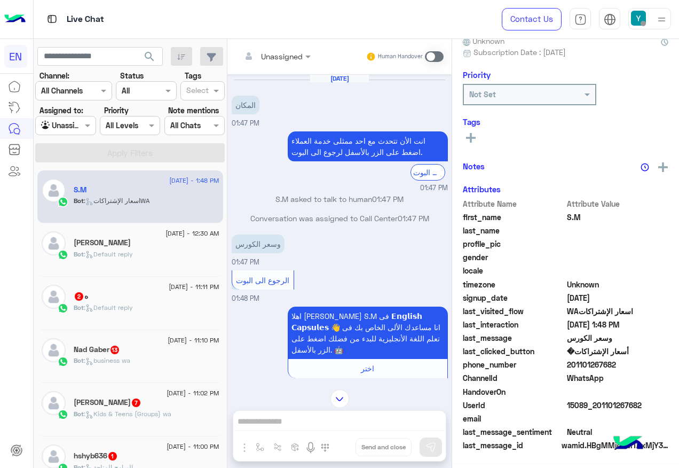
scroll to position [107, 0]
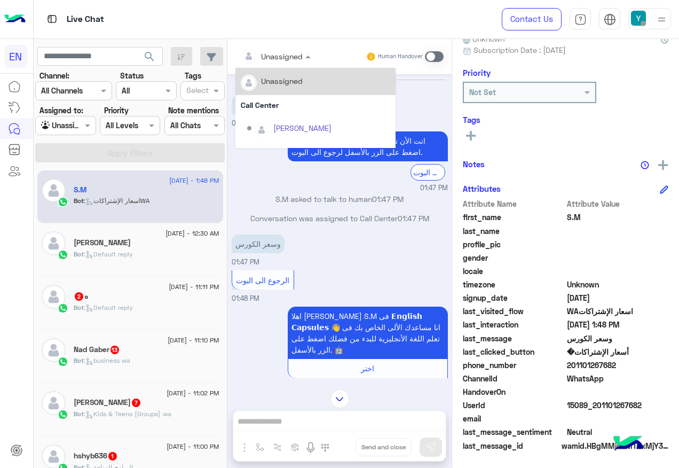
click at [290, 61] on div "Unassigned" at bounding box center [282, 56] width 42 height 11
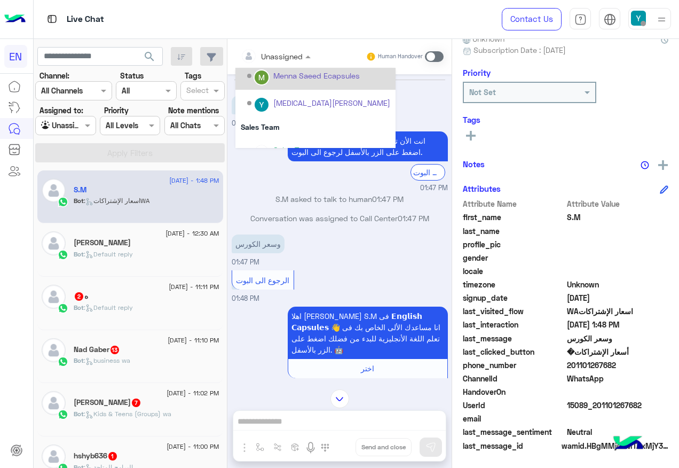
scroll to position [177, 0]
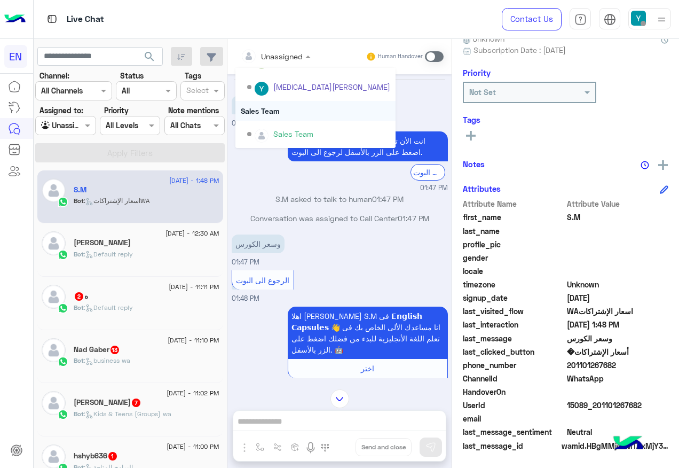
click at [287, 114] on div "Sales Team" at bounding box center [315, 111] width 160 height 20
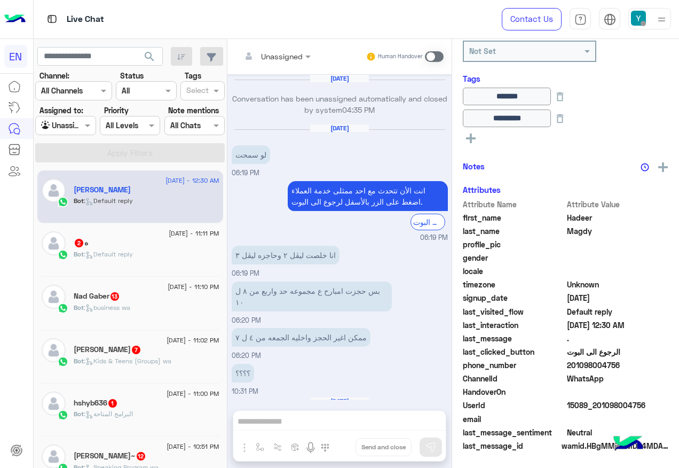
scroll to position [1206, 0]
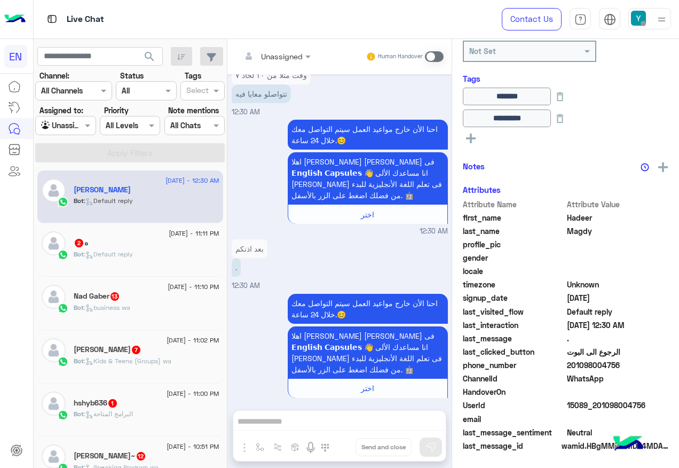
click at [127, 240] on div "ه 2" at bounding box center [147, 243] width 146 height 11
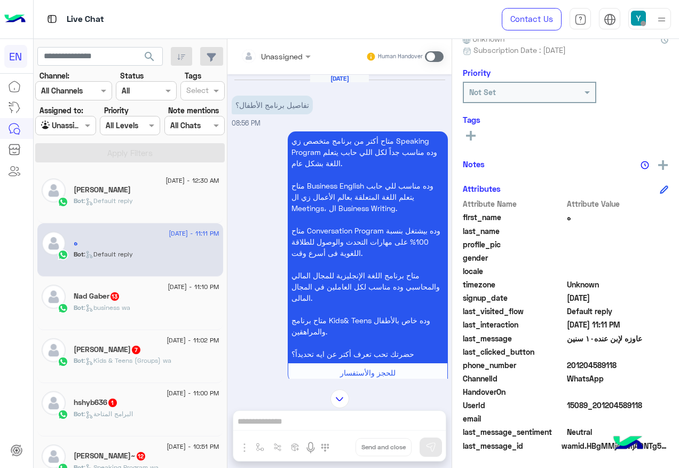
click at [273, 61] on div "Unassigned" at bounding box center [282, 56] width 42 height 11
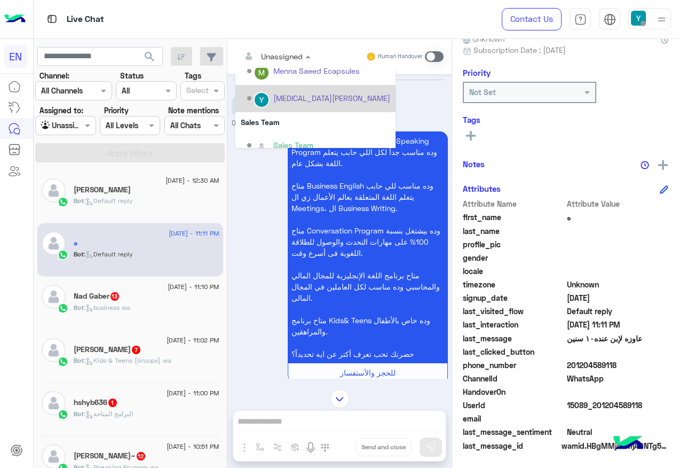
scroll to position [177, 0]
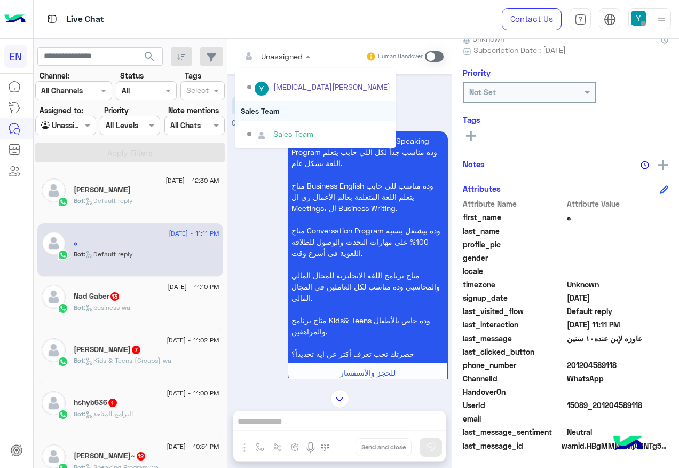
click at [273, 114] on div "Sales Team" at bounding box center [315, 111] width 160 height 20
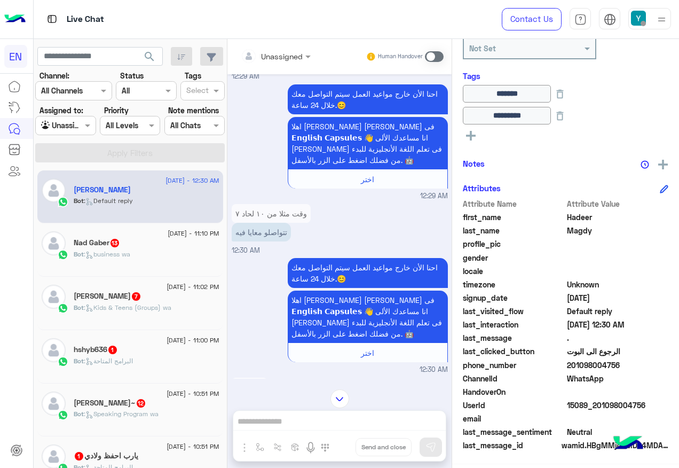
scroll to position [1046, 0]
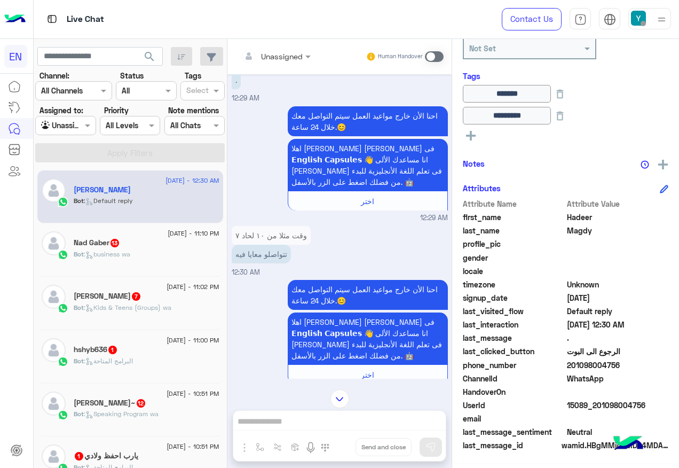
click at [97, 244] on h5 "Nad Gaber 13" at bounding box center [97, 242] width 46 height 9
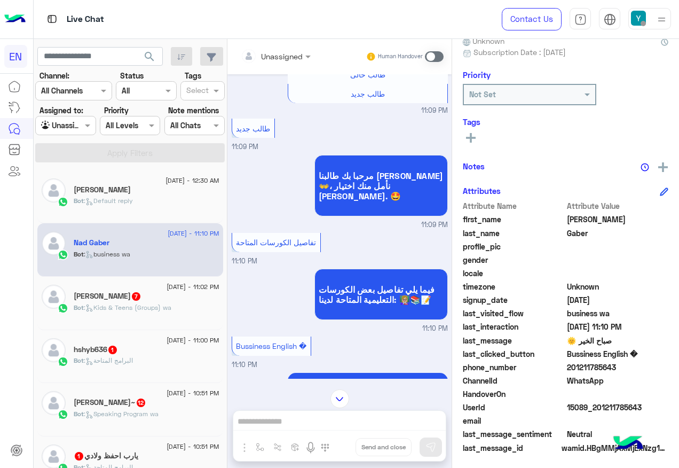
scroll to position [107, 0]
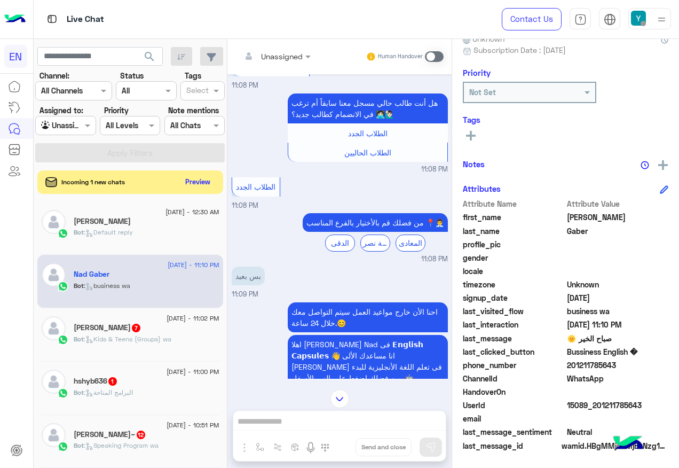
click at [280, 45] on div "Unassigned Human Handover" at bounding box center [339, 56] width 224 height 35
click at [280, 56] on input "text" at bounding box center [262, 56] width 43 height 11
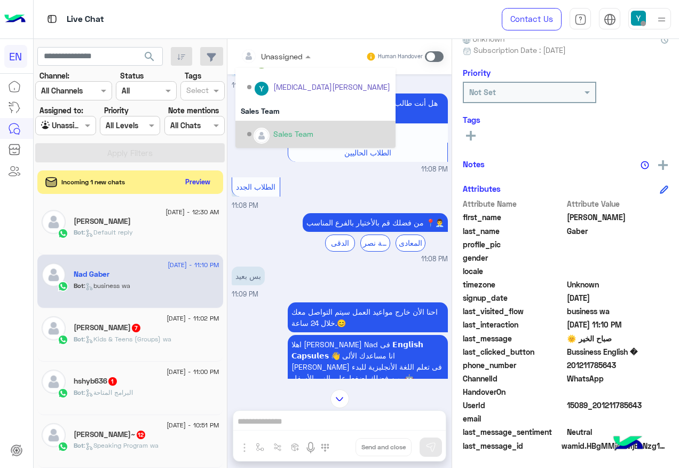
click at [270, 130] on div "Sales Team" at bounding box center [318, 134] width 143 height 19
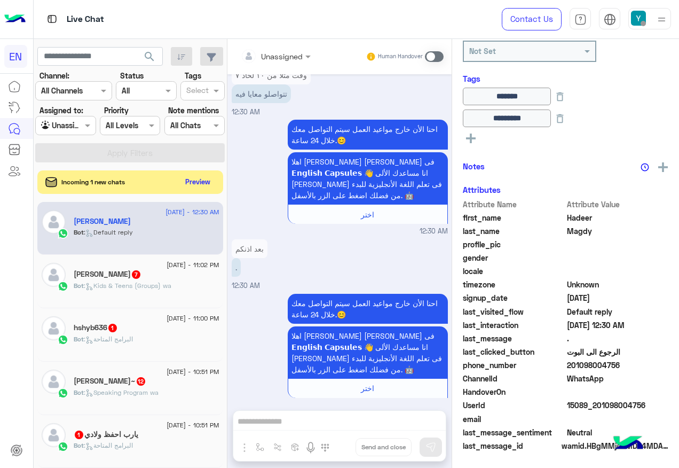
click at [180, 259] on div "7 September - 11:02 PM Sokara Agamy 7 Bot : Kids & Teens (Groups) wa" at bounding box center [130, 281] width 186 height 53
click at [179, 267] on span "7 September - 11:02 PM" at bounding box center [193, 265] width 52 height 10
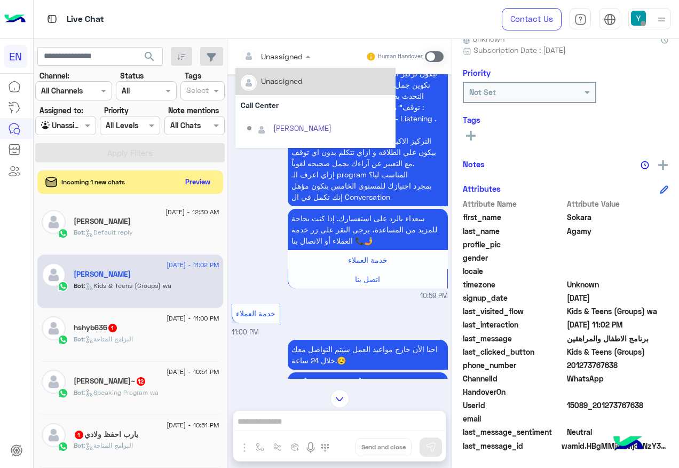
click at [292, 53] on div at bounding box center [275, 56] width 81 height 12
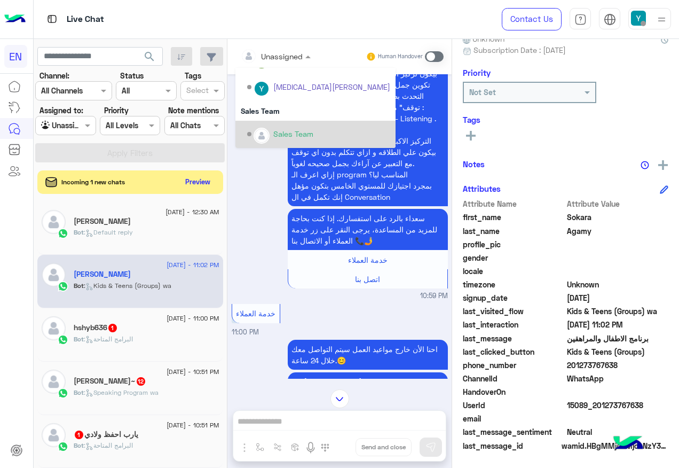
click at [290, 136] on div "Sales Team" at bounding box center [293, 133] width 40 height 11
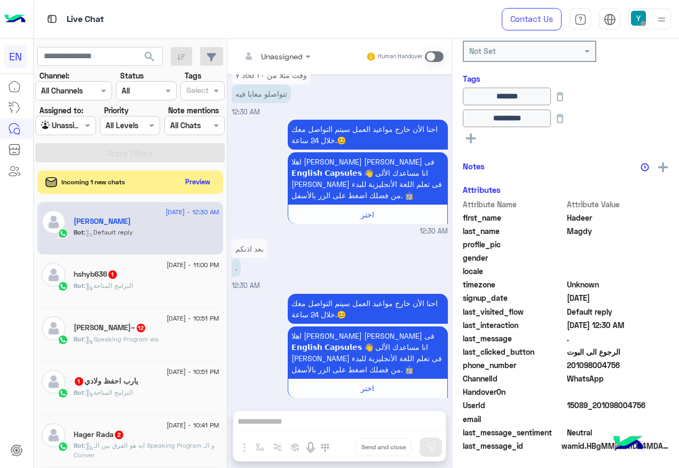
click at [159, 275] on div "hshyb636 1" at bounding box center [147, 275] width 146 height 11
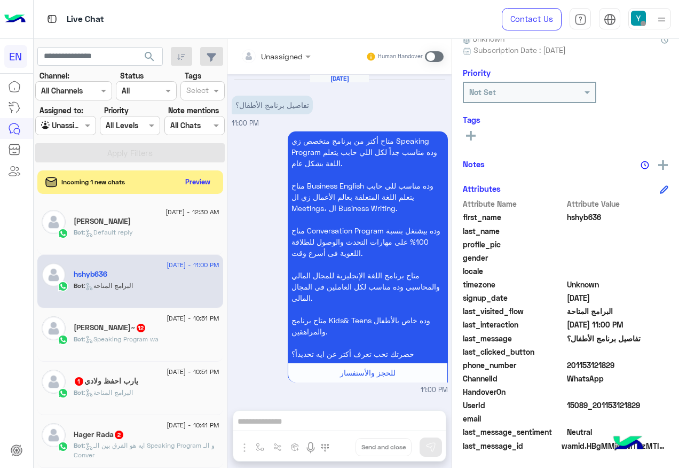
click at [301, 53] on div "Unassigned" at bounding box center [275, 56] width 81 height 19
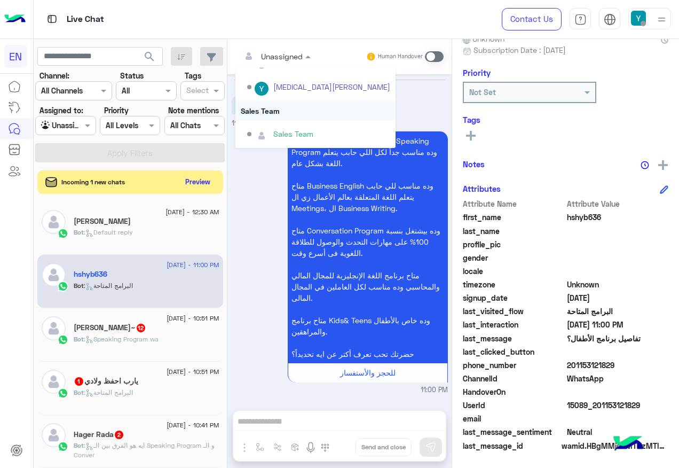
click at [278, 111] on div "Sales Team" at bounding box center [315, 111] width 160 height 20
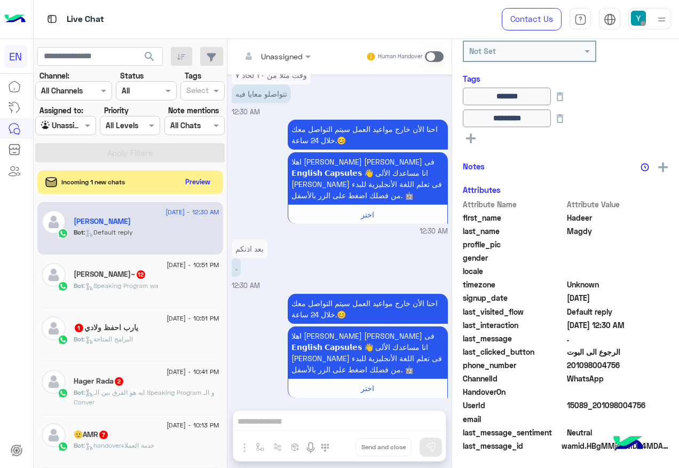
click at [138, 287] on span ": Speaking Program wa" at bounding box center [121, 285] width 75 height 8
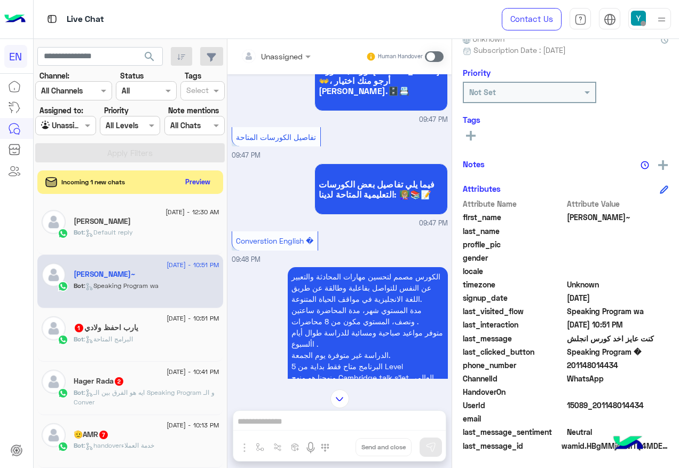
click at [291, 55] on div at bounding box center [275, 56] width 81 height 12
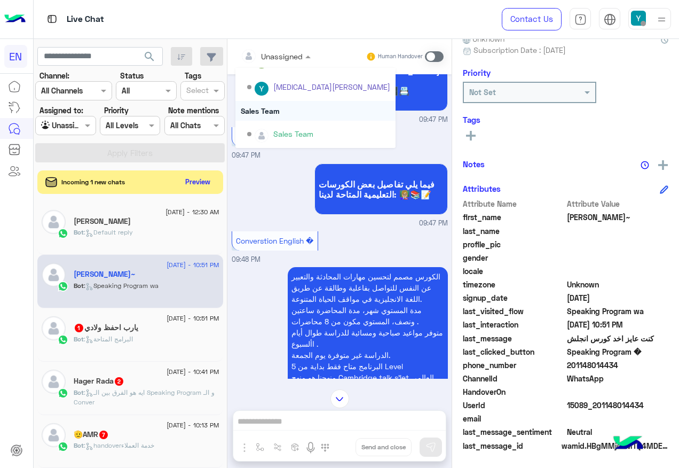
click at [299, 114] on div "Sales Team" at bounding box center [315, 111] width 160 height 20
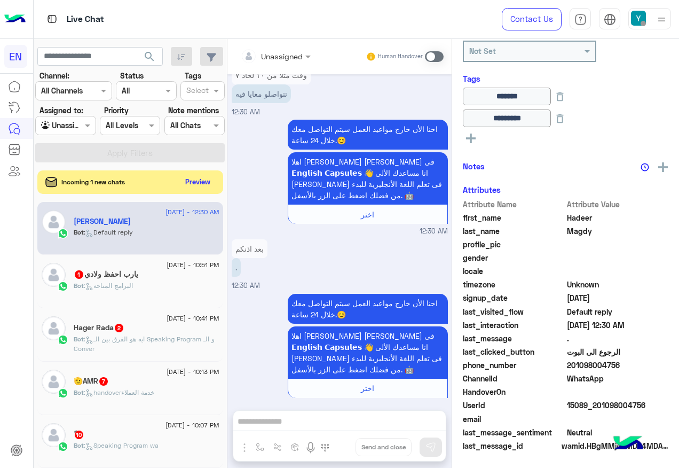
click at [182, 284] on div "Bot : البرامج المتاحة" at bounding box center [147, 290] width 146 height 19
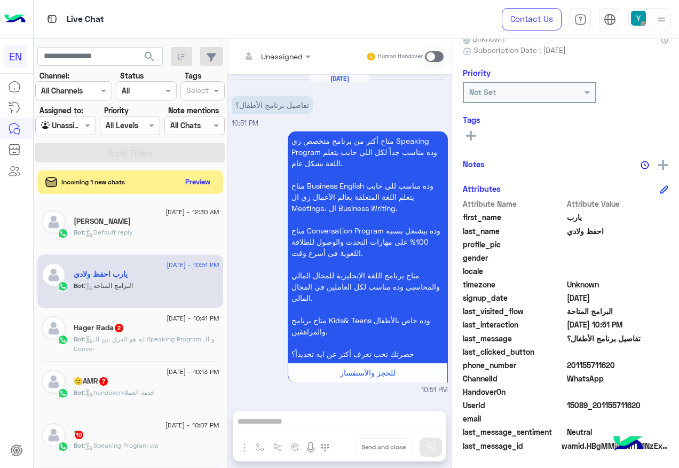
click at [276, 65] on div "Unassigned" at bounding box center [272, 55] width 62 height 21
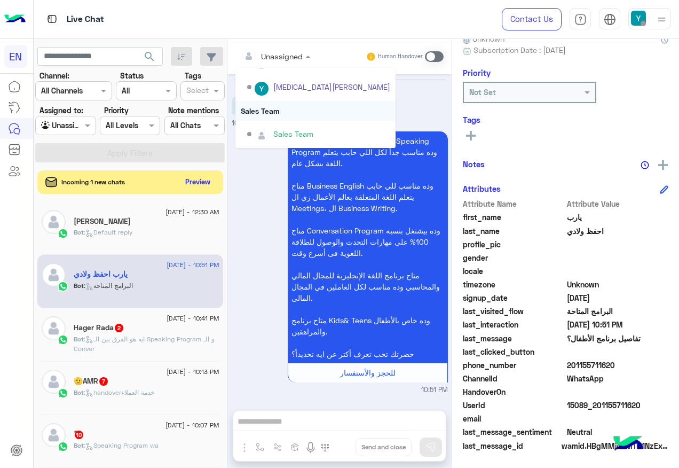
click at [280, 118] on div "Sales Team" at bounding box center [315, 111] width 160 height 20
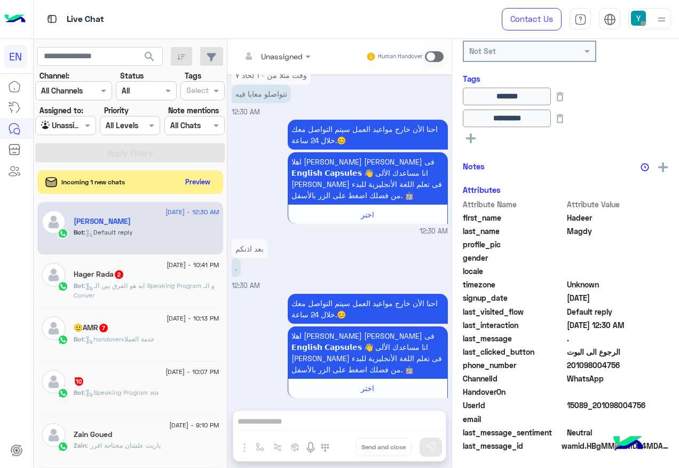
click at [156, 295] on p "Bot : ايه هو الفرق بين الـ Speaking Program و الـ Conver" at bounding box center [147, 290] width 146 height 19
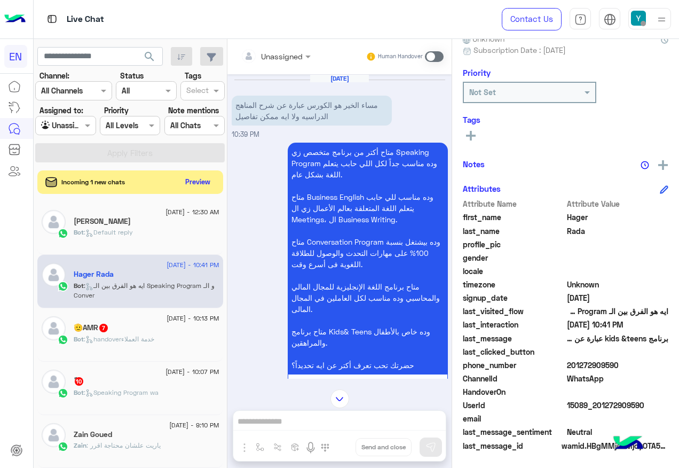
click at [283, 54] on input "text" at bounding box center [262, 56] width 43 height 11
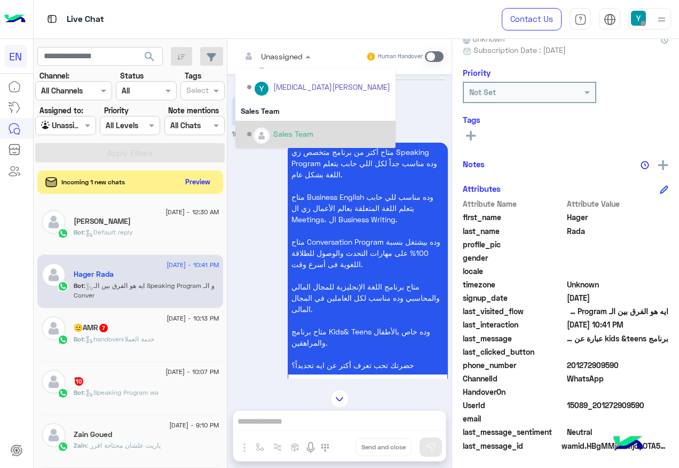
click at [276, 121] on div "Sales Team" at bounding box center [315, 134] width 160 height 27
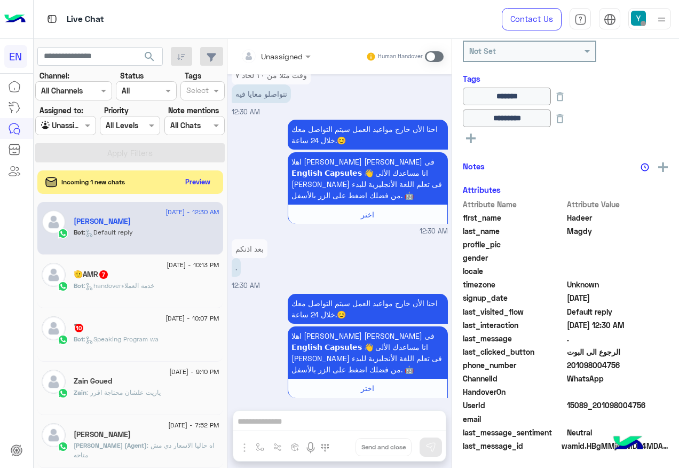
click at [184, 293] on div "Bot : handoverخدمة العملاء" at bounding box center [147, 290] width 146 height 19
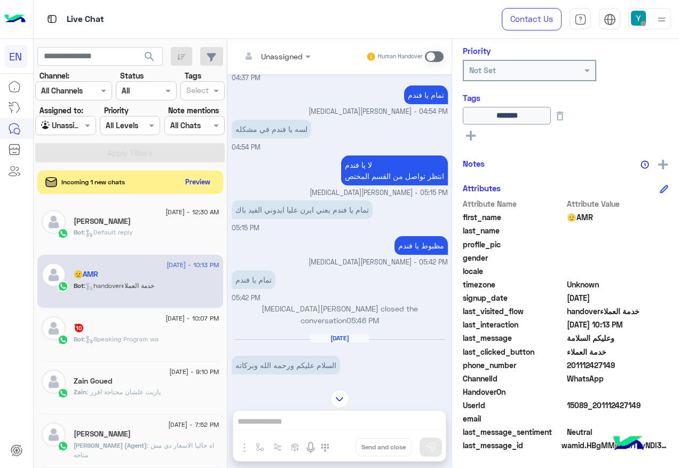
click at [127, 318] on div "7 September - 10:07 PM" at bounding box center [147, 319] width 146 height 7
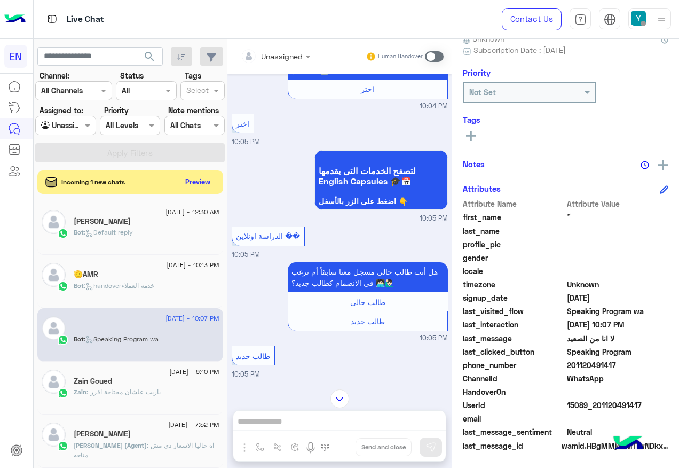
click at [283, 51] on input "text" at bounding box center [262, 56] width 43 height 11
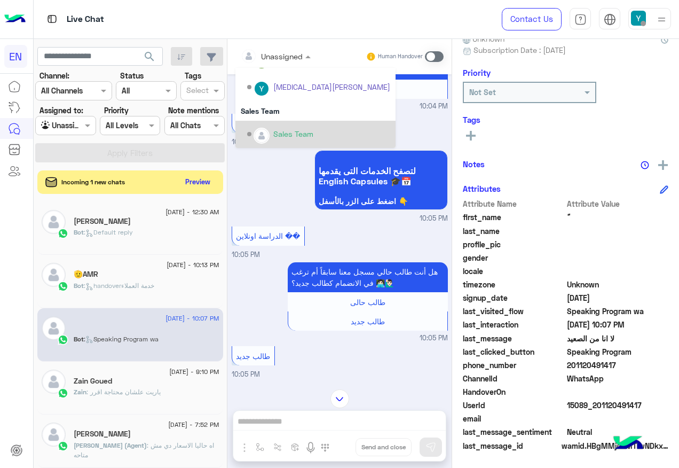
click at [303, 122] on div "Sales Team" at bounding box center [315, 134] width 160 height 27
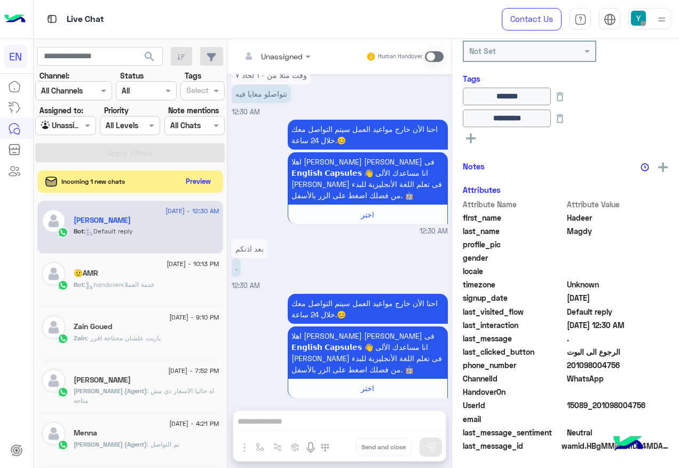
click at [196, 182] on button "Preview" at bounding box center [198, 181] width 33 height 14
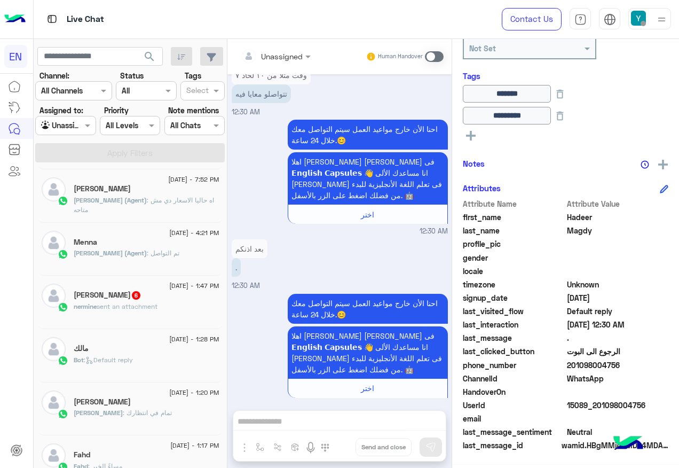
click at [153, 299] on div "nermine mamdouh 6" at bounding box center [147, 295] width 146 height 11
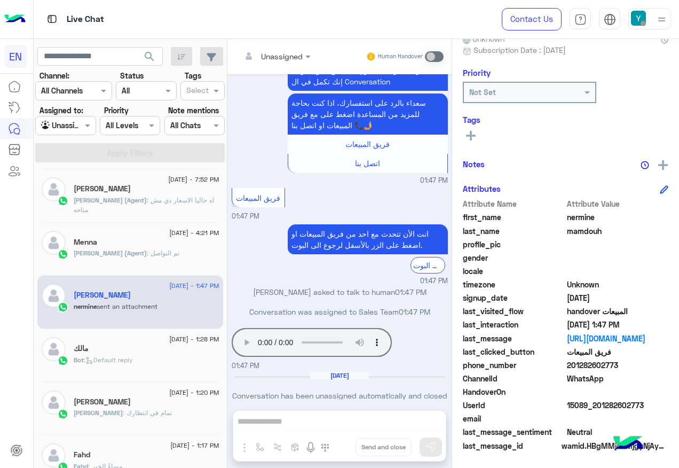
click at [289, 48] on div "Unassigned" at bounding box center [272, 55] width 62 height 21
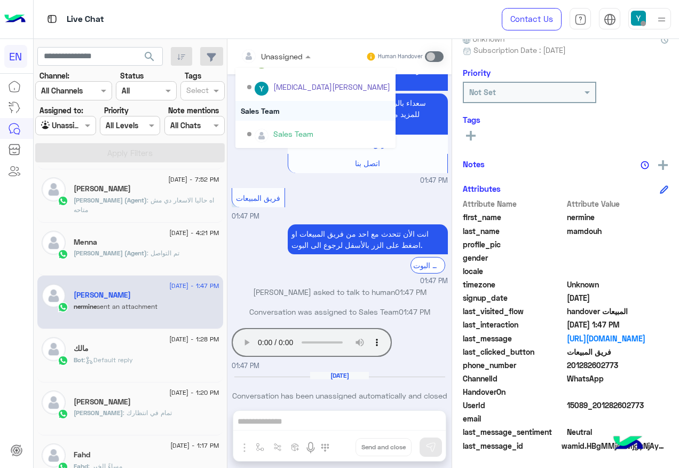
click at [264, 119] on div "Sales Team" at bounding box center [315, 111] width 160 height 20
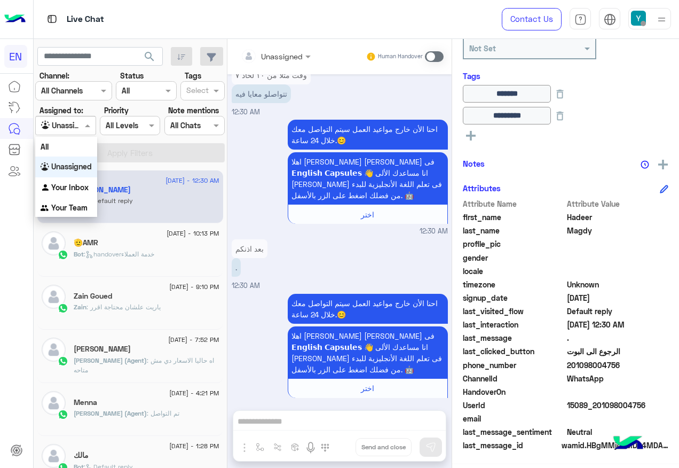
click at [66, 127] on input "text" at bounding box center [53, 125] width 25 height 11
click at [77, 152] on div "All" at bounding box center [66, 147] width 62 height 20
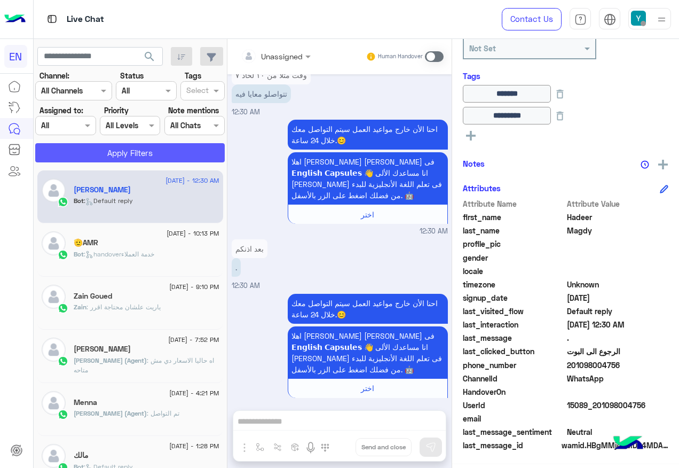
click at [77, 152] on button "Apply Filters" at bounding box center [129, 152] width 189 height 19
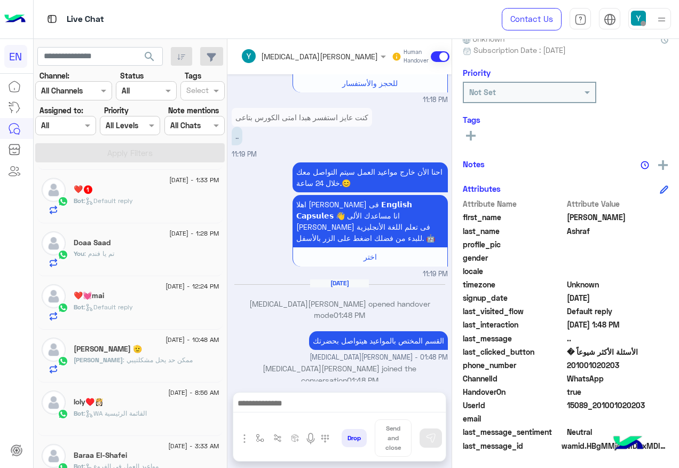
click at [137, 214] on div "Bot : Default reply" at bounding box center [147, 205] width 146 height 19
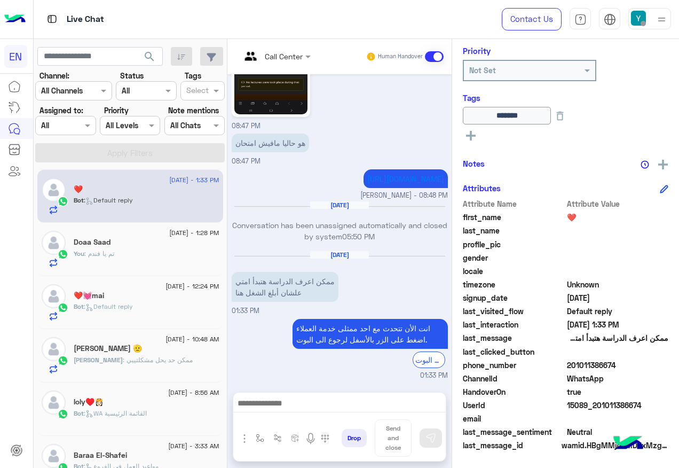
click at [586, 359] on span "201011386674" at bounding box center [618, 364] width 102 height 11
click at [588, 365] on span "201011386674" at bounding box center [618, 364] width 102 height 11
copy span "201011386674"
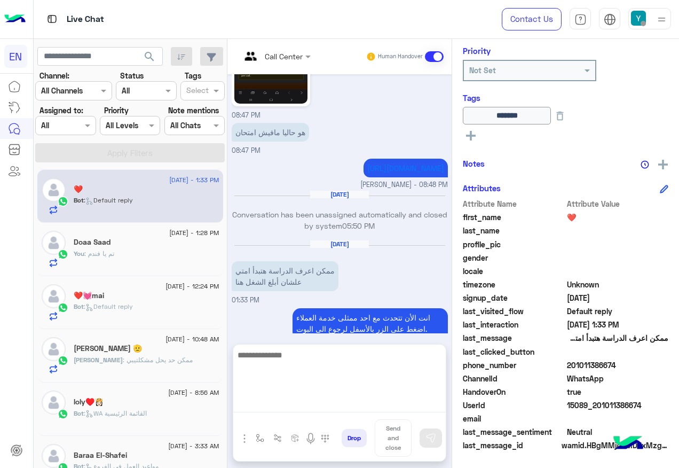
click at [362, 407] on textarea at bounding box center [339, 380] width 212 height 64
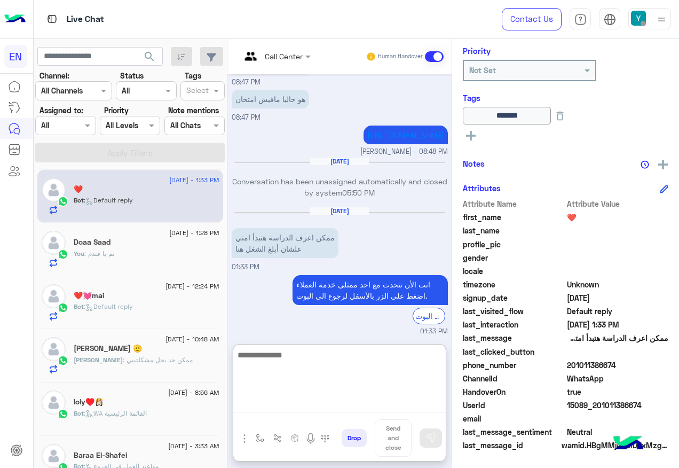
scroll to position [491, 0]
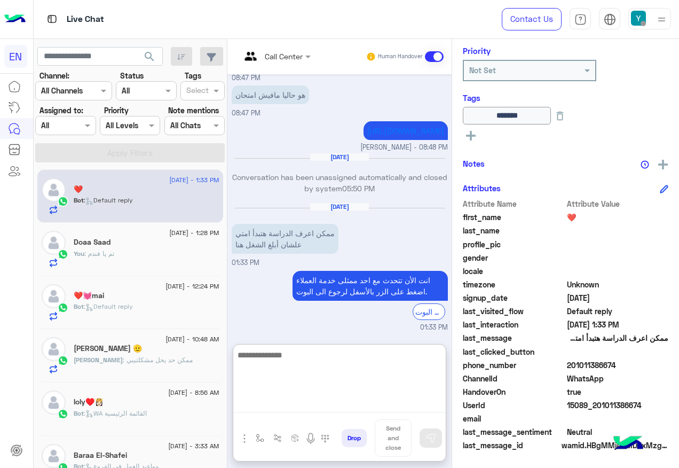
click at [320, 356] on textarea at bounding box center [339, 380] width 212 height 64
type textarea "**********"
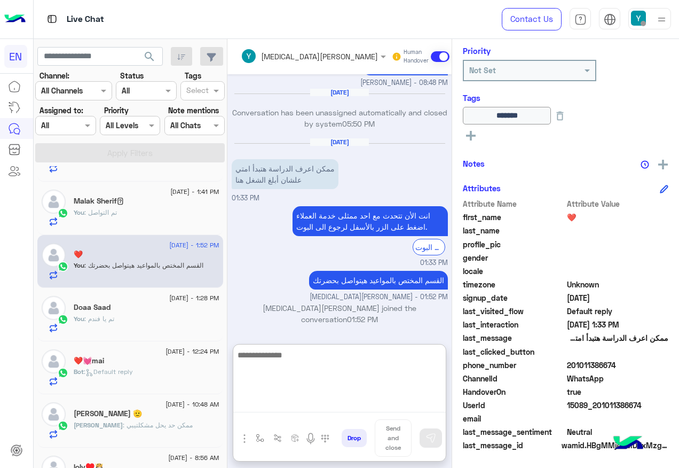
scroll to position [0, 0]
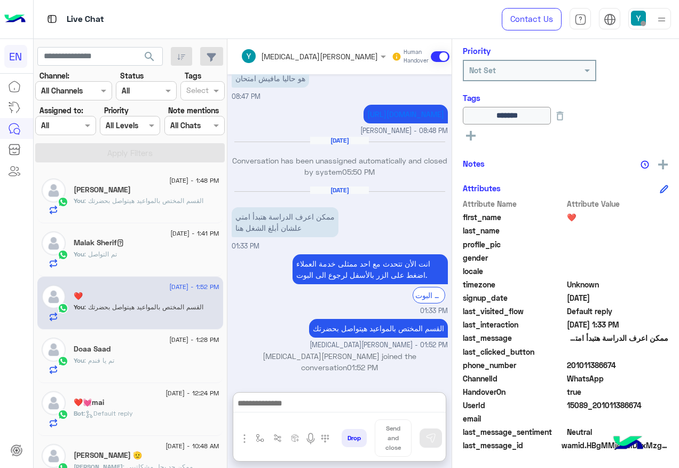
click at [54, 124] on input "text" at bounding box center [53, 125] width 25 height 11
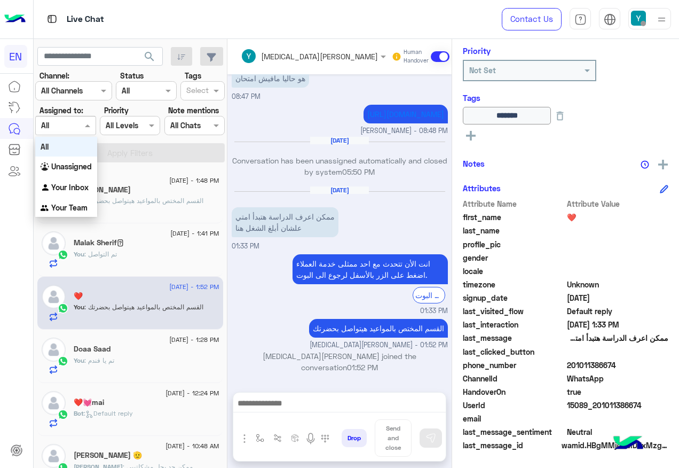
scroll to position [497, 0]
click at [62, 170] on b "Unassigned" at bounding box center [71, 166] width 41 height 9
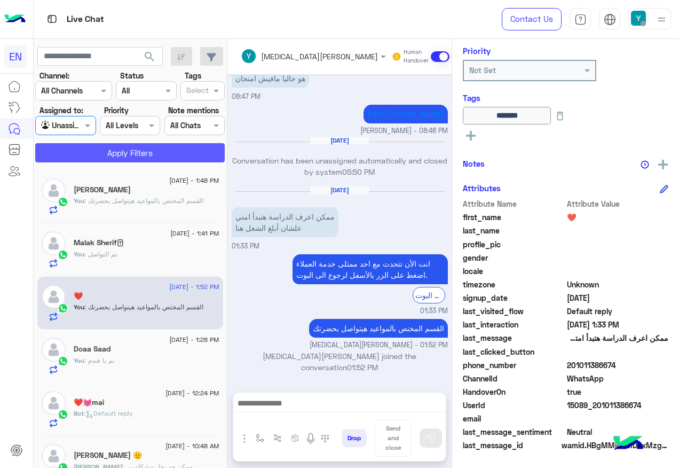
click at [85, 153] on button "Apply Filters" at bounding box center [129, 152] width 189 height 19
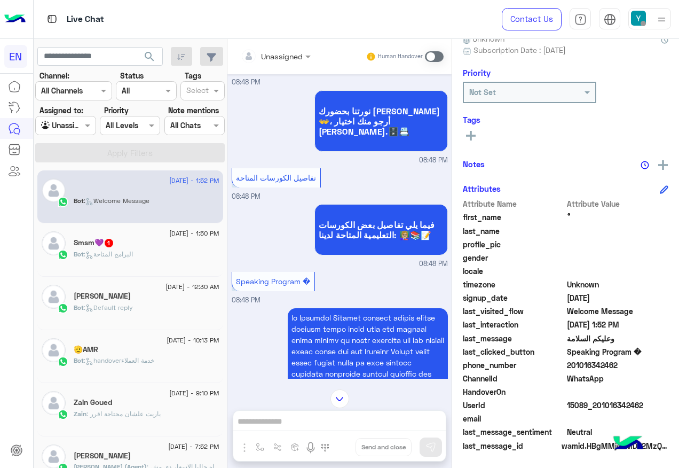
scroll to position [545, 0]
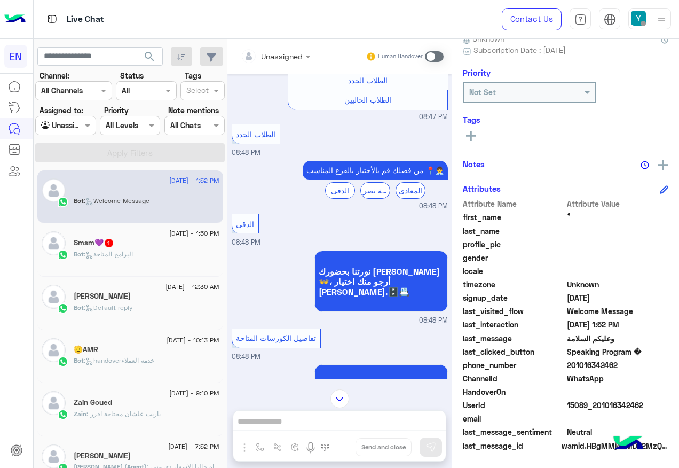
click at [286, 54] on div at bounding box center [275, 56] width 81 height 12
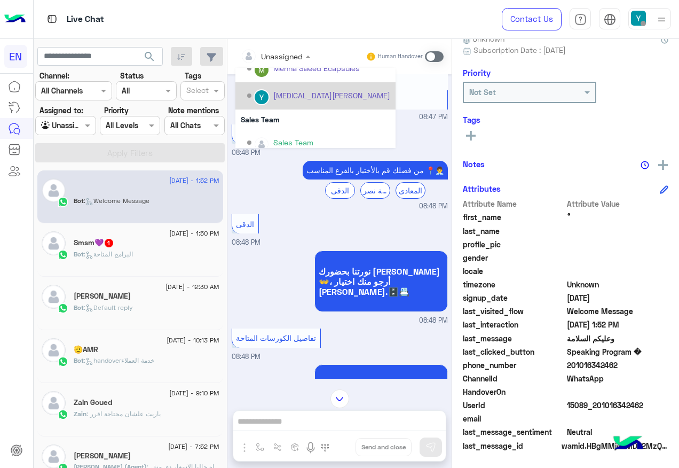
scroll to position [177, 0]
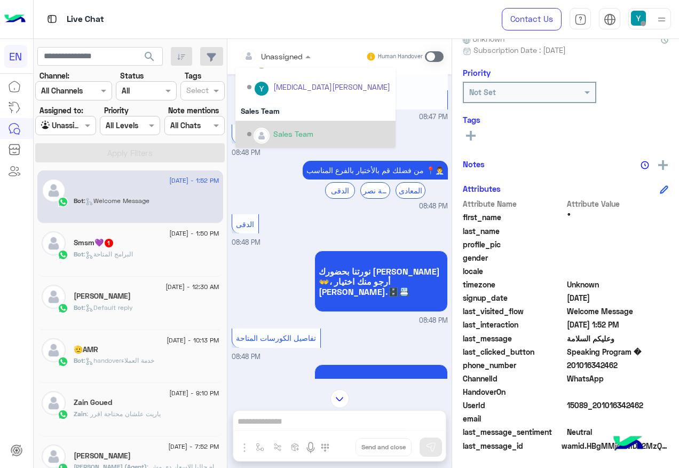
click at [289, 125] on div "Sales Team" at bounding box center [318, 134] width 143 height 19
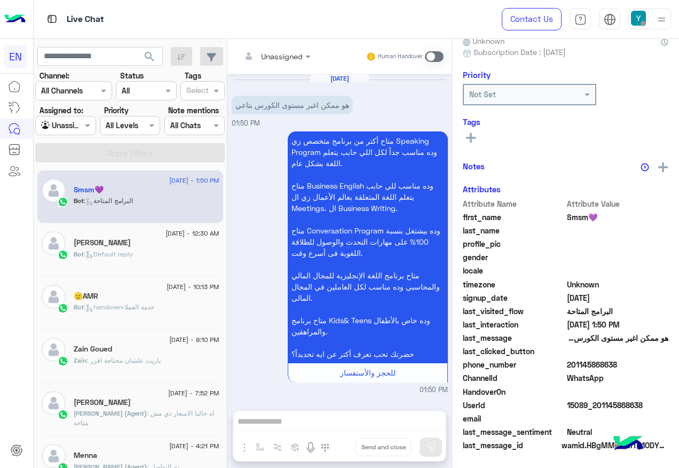
scroll to position [107, 0]
click at [601, 363] on span "201145868638" at bounding box center [618, 364] width 102 height 11
copy span "201145868638"
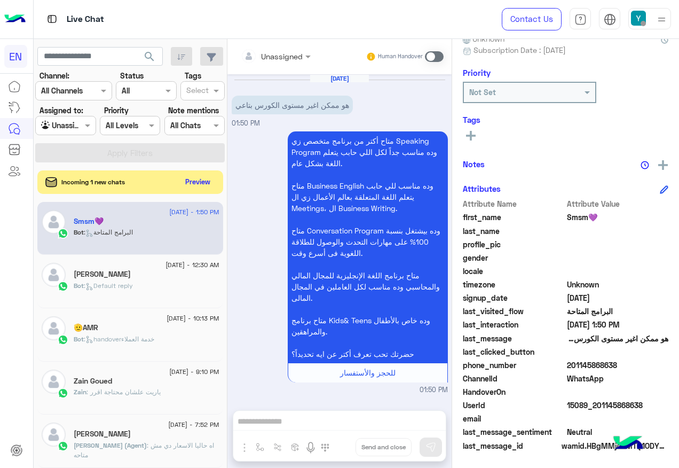
click at [428, 56] on span at bounding box center [434, 56] width 19 height 11
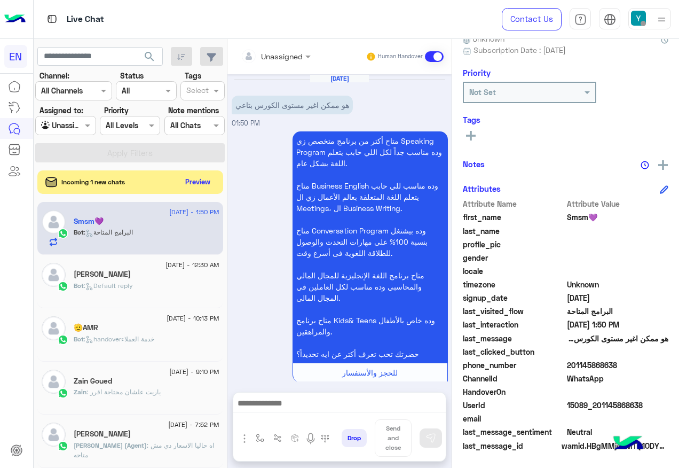
scroll to position [33, 0]
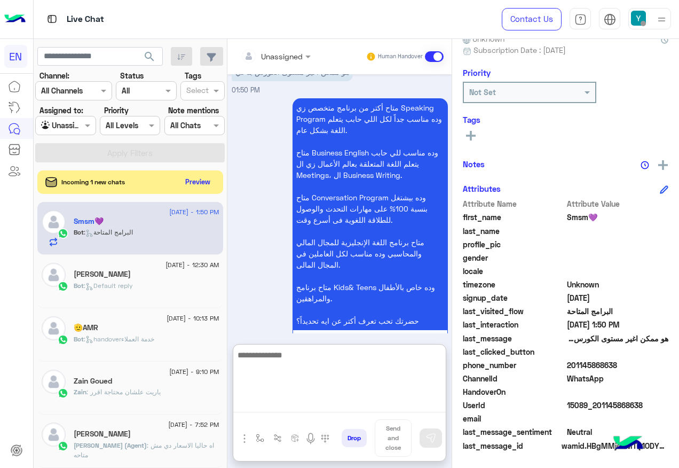
click at [351, 402] on textarea at bounding box center [339, 380] width 212 height 64
type textarea "**********"
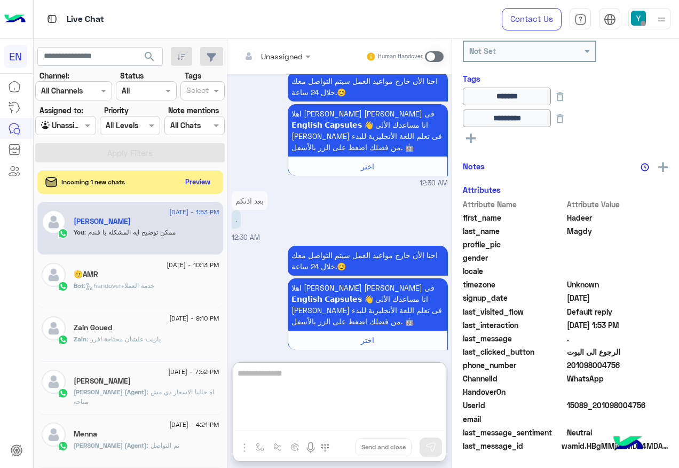
scroll to position [151, 0]
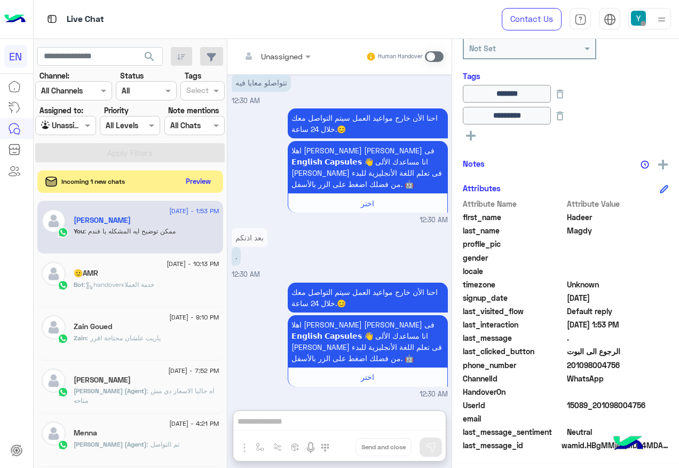
click at [200, 185] on button "Preview" at bounding box center [198, 181] width 33 height 14
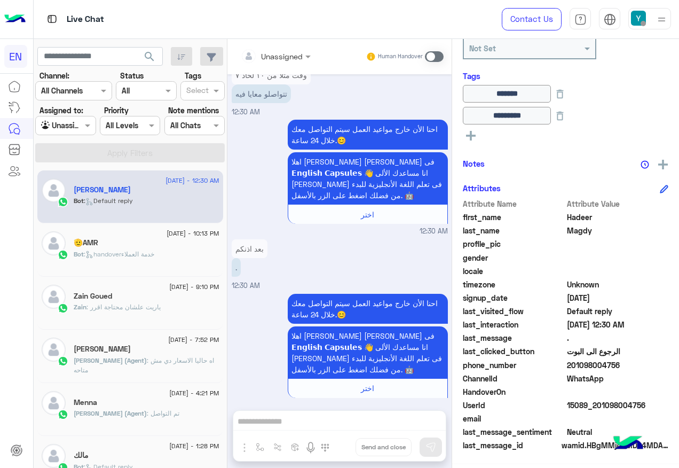
drag, startPoint x: 80, startPoint y: 129, endPoint x: 77, endPoint y: 135, distance: 6.2
click at [80, 129] on div at bounding box center [65, 125] width 59 height 12
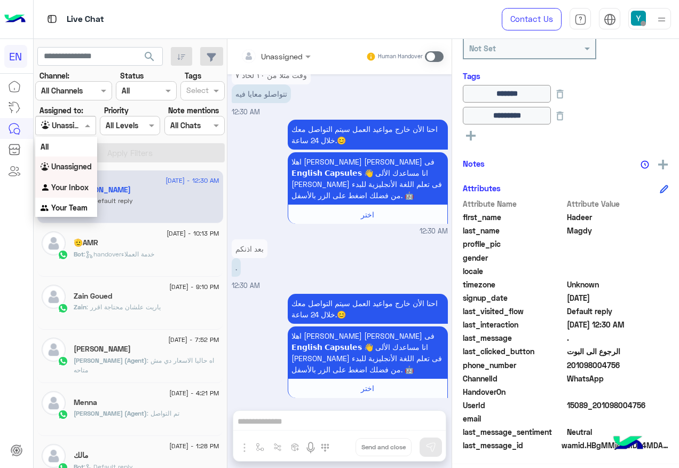
click at [65, 186] on b "Your Inbox" at bounding box center [69, 187] width 37 height 9
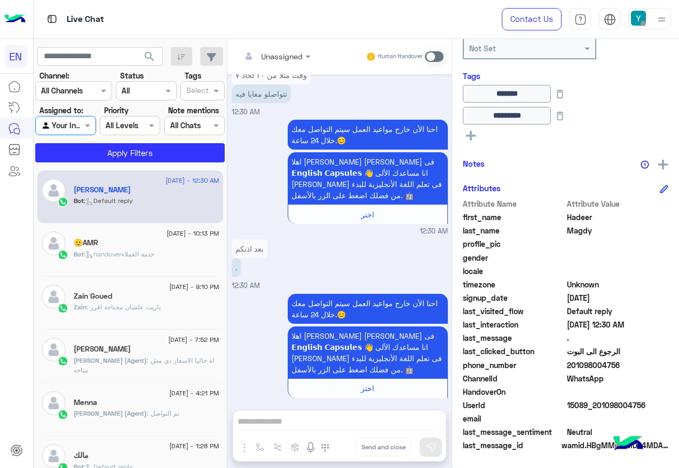
click at [94, 143] on section "Channel: Channel All Channels Status Channel All Tags Select Assigned to: Agent…" at bounding box center [131, 116] width 178 height 92
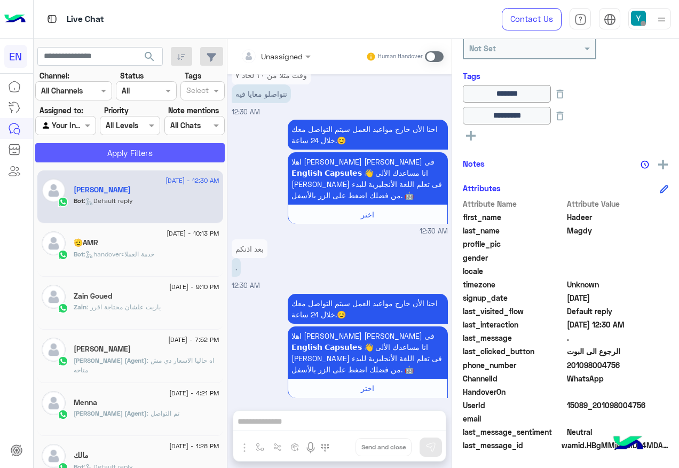
click at [95, 147] on button "Apply Filters" at bounding box center [129, 152] width 189 height 19
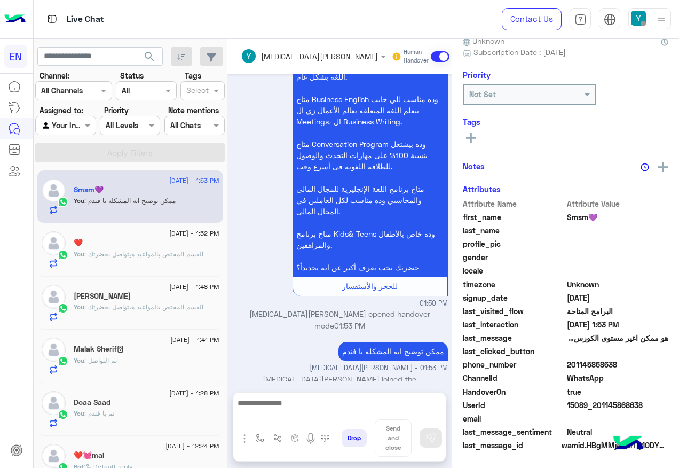
scroll to position [105, 0]
click at [89, 123] on span at bounding box center [88, 125] width 13 height 11
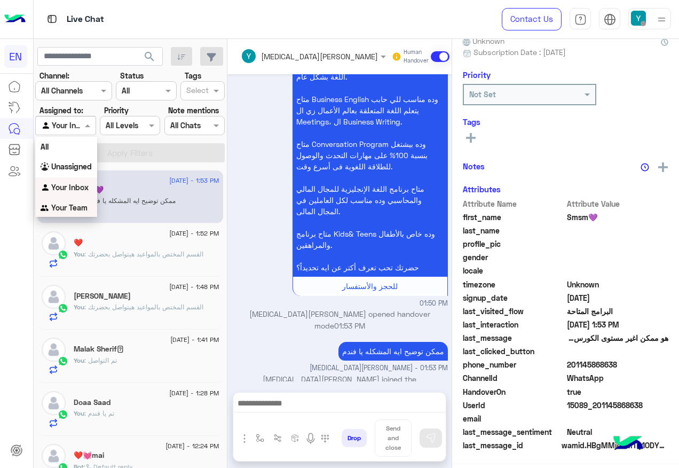
click at [62, 208] on b "Your Team" at bounding box center [69, 207] width 36 height 9
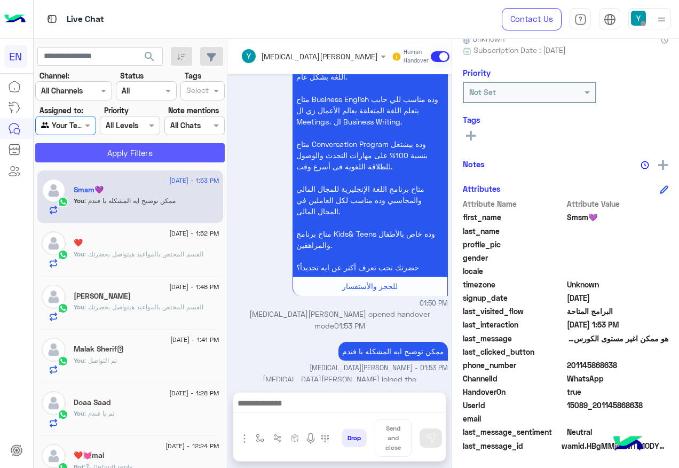
click at [82, 159] on button "Apply Filters" at bounding box center [129, 152] width 189 height 19
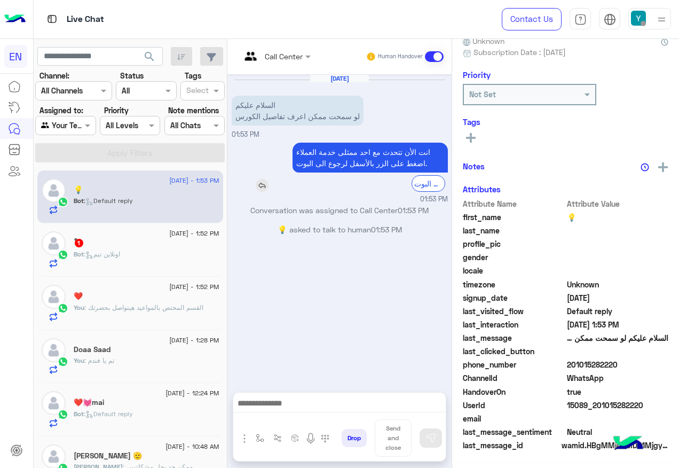
scroll to position [105, 0]
click at [266, 59] on input "text" at bounding box center [262, 56] width 43 height 11
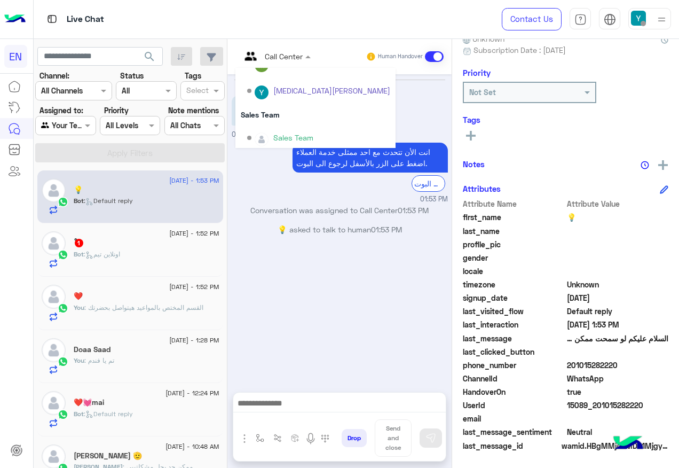
scroll to position [177, 0]
click at [272, 129] on div "Sales Team" at bounding box center [318, 134] width 143 height 19
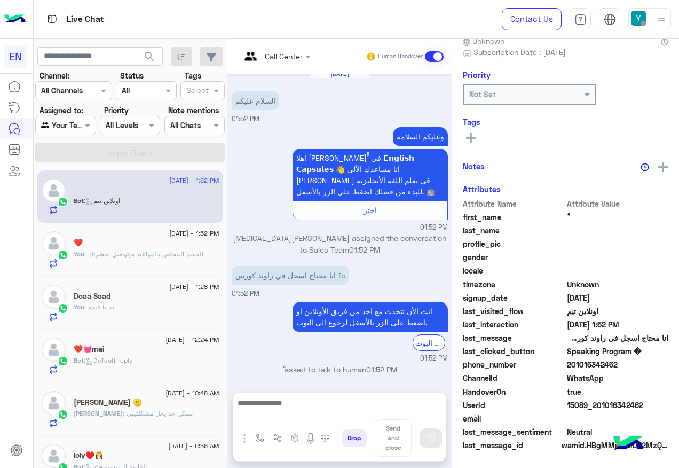
scroll to position [107, 0]
click at [280, 322] on div "انت الأن تتحدث مع احد من فريق الأونلاين او اضغط على الزر بالأسفل لرجوع الى البو…" at bounding box center [340, 326] width 216 height 49
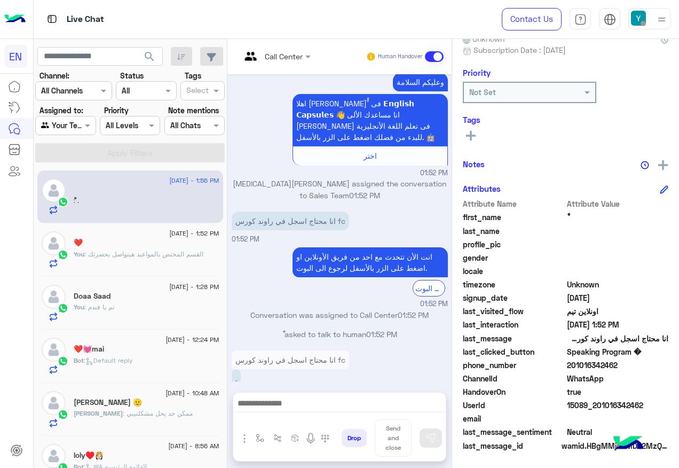
click at [583, 362] on span "201016342462" at bounding box center [618, 364] width 102 height 11
copy span "201016342462"
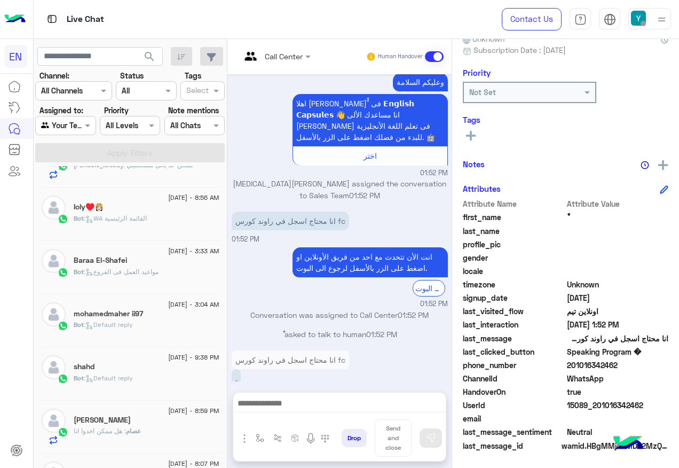
scroll to position [267, 0]
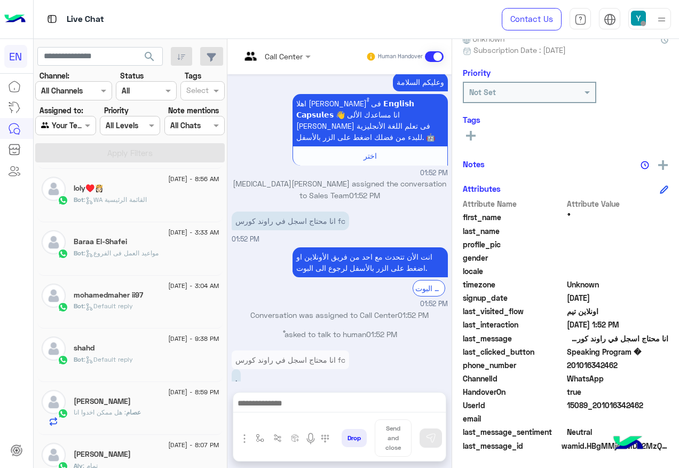
click at [140, 203] on span "Bot : WA القائمة الرئيسية" at bounding box center [110, 199] width 73 height 8
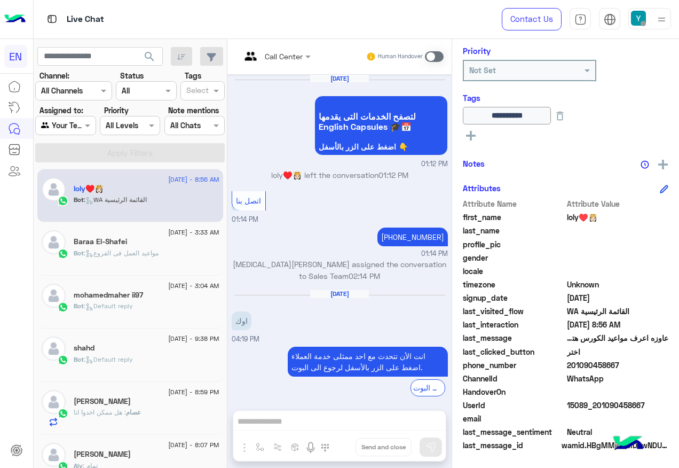
scroll to position [720, 0]
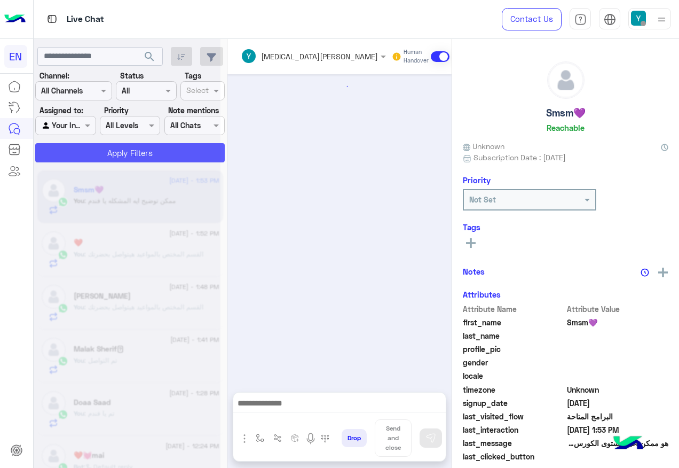
scroll to position [86, 0]
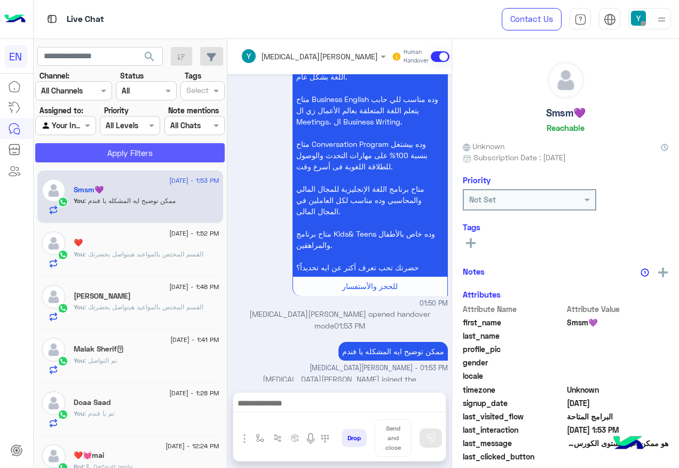
click at [123, 148] on button "Apply Filters" at bounding box center [129, 152] width 189 height 19
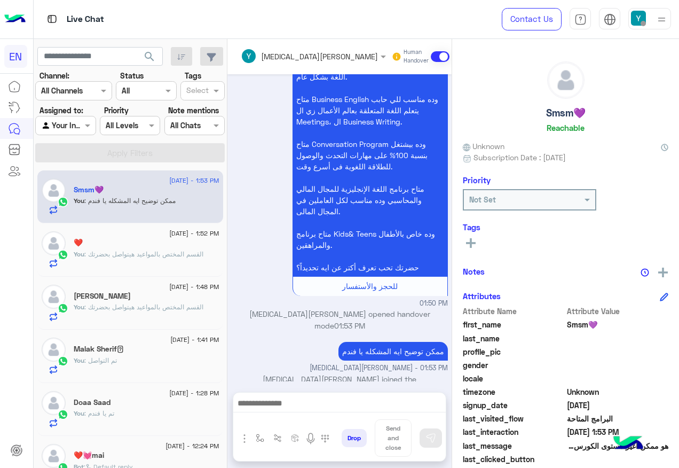
click at [80, 118] on div "Agent Filter Your Inbox" at bounding box center [65, 125] width 60 height 19
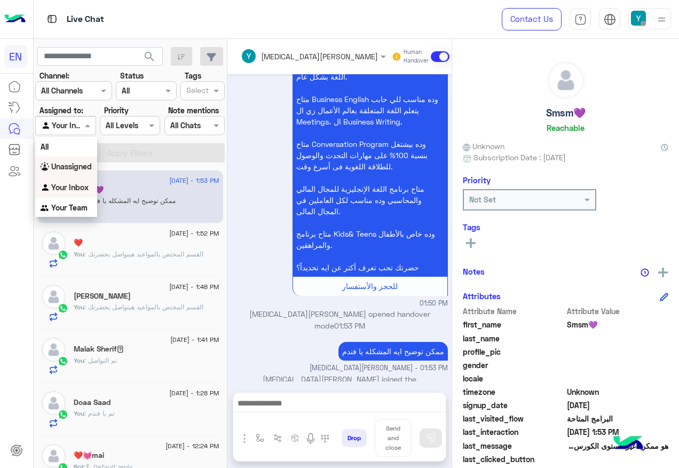
click at [89, 159] on div "Unassigned" at bounding box center [66, 166] width 62 height 21
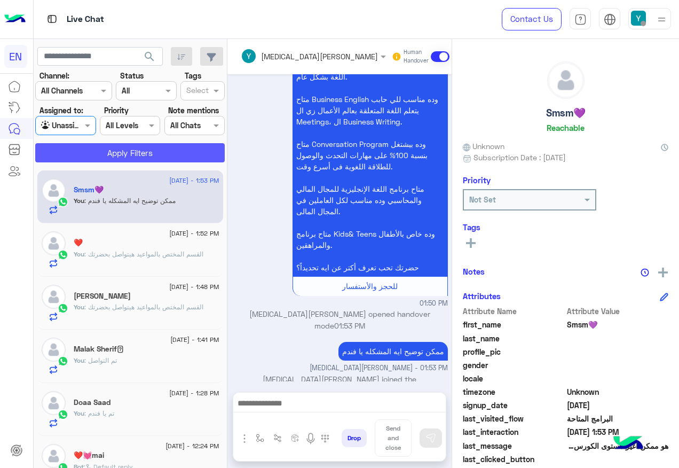
click at [89, 157] on button "Apply Filters" at bounding box center [129, 152] width 189 height 19
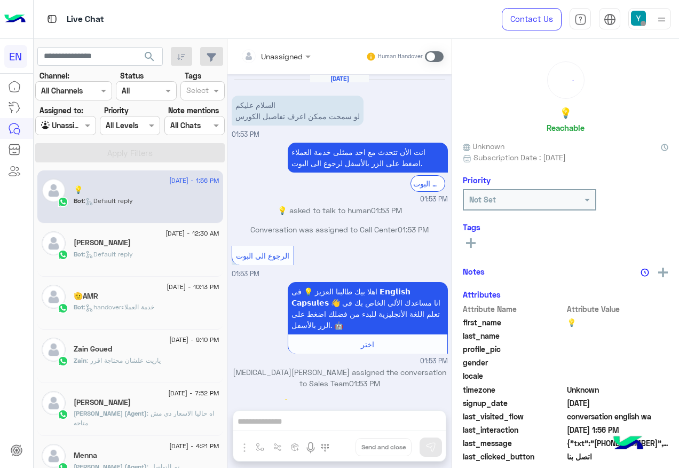
scroll to position [1148, 0]
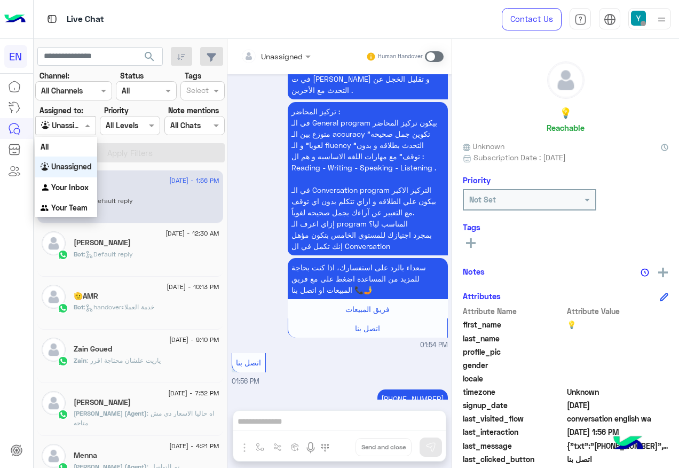
click at [74, 126] on div at bounding box center [65, 125] width 59 height 12
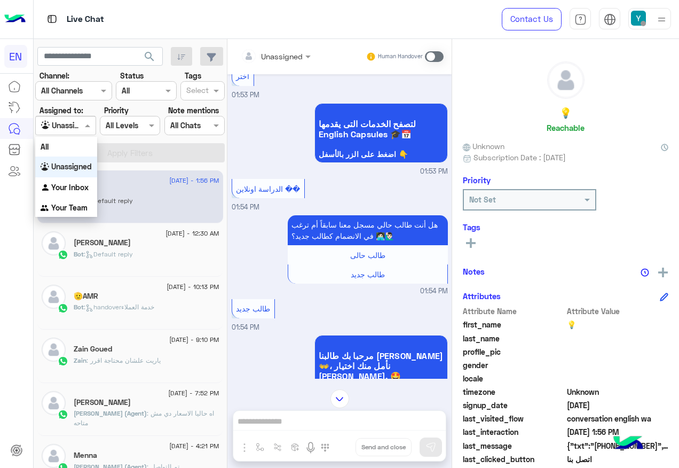
scroll to position [347, 0]
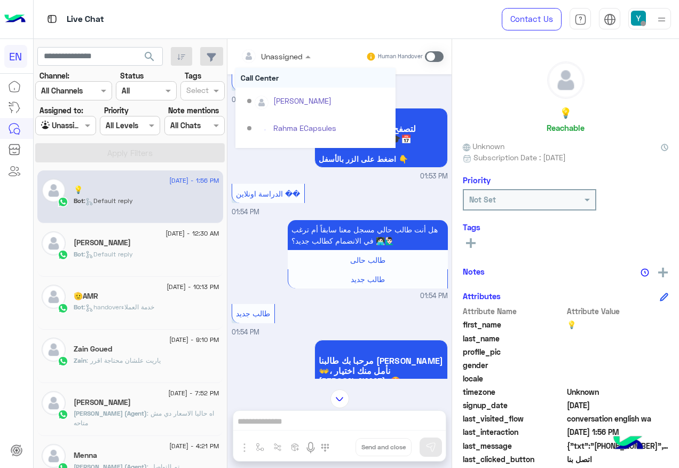
click at [270, 60] on input "text" at bounding box center [262, 56] width 43 height 11
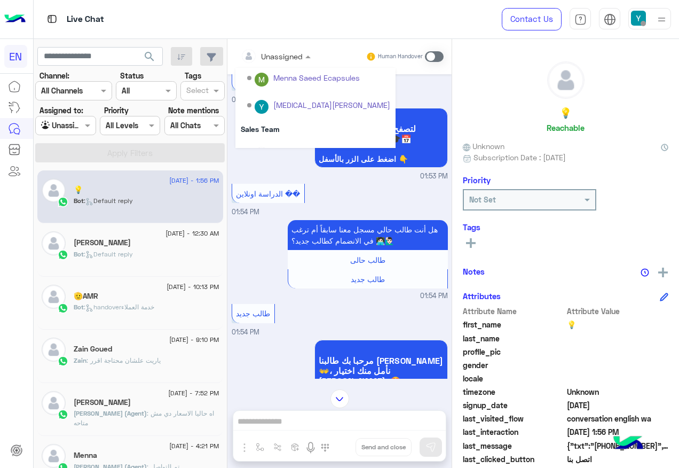
scroll to position [160, 0]
click at [307, 126] on div "Sales Team" at bounding box center [315, 128] width 160 height 20
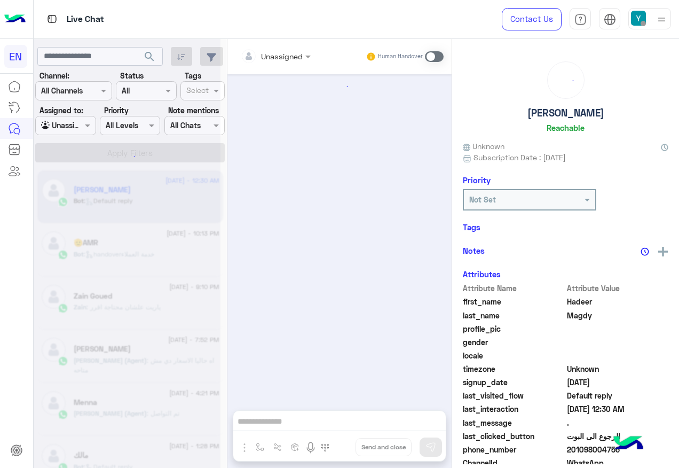
scroll to position [1206, 0]
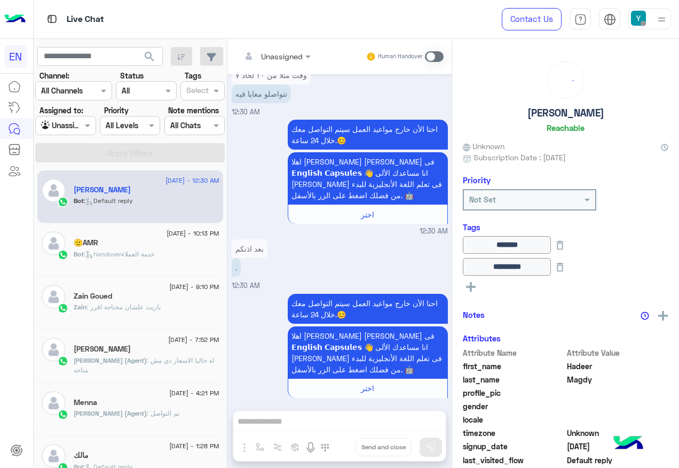
click at [60, 128] on input "text" at bounding box center [53, 125] width 25 height 11
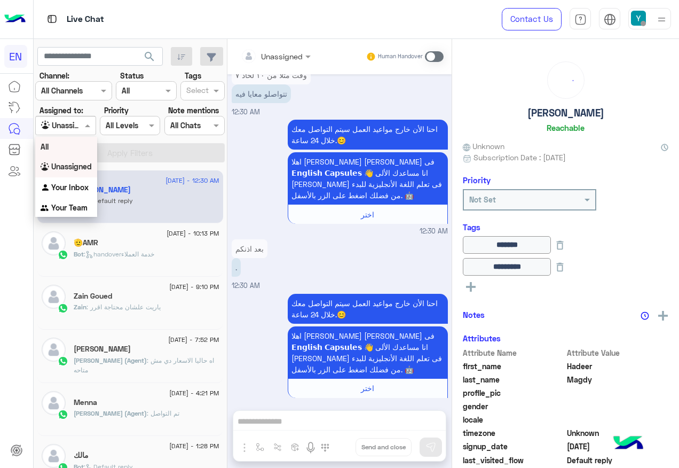
click at [81, 146] on div "All" at bounding box center [66, 147] width 62 height 20
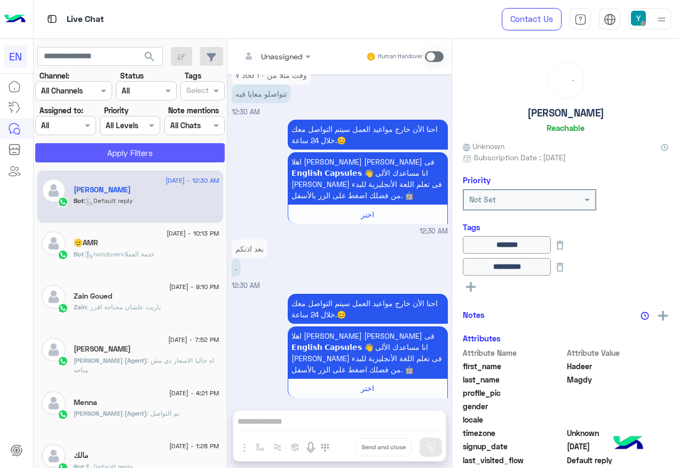
click at [83, 146] on button "Apply Filters" at bounding box center [129, 152] width 189 height 19
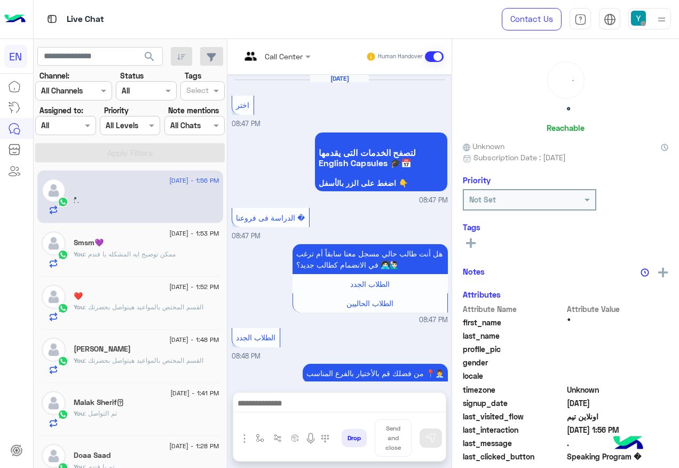
scroll to position [1161, 0]
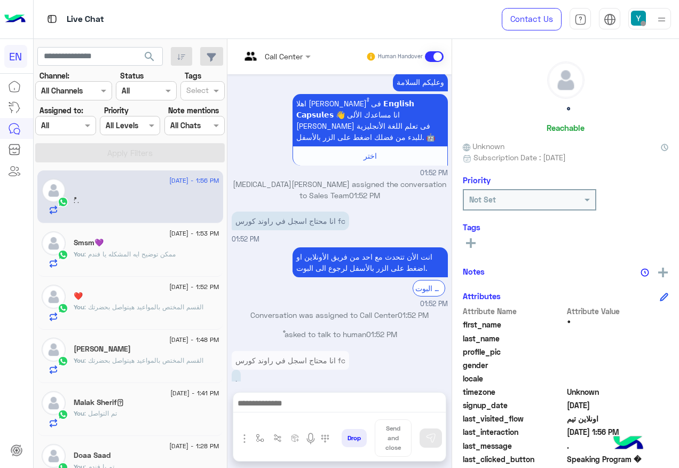
click at [81, 132] on div "Agent Filter All" at bounding box center [65, 125] width 60 height 19
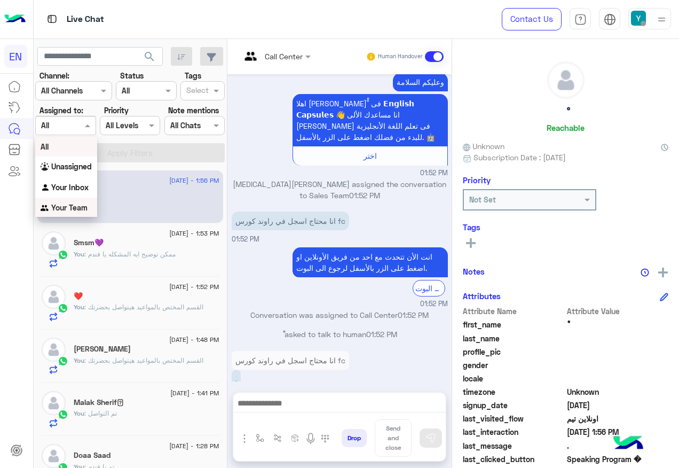
click at [79, 208] on b "Your Team" at bounding box center [69, 207] width 36 height 9
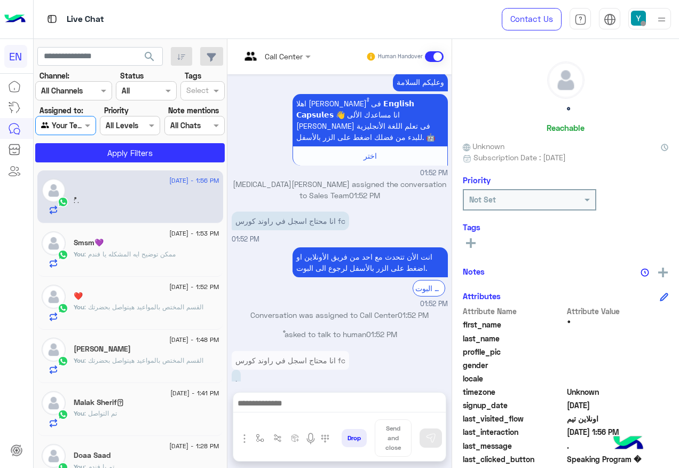
click at [87, 141] on section "Channel: Channel All Channels Status Channel All Tags Select Assigned to: Agent…" at bounding box center [131, 116] width 178 height 92
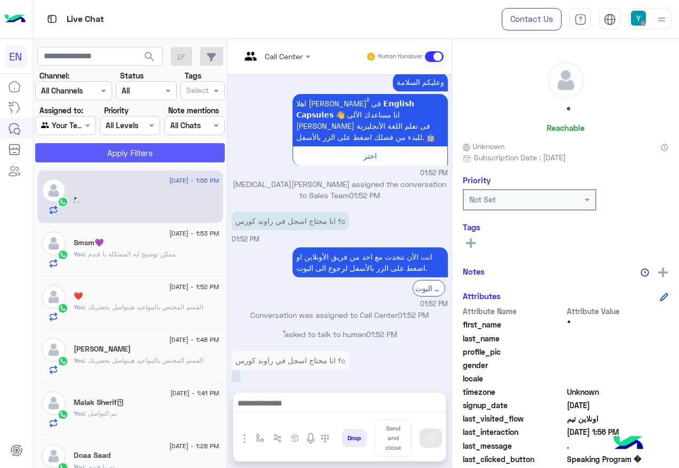
click at [92, 147] on button "Apply Filters" at bounding box center [129, 152] width 189 height 19
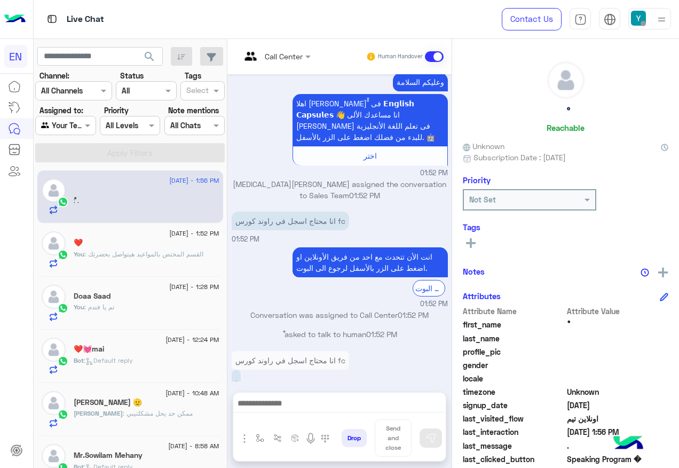
click at [118, 245] on div "❤️" at bounding box center [147, 243] width 146 height 11
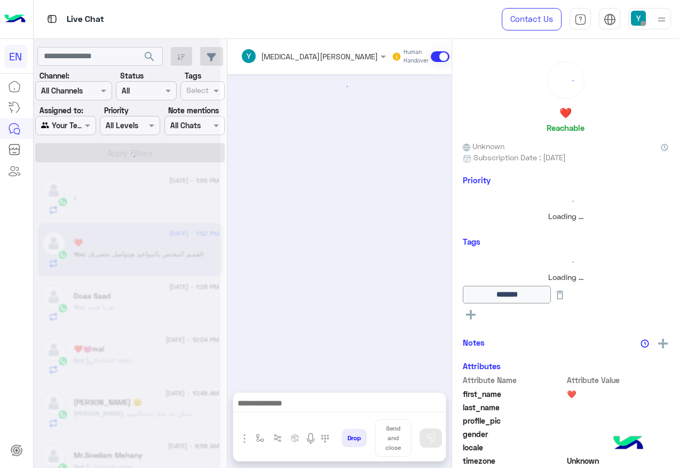
scroll to position [497, 0]
